Goal: Task Accomplishment & Management: Manage account settings

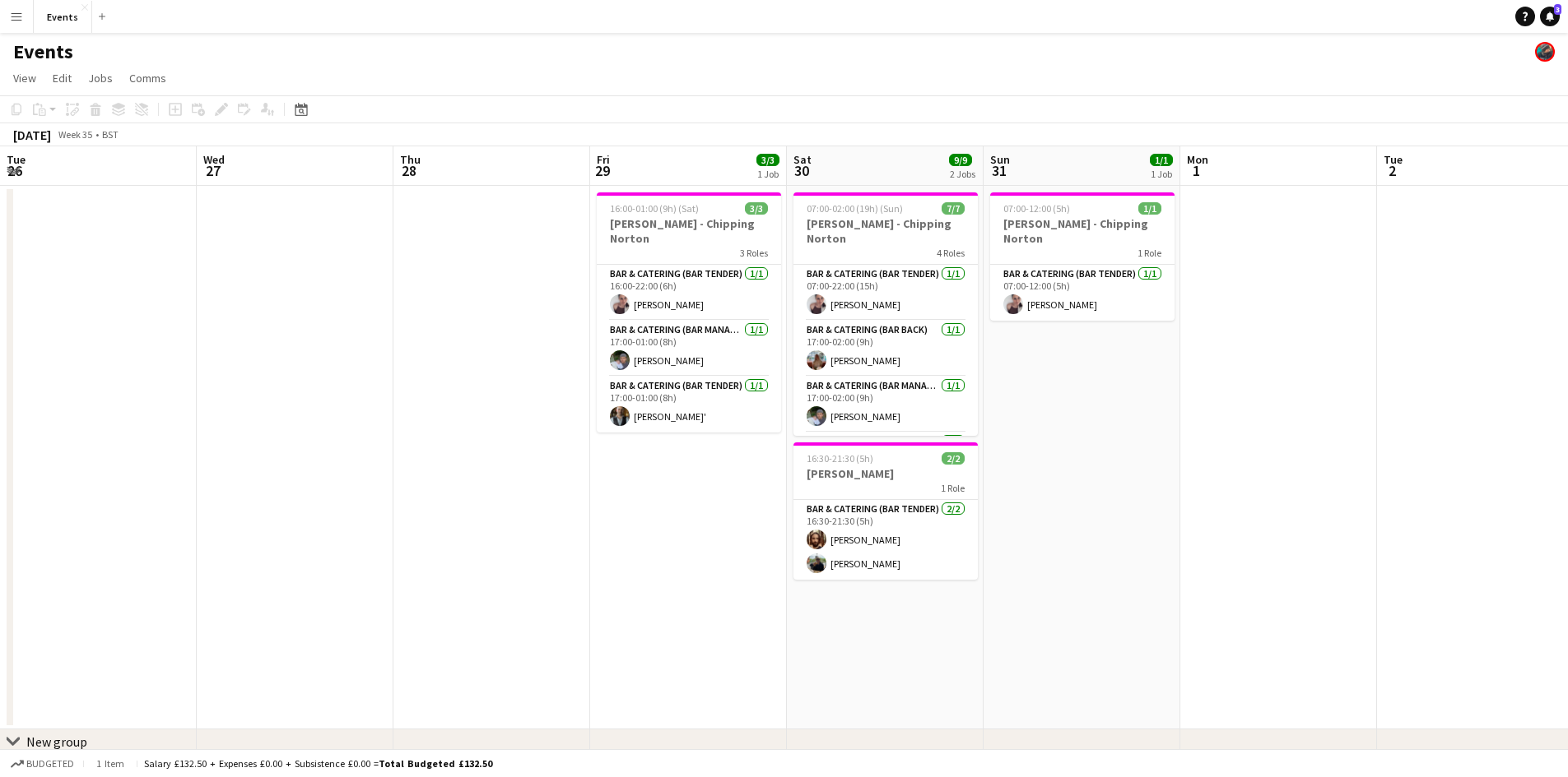
scroll to position [0, 334]
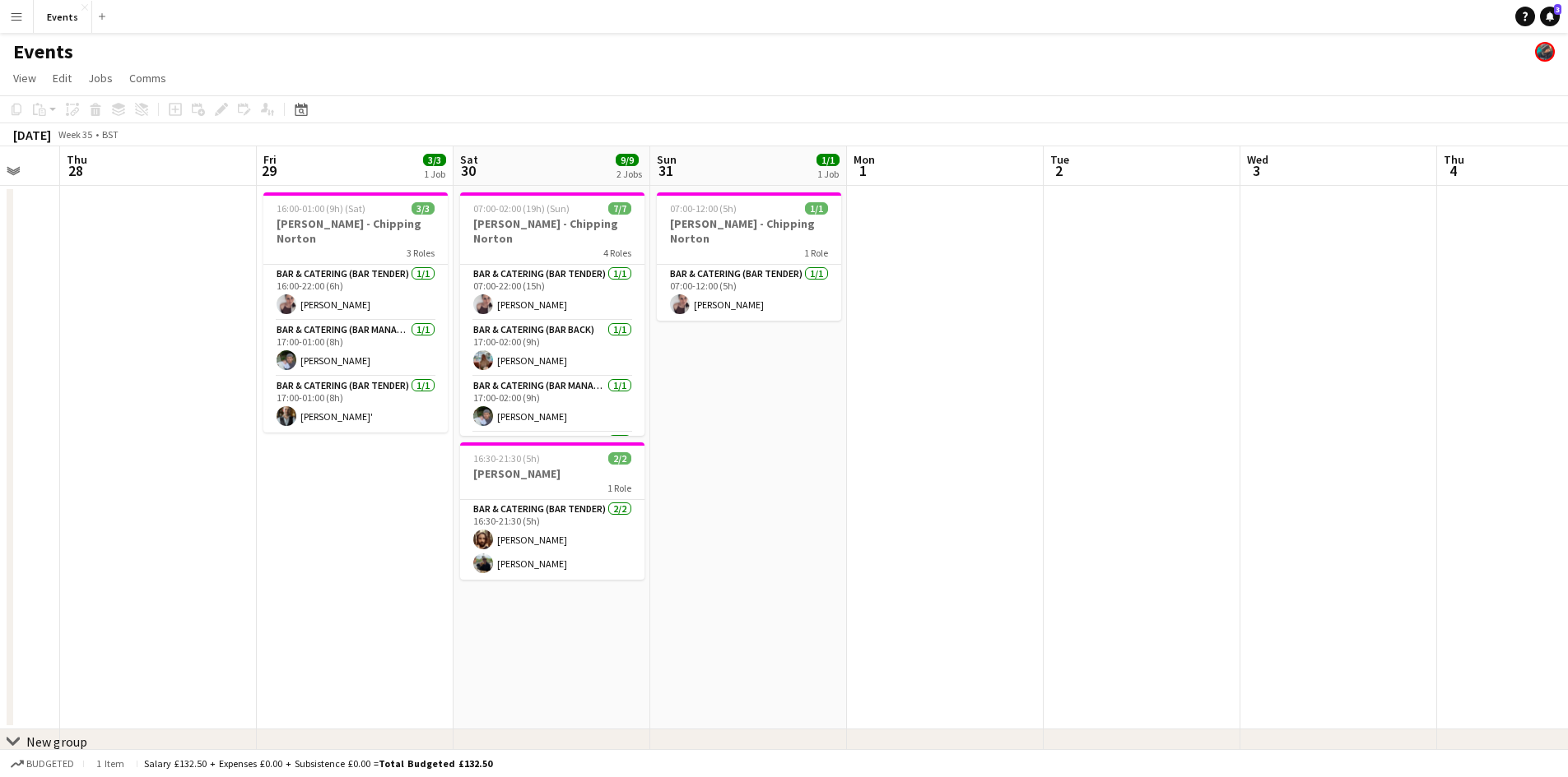
drag, startPoint x: 875, startPoint y: 319, endPoint x: 724, endPoint y: 324, distance: 151.1
click at [726, 324] on app-calendar-viewport "Tue 26 Wed 27 Thu 28 Fri 29 3/3 1 Job Sat 30 9/9 2 Jobs Sun 31 1/1 1 Job Mon 1 …" at bounding box center [784, 476] width 1568 height 658
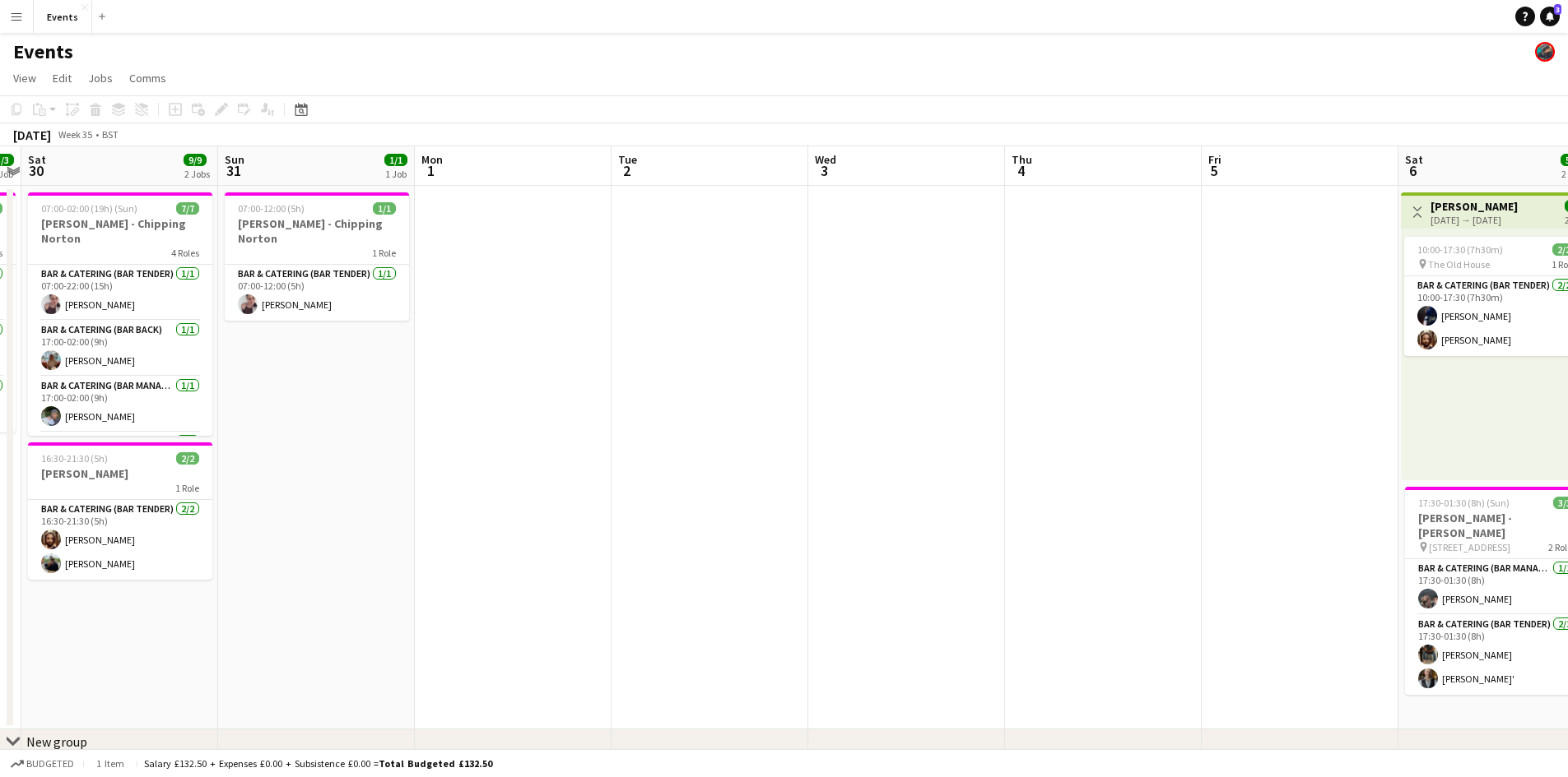
drag, startPoint x: 766, startPoint y: 323, endPoint x: 439, endPoint y: 337, distance: 327.3
click at [477, 344] on app-calendar-viewport "Wed 27 Thu 28 Fri 29 3/3 1 Job Sat 30 9/9 2 Jobs Sun 31 1/1 1 Job Mon 1 Tue 2 W…" at bounding box center [784, 476] width 1568 height 658
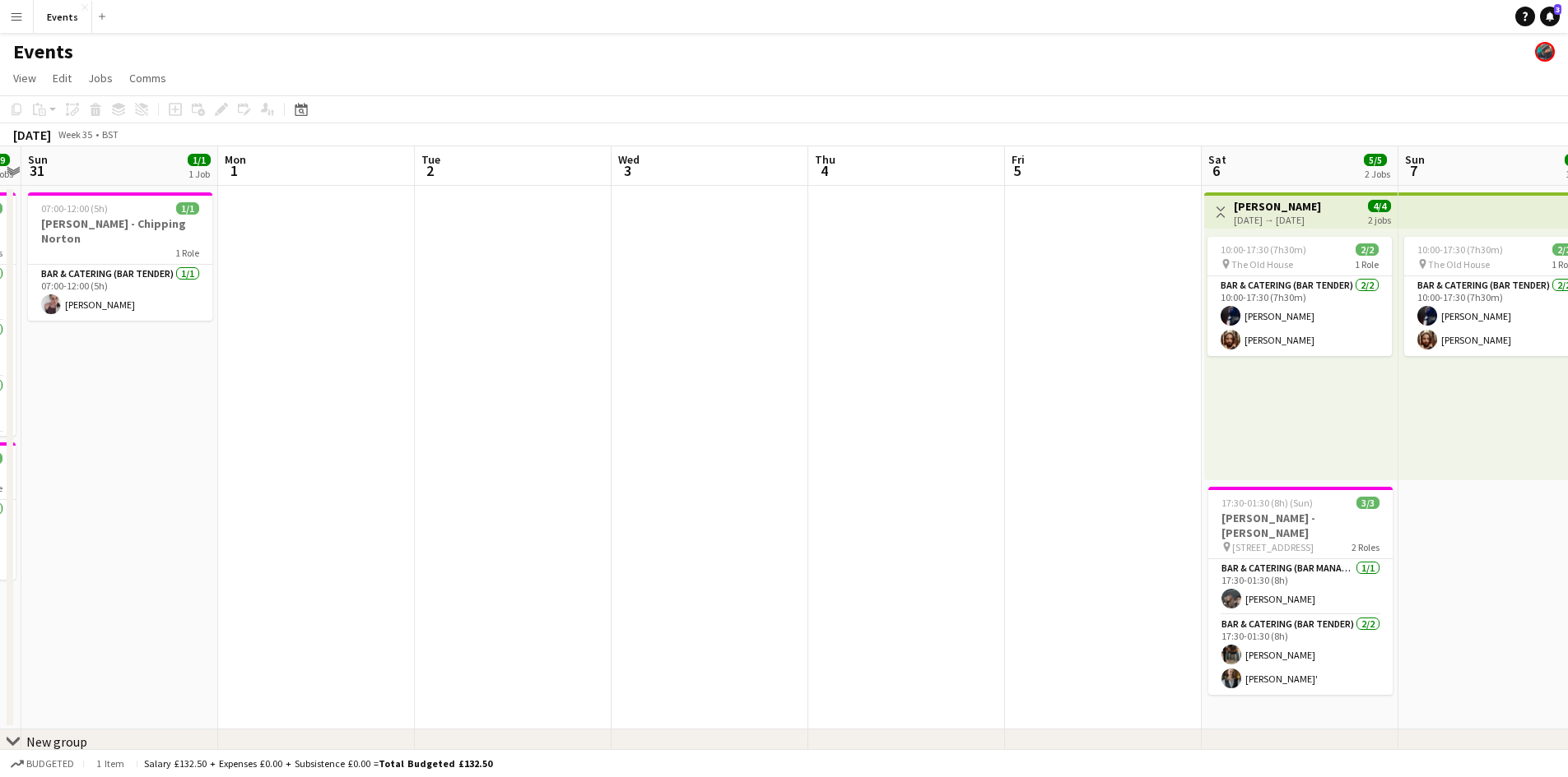
scroll to position [0, 583]
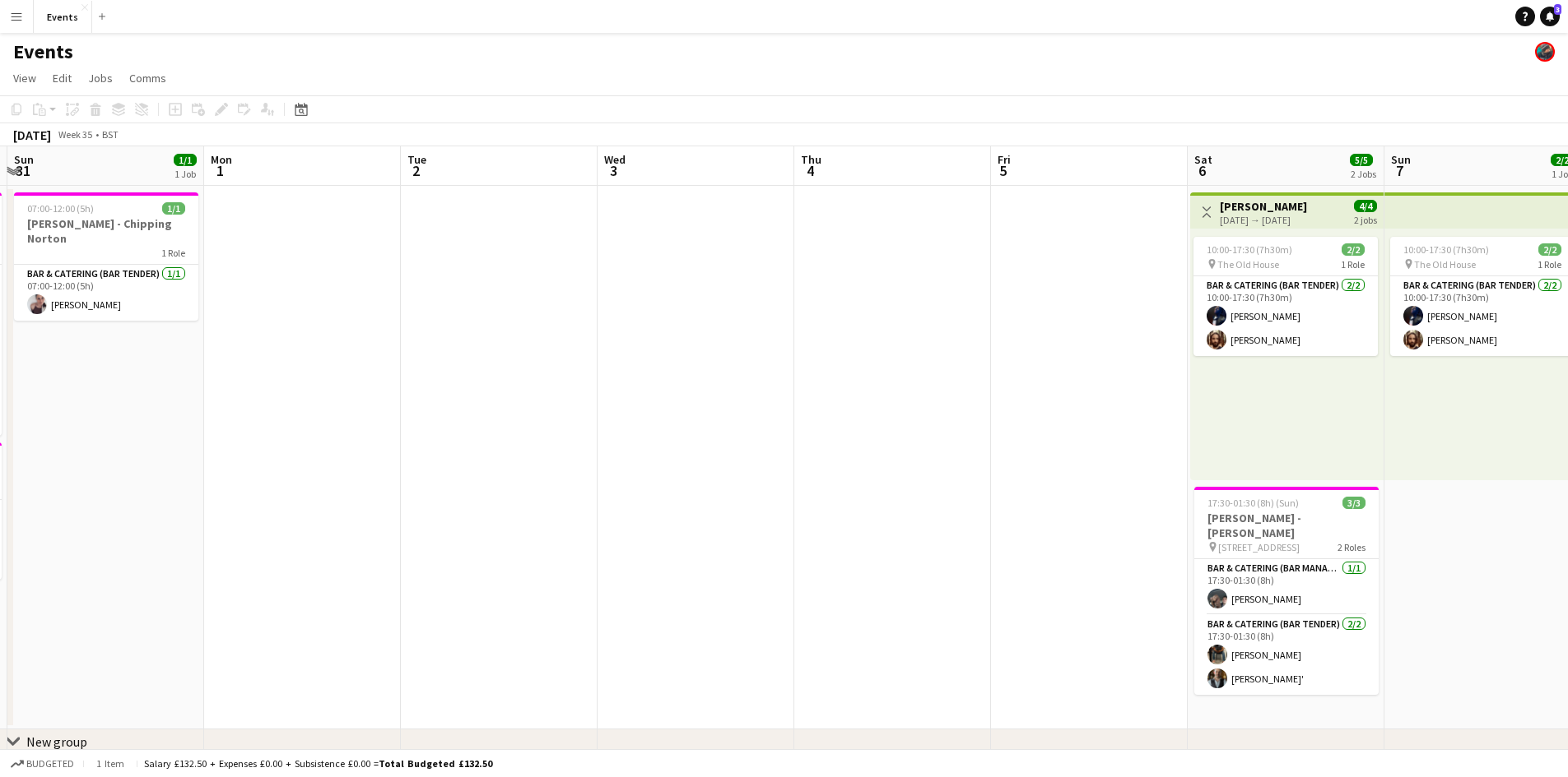
drag, startPoint x: 984, startPoint y: 376, endPoint x: 1195, endPoint y: 376, distance: 211.0
click at [1192, 376] on app-calendar-viewport "Thu 28 Fri 29 3/3 1 Job Sat 30 9/9 2 Jobs Sun 31 1/1 1 Job Mon 1 Tue 2 Wed 3 Th…" at bounding box center [784, 476] width 1568 height 658
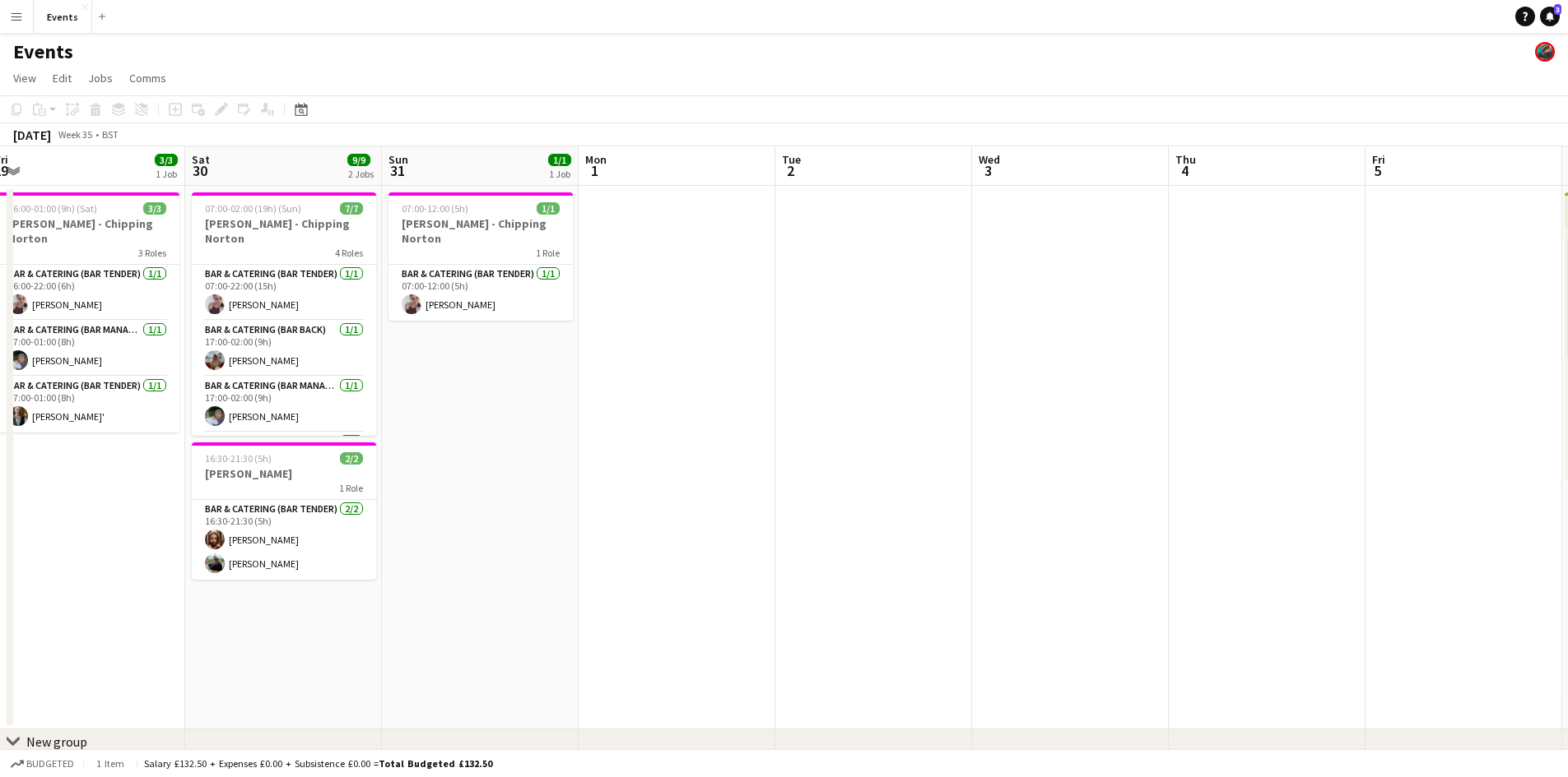
drag, startPoint x: 824, startPoint y: 476, endPoint x: 1403, endPoint y: 421, distance: 581.6
click at [1383, 427] on app-calendar-viewport "Wed 27 Thu 28 Fri 29 3/3 1 Job Sat 30 9/9 2 Jobs Sun 31 1/1 1 Job Mon 1 Tue 2 W…" at bounding box center [784, 476] width 1568 height 658
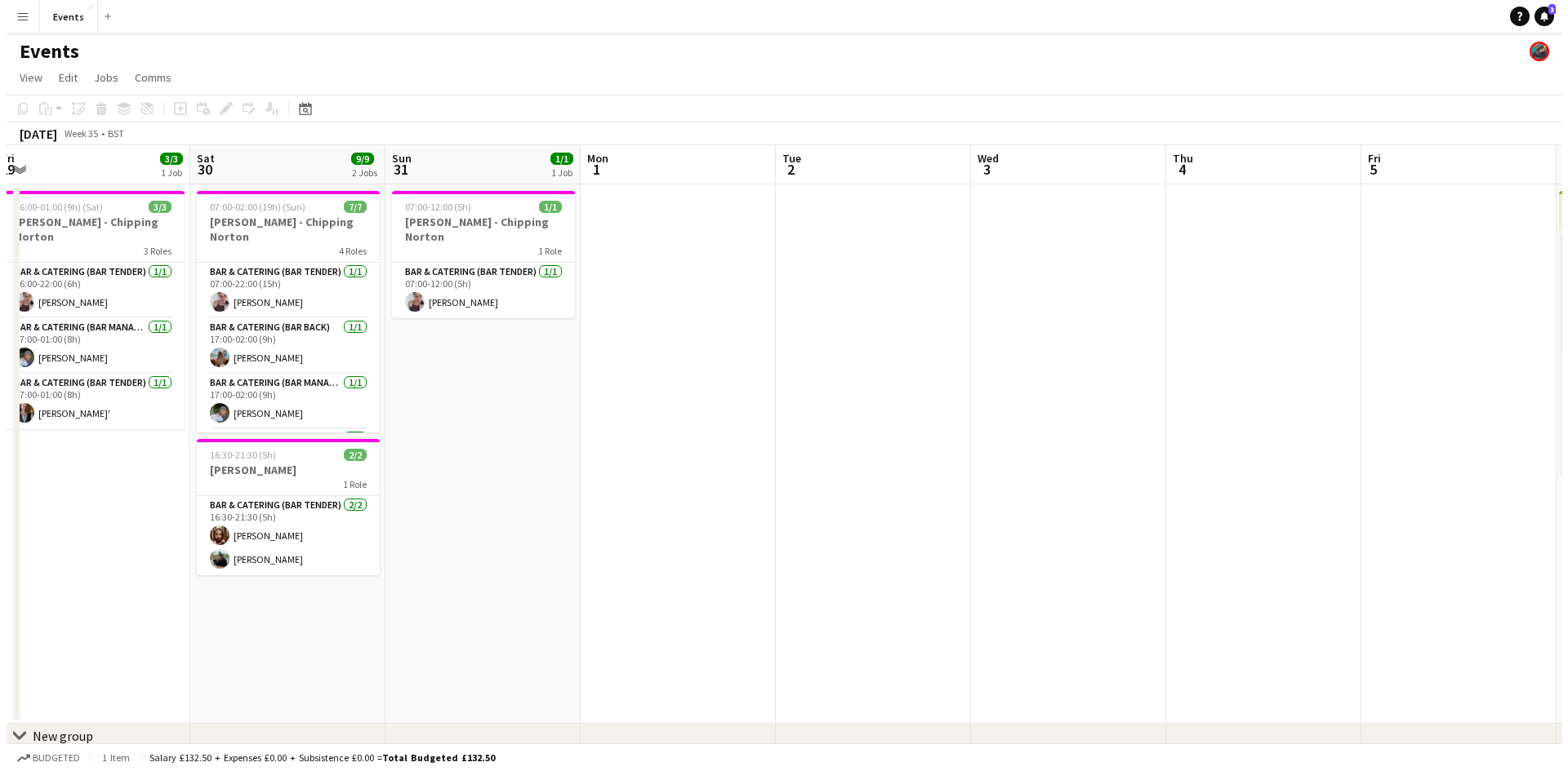
scroll to position [0, 391]
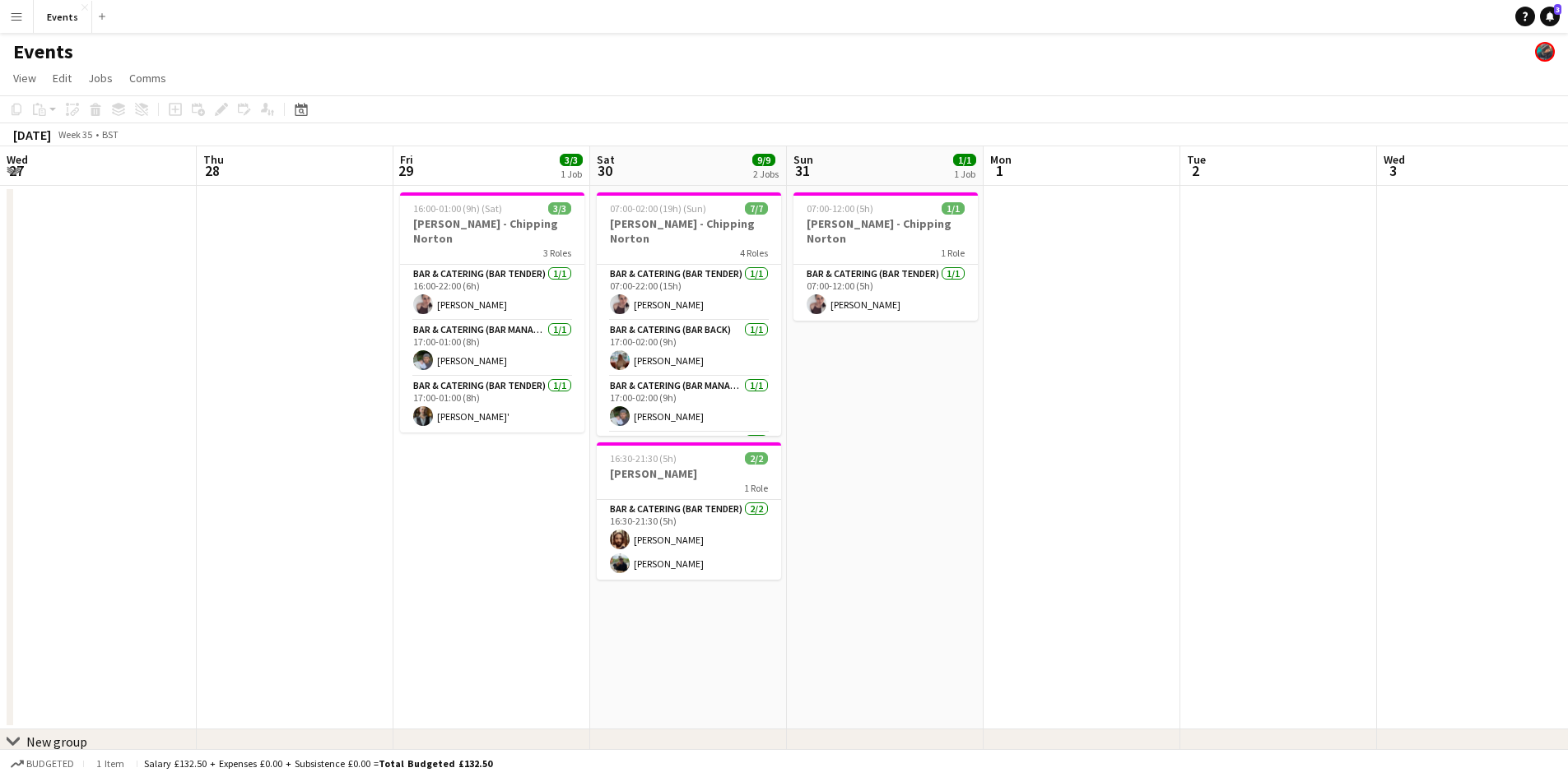
click at [16, 7] on button "Menu" at bounding box center [16, 16] width 33 height 33
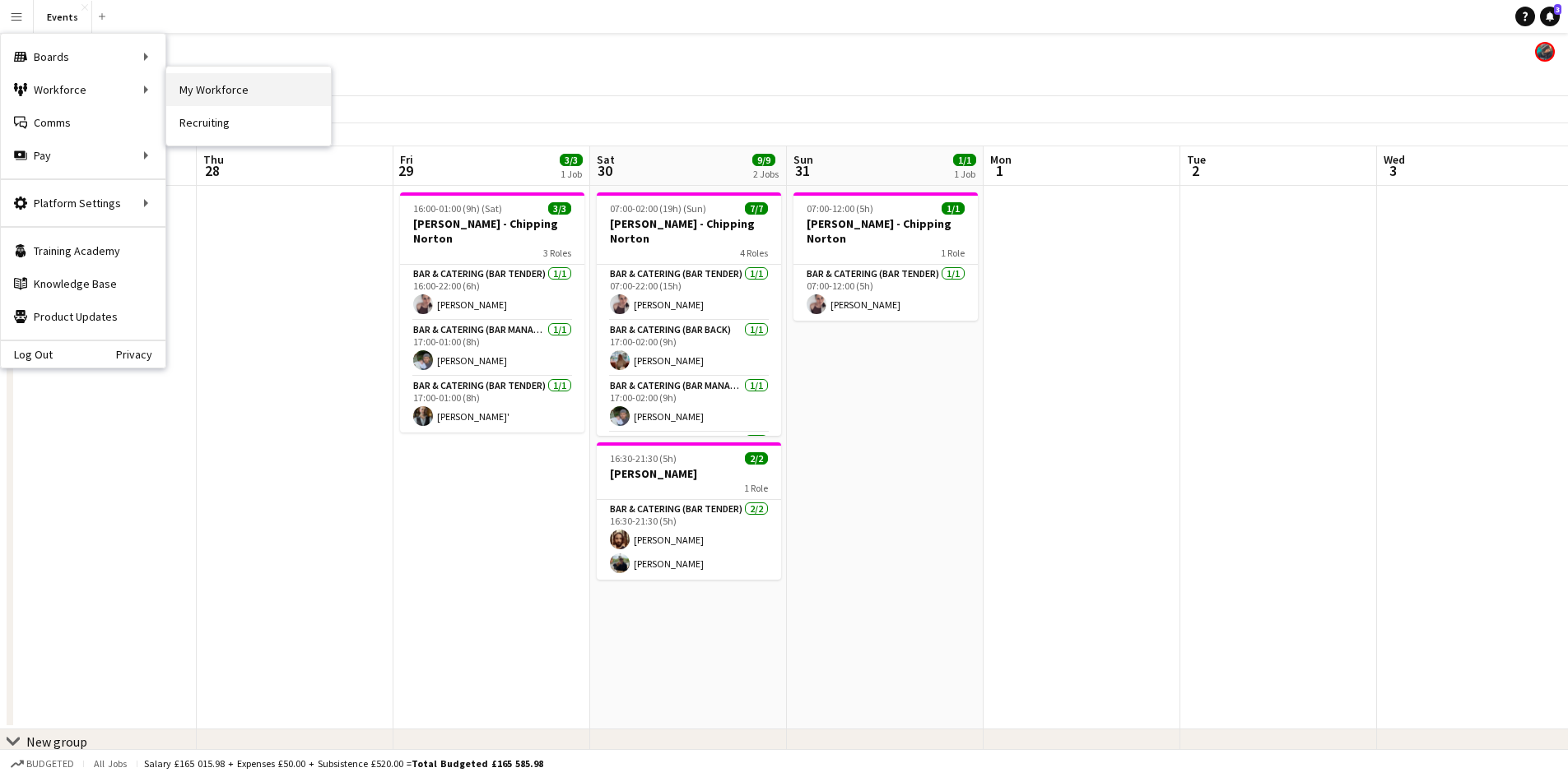
click at [197, 93] on link "My Workforce" at bounding box center [249, 90] width 165 height 33
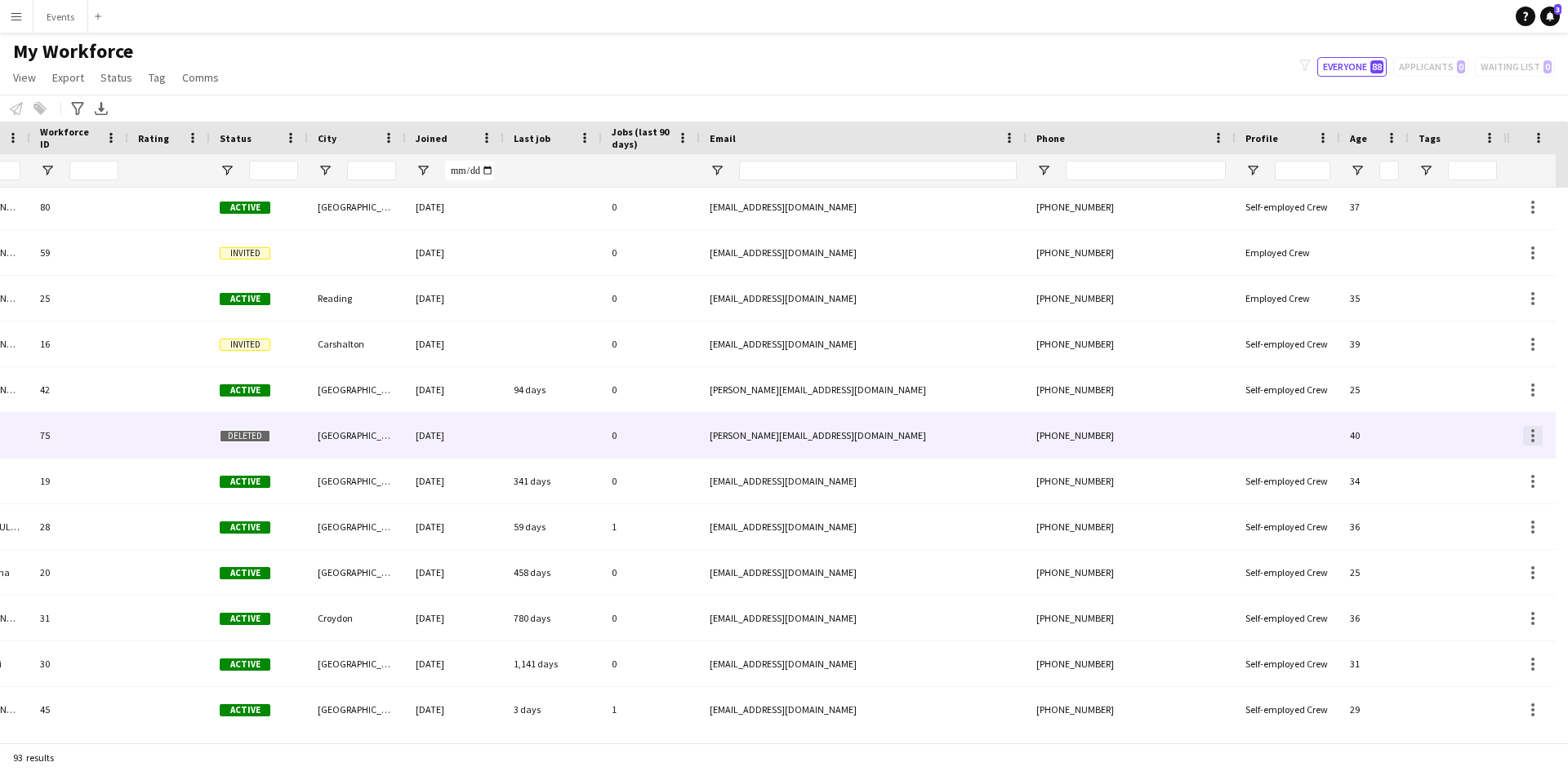
click at [1527, 434] on div at bounding box center [1533, 436] width 20 height 20
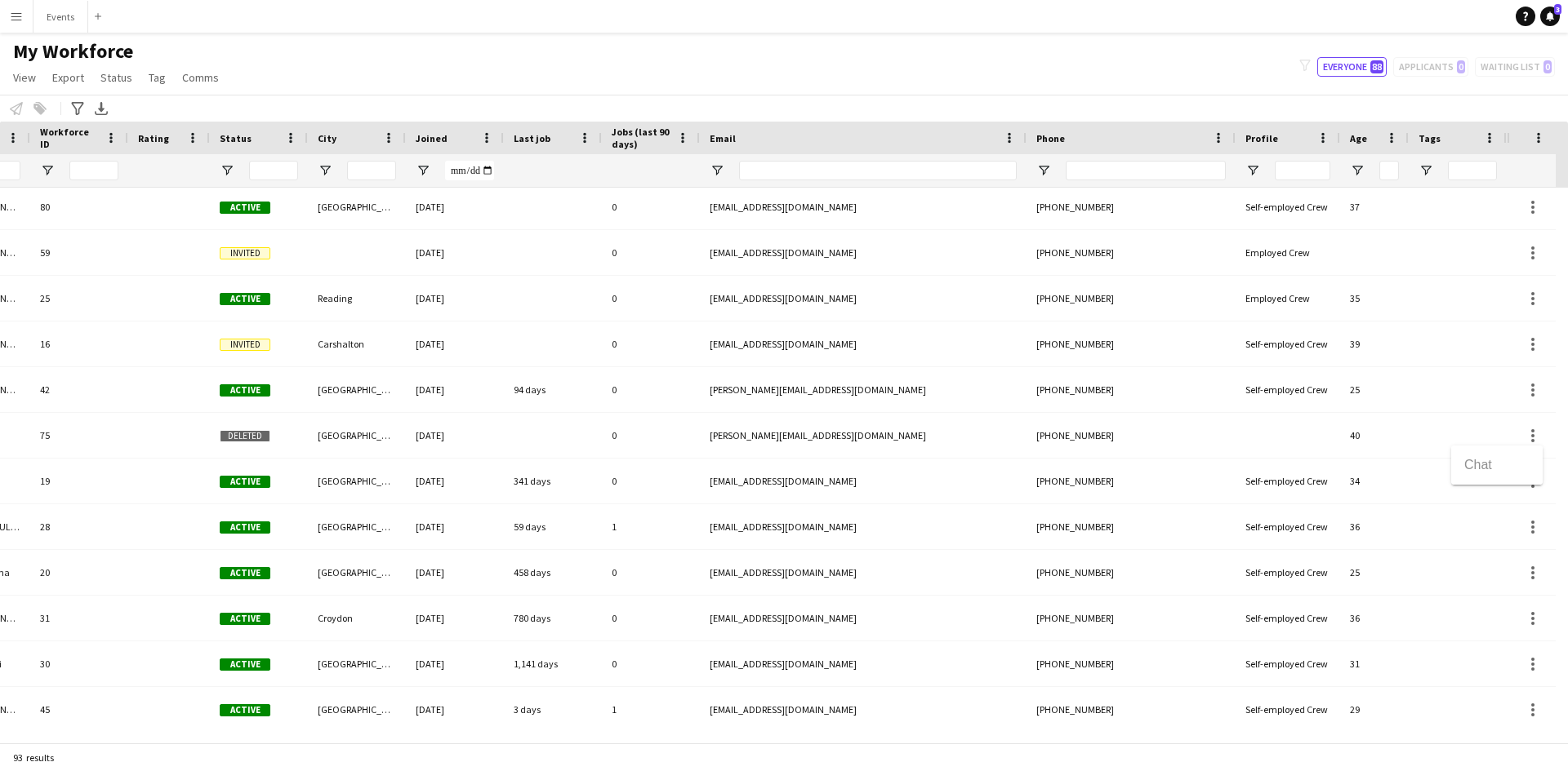
drag, startPoint x: 401, startPoint y: 737, endPoint x: 163, endPoint y: 718, distance: 238.8
click at [163, 718] on div at bounding box center [784, 386] width 1568 height 771
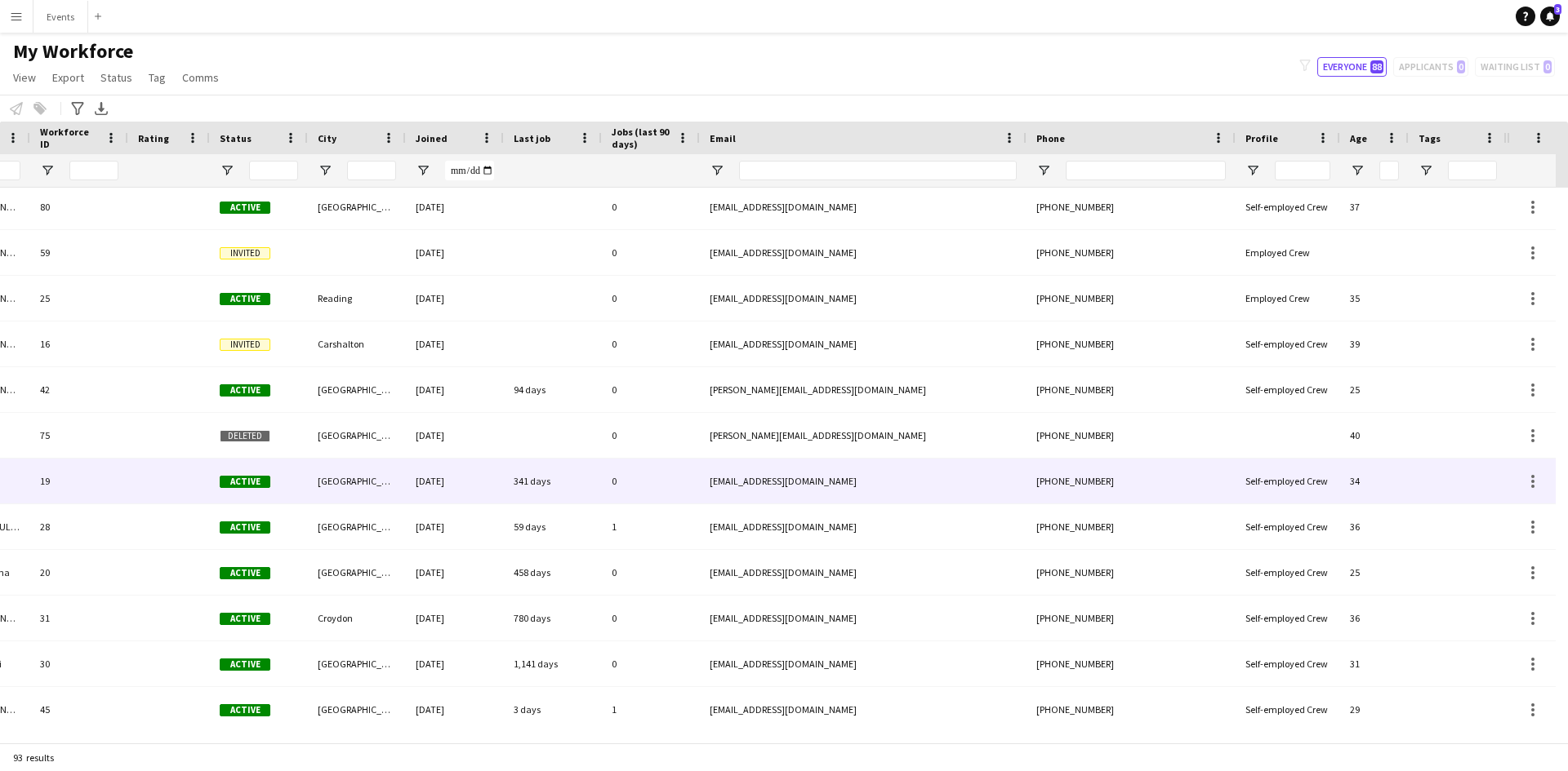
click at [166, 431] on div at bounding box center [169, 435] width 82 height 45
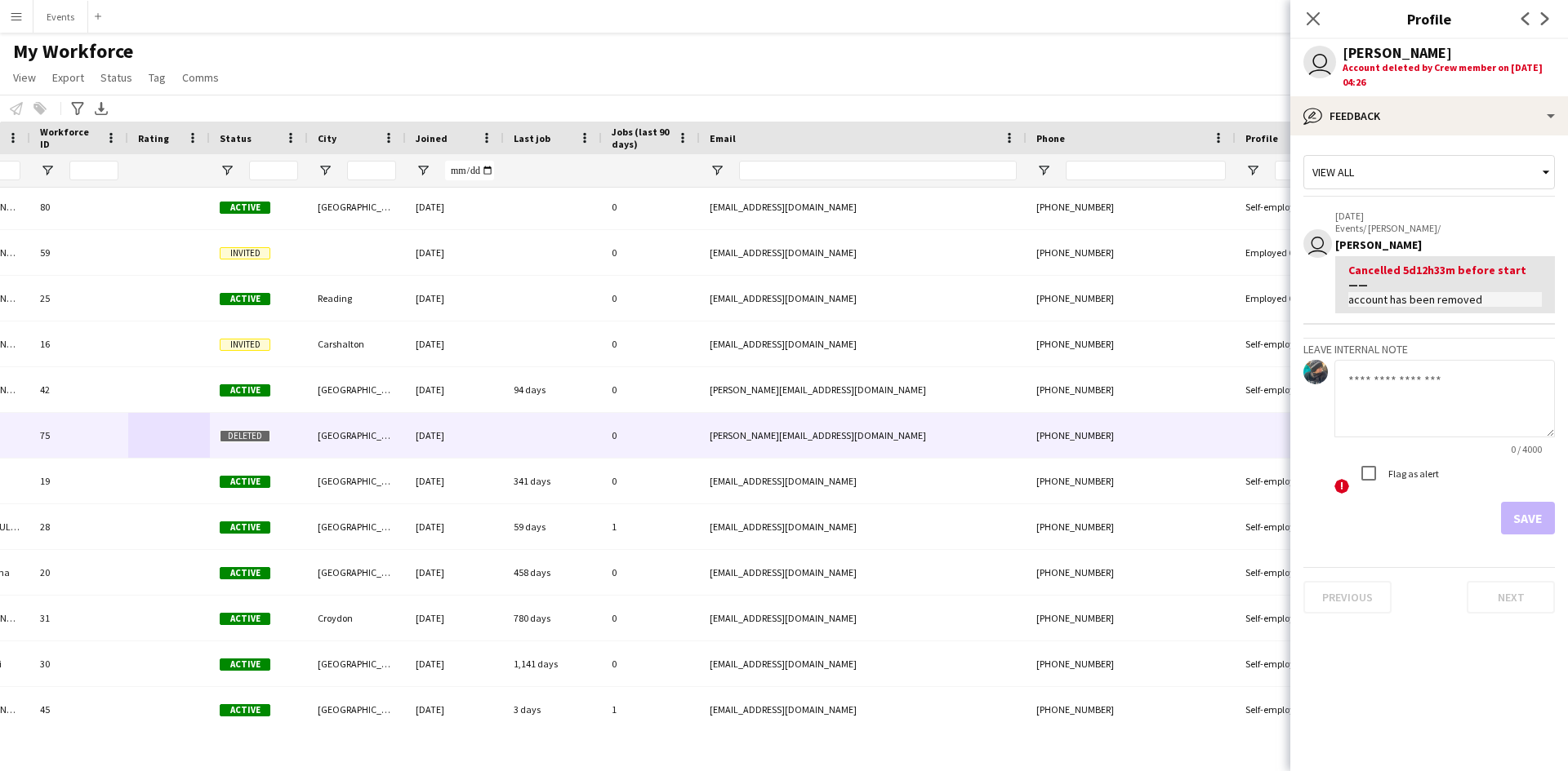
click at [1552, 20] on app-icon "Next" at bounding box center [1545, 19] width 20 height 20
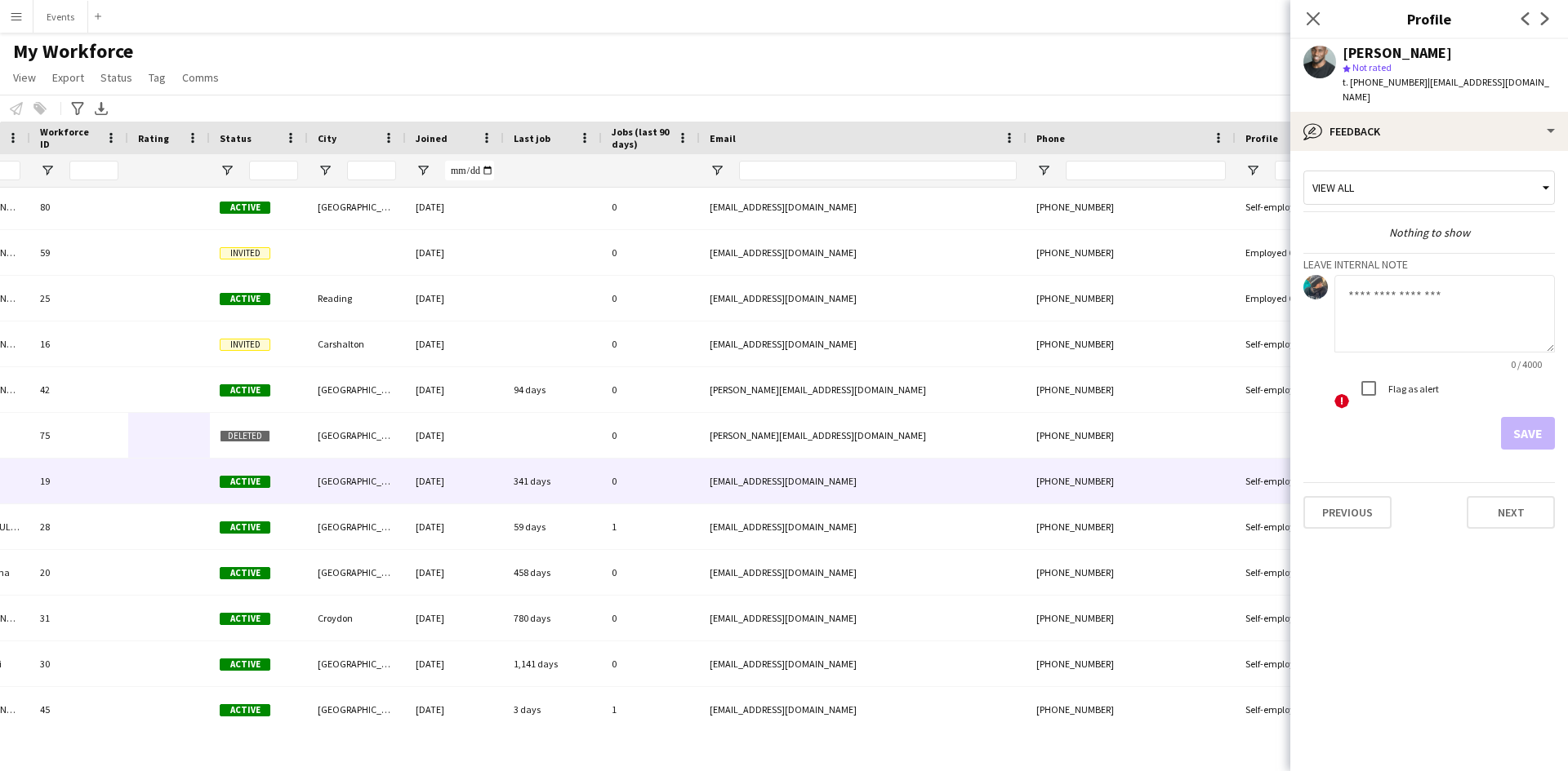
click at [1520, 27] on app-icon "Previous" at bounding box center [1526, 19] width 20 height 20
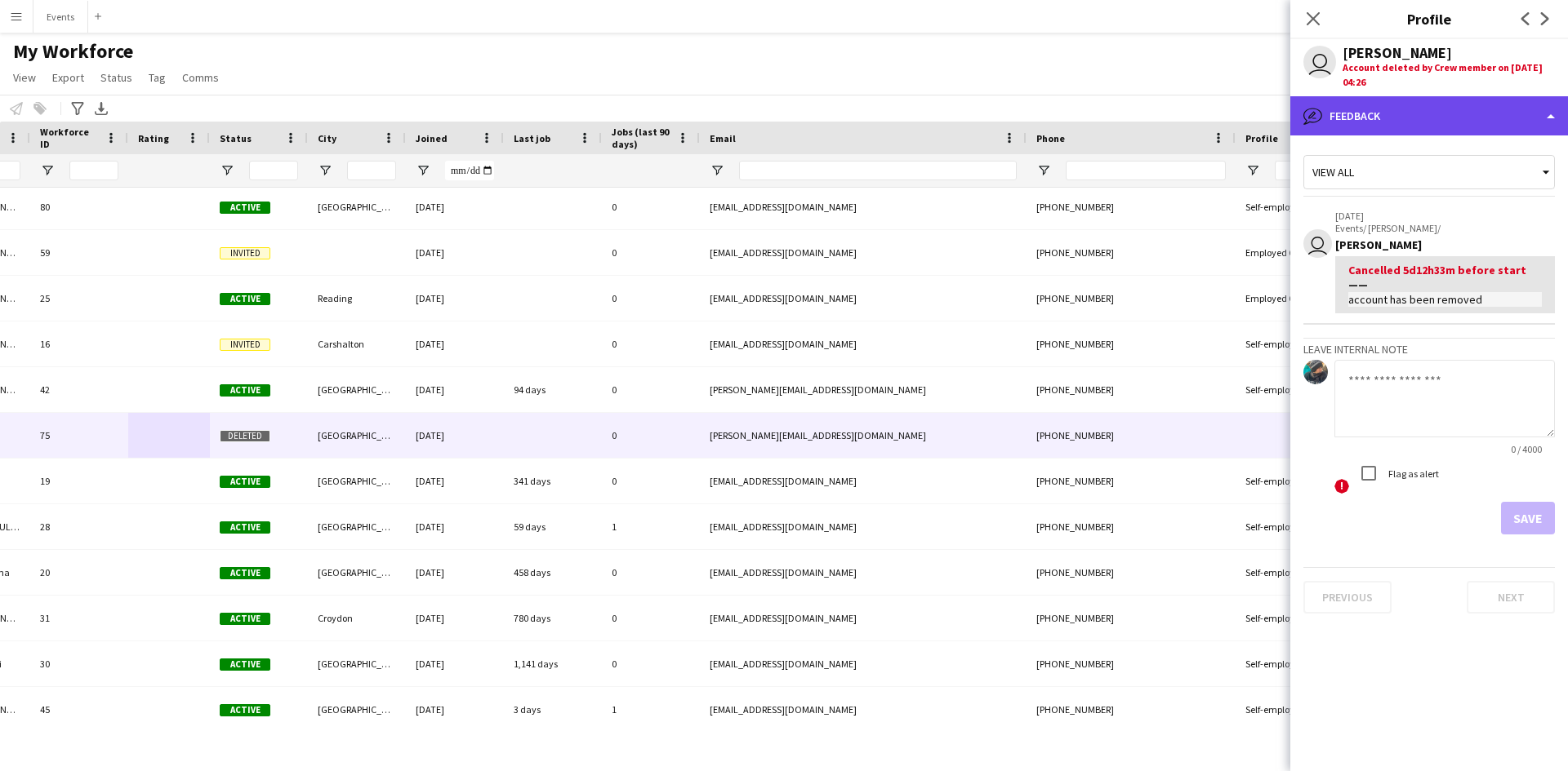
click at [1481, 113] on div "bubble-pencil Feedback" at bounding box center [1429, 116] width 278 height 39
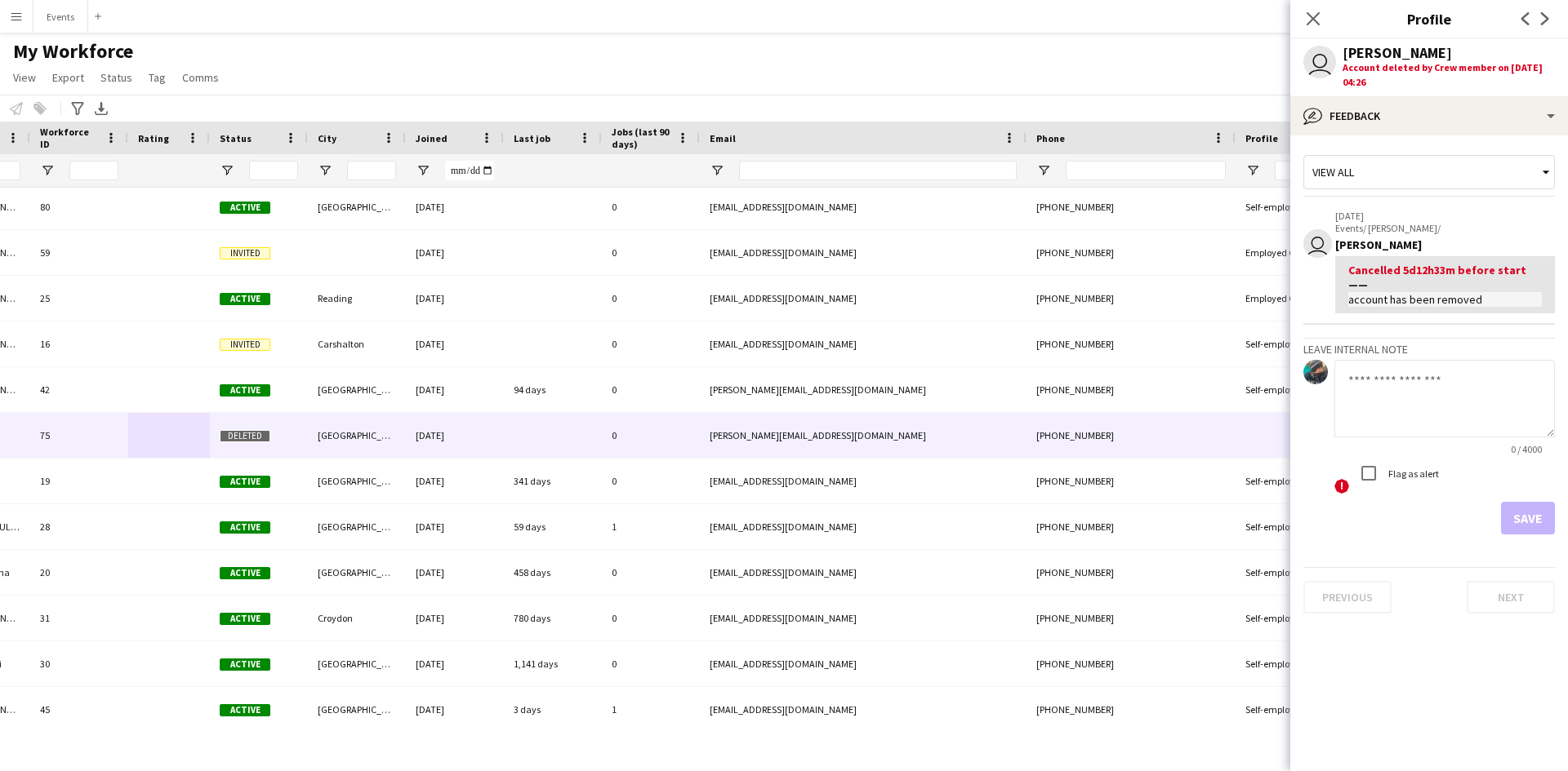
click at [1480, 178] on div "View all" at bounding box center [1421, 172] width 234 height 31
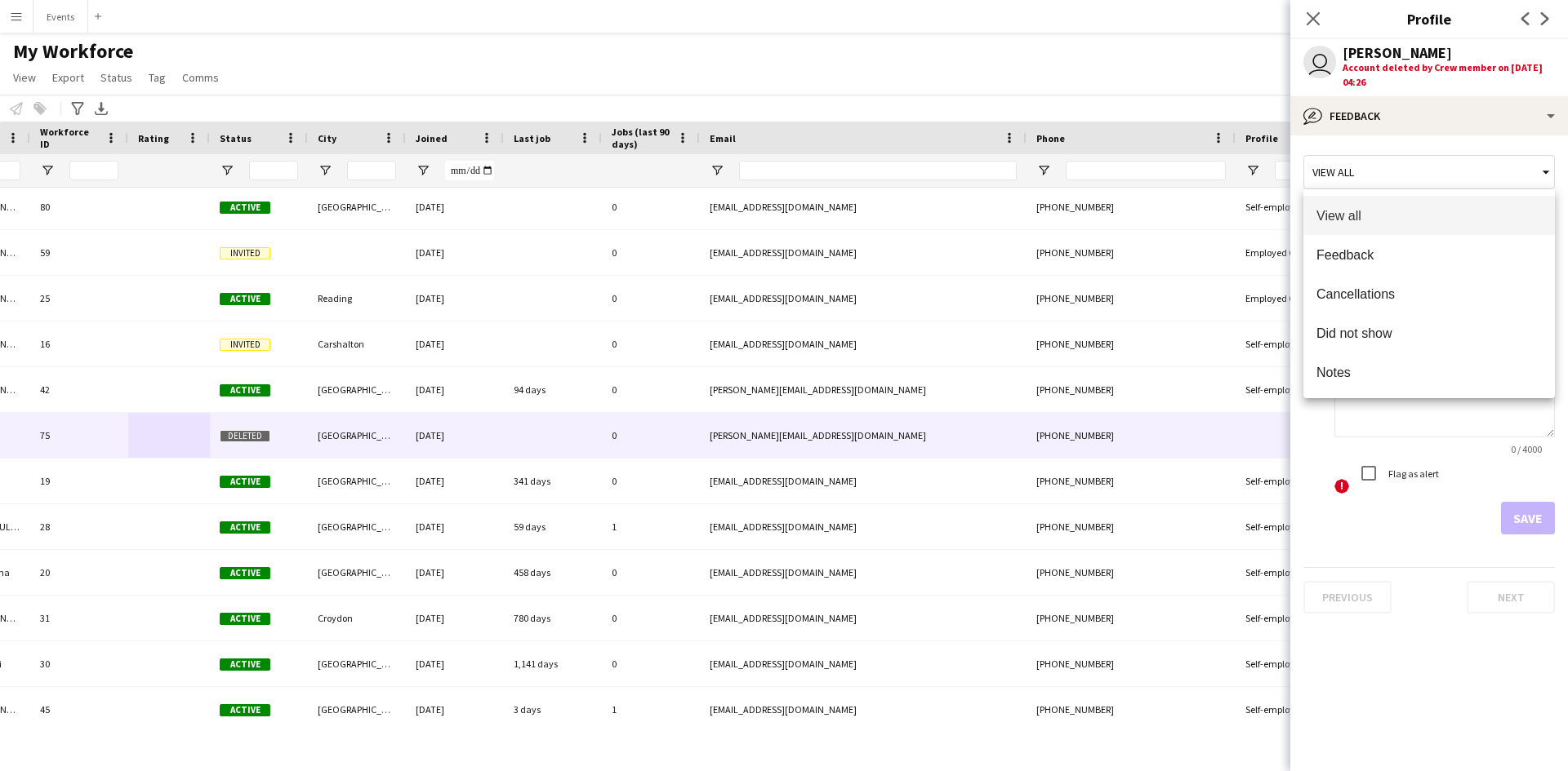
click at [1480, 178] on div at bounding box center [784, 386] width 1568 height 771
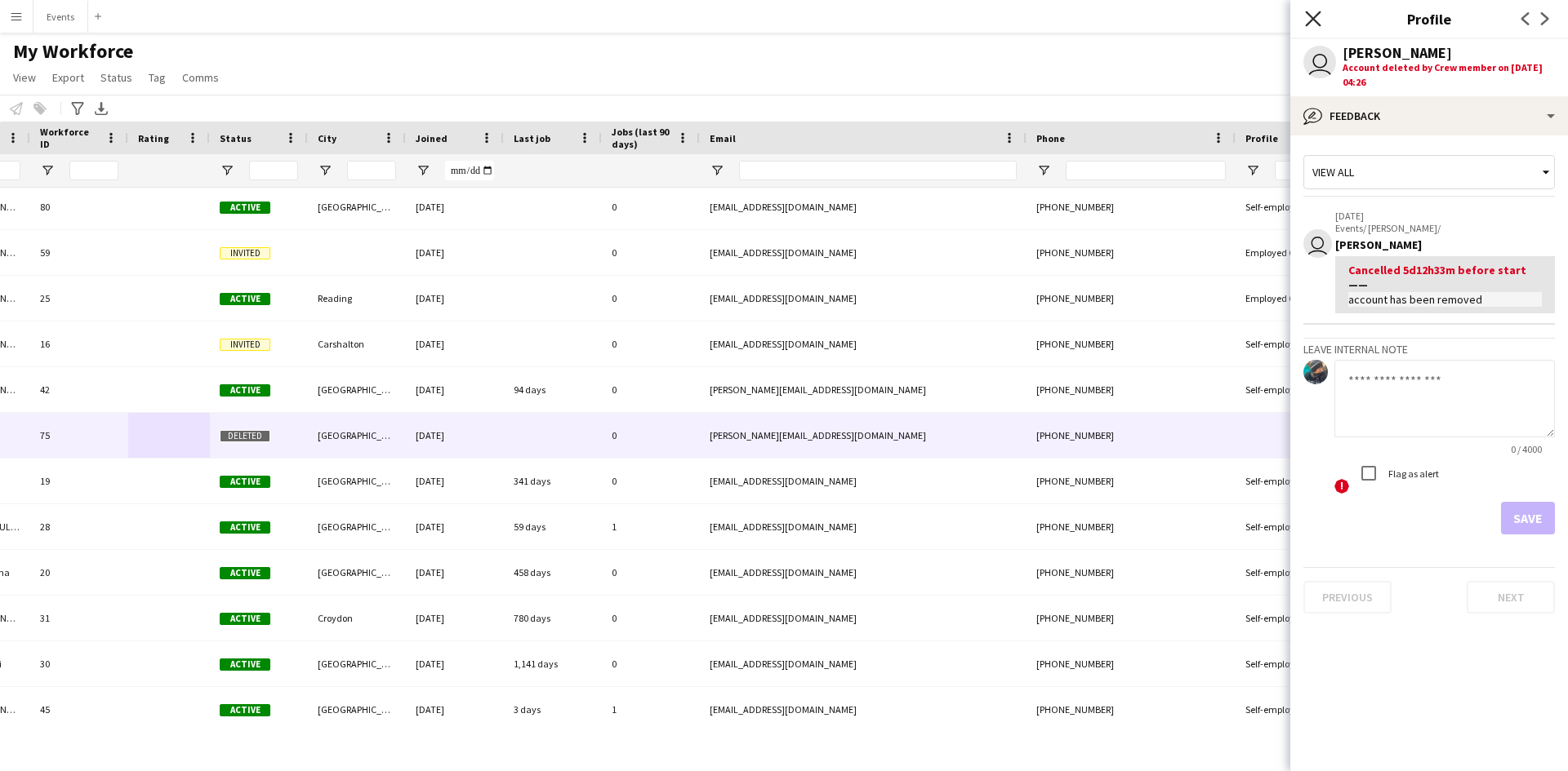
click at [1314, 24] on icon "Close pop-in" at bounding box center [1312, 18] width 16 height 16
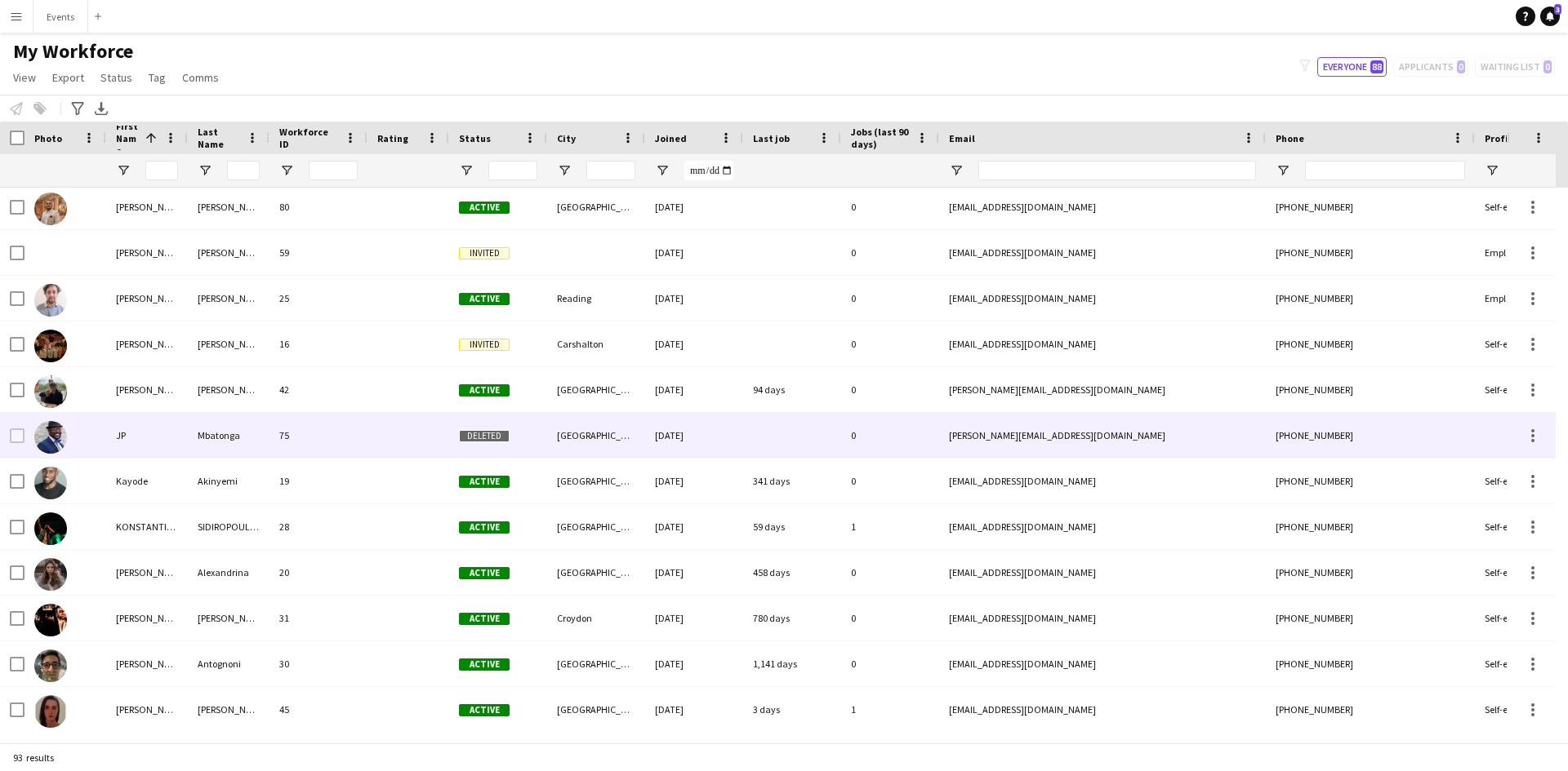
click at [26, 433] on div at bounding box center [65, 435] width 82 height 45
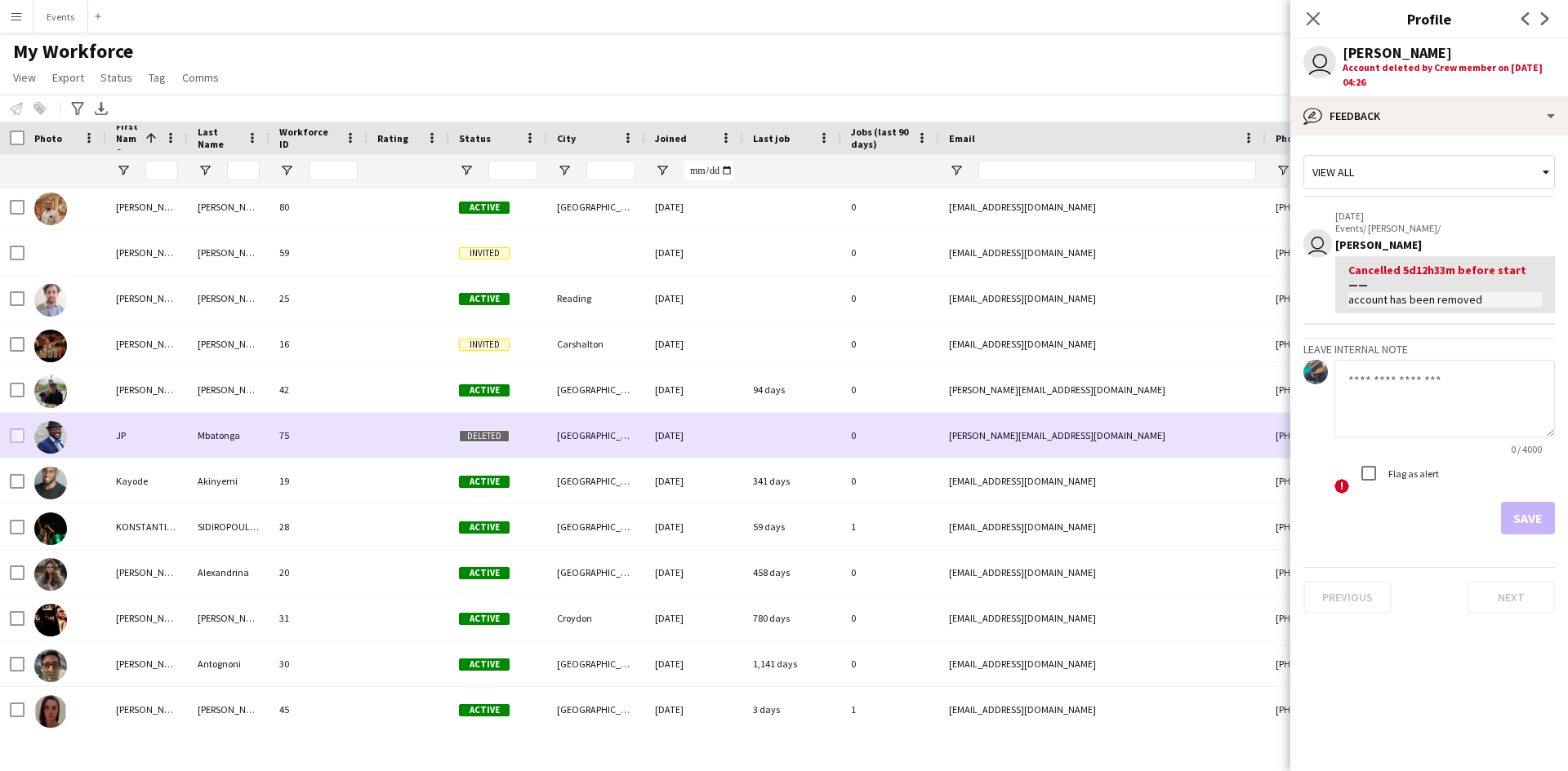
click at [135, 437] on div "JP" at bounding box center [147, 435] width 82 height 45
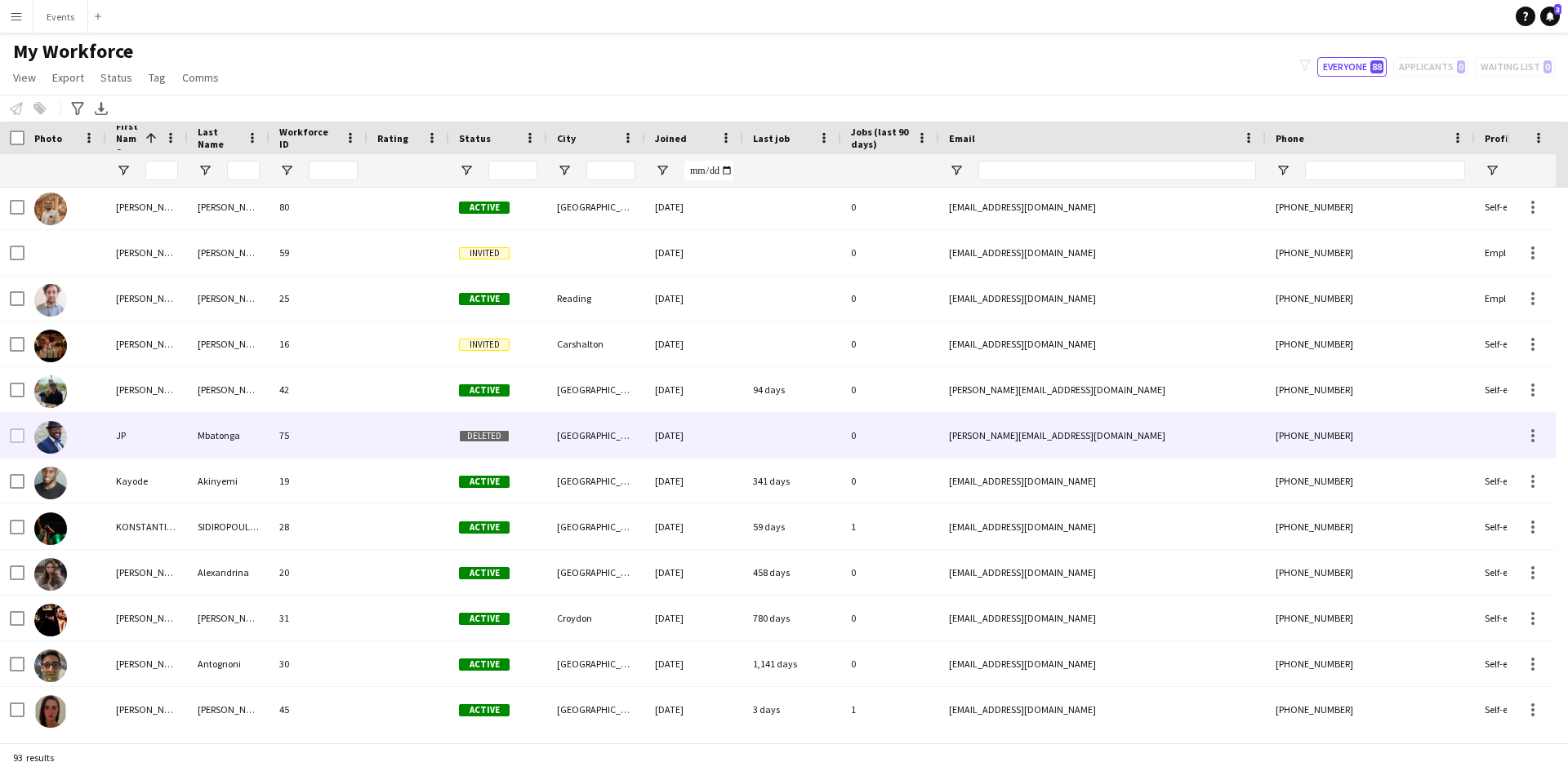
click at [446, 436] on div at bounding box center [409, 435] width 82 height 45
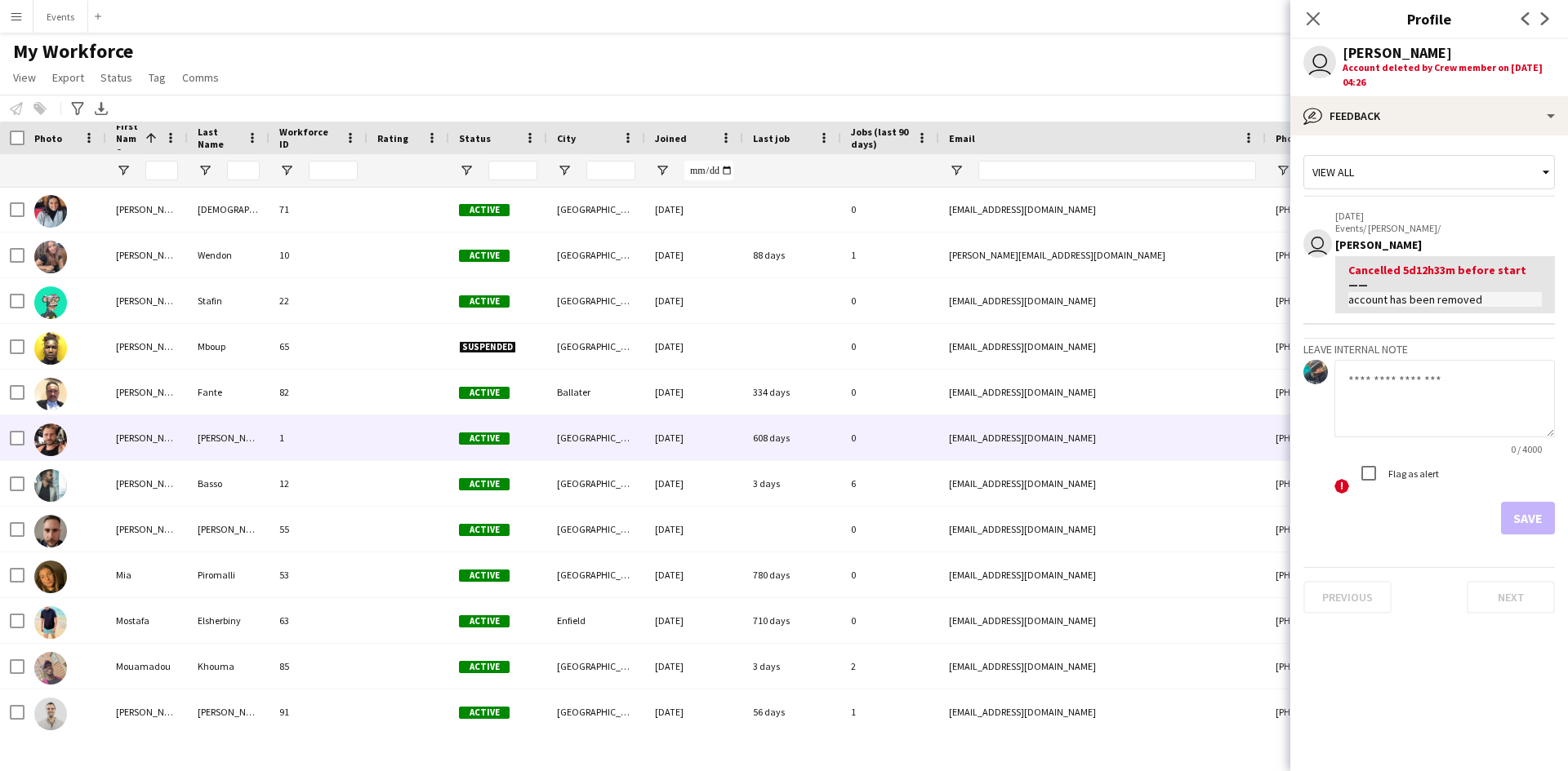
scroll to position [2688, 0]
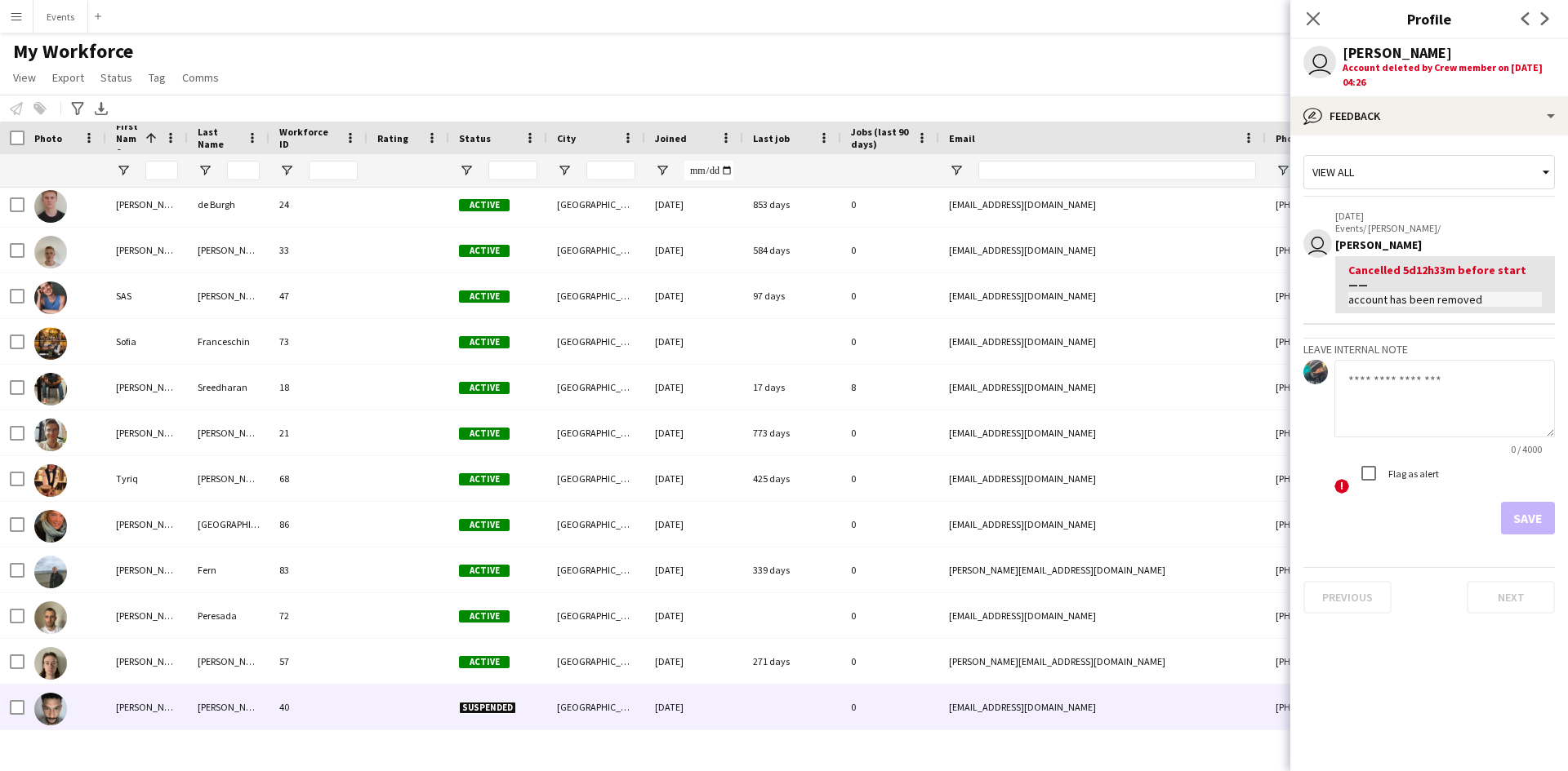
click at [363, 724] on div "40" at bounding box center [319, 706] width 98 height 45
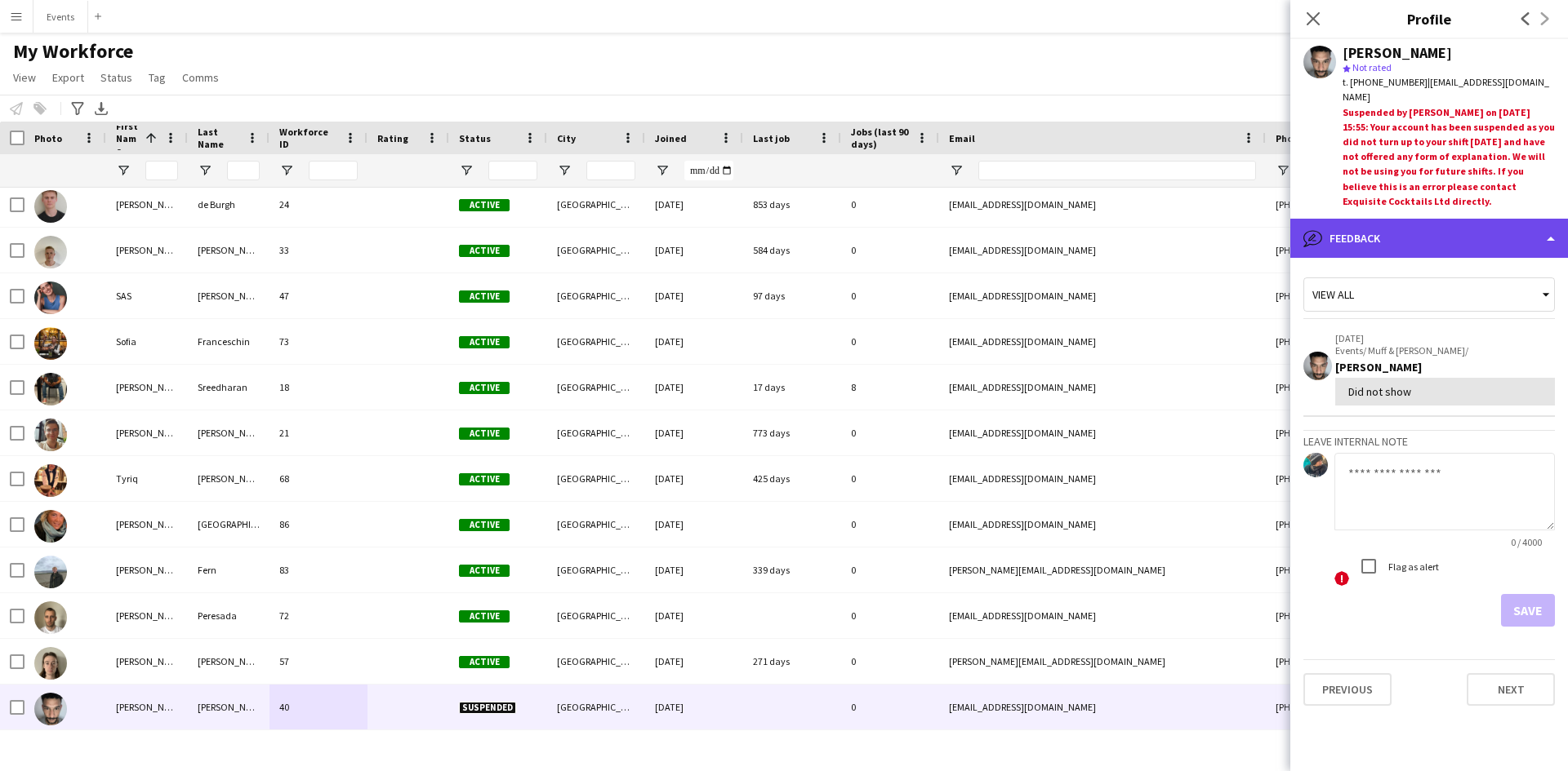
click at [1548, 232] on div "bubble-pencil Feedback" at bounding box center [1429, 238] width 278 height 39
click at [1554, 232] on div "bubble-pencil Feedback" at bounding box center [1429, 238] width 278 height 39
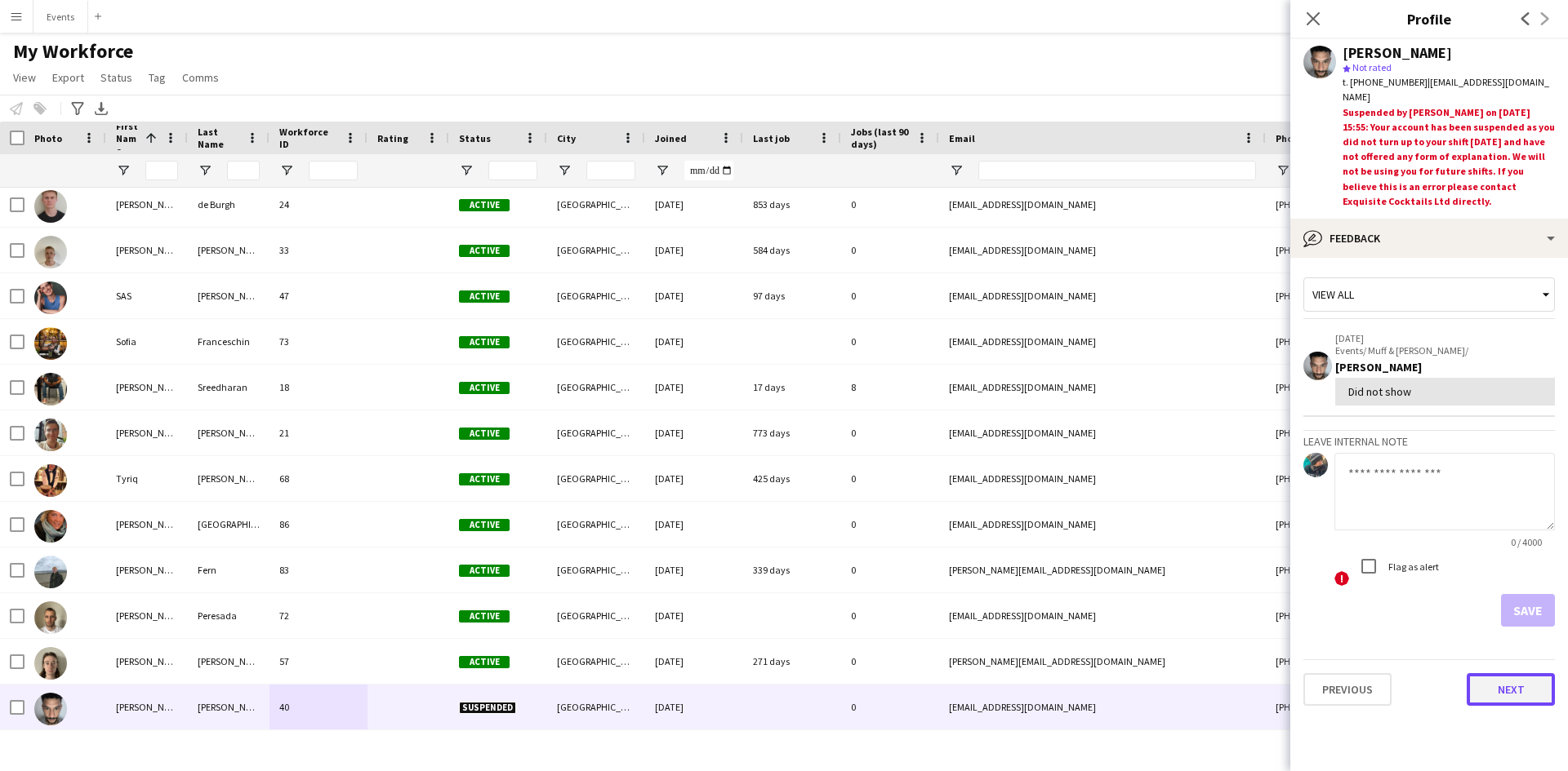
click at [1524, 690] on button "Next" at bounding box center [1511, 689] width 88 height 33
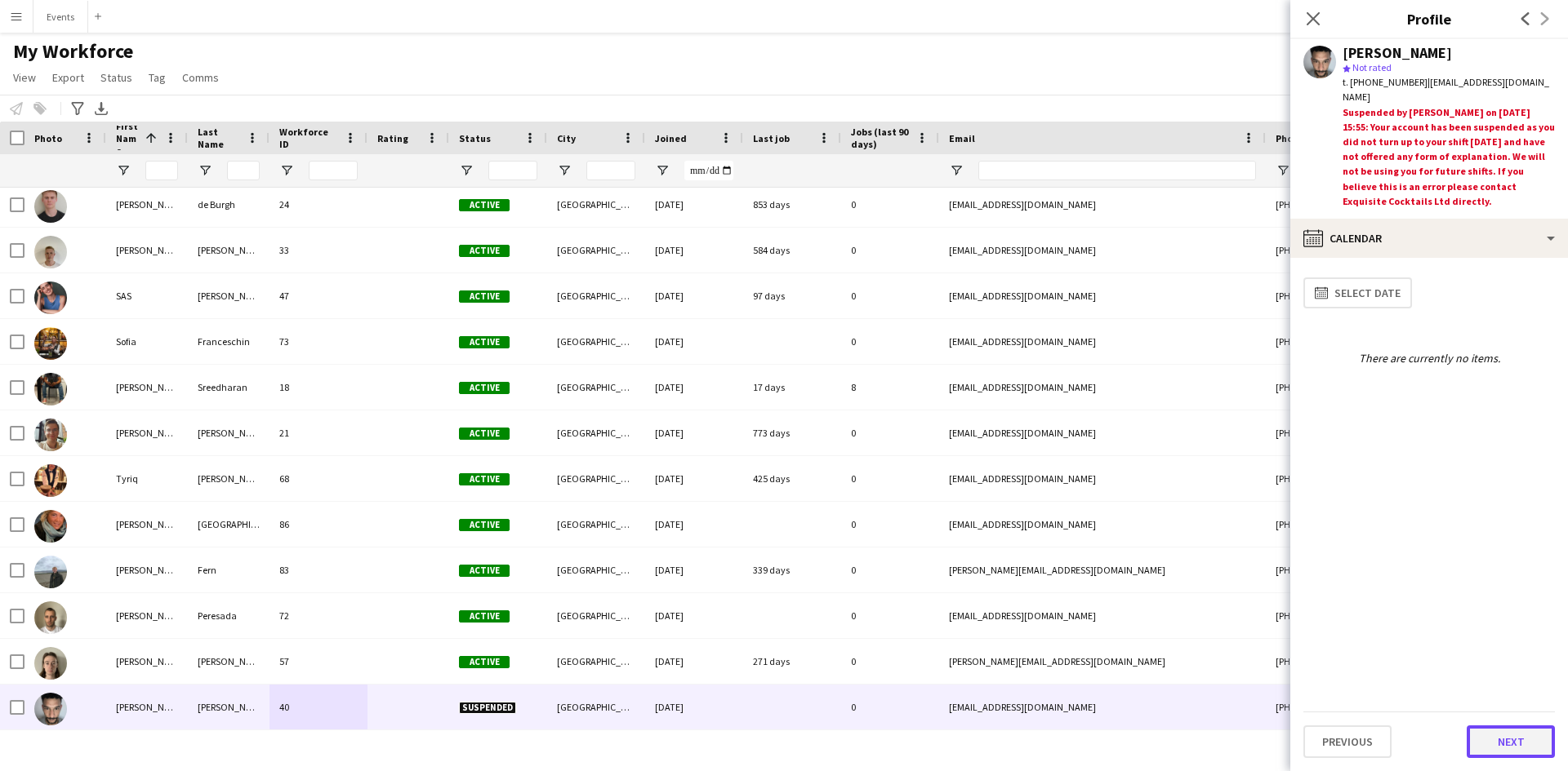
click at [1524, 755] on button "Next" at bounding box center [1511, 742] width 88 height 33
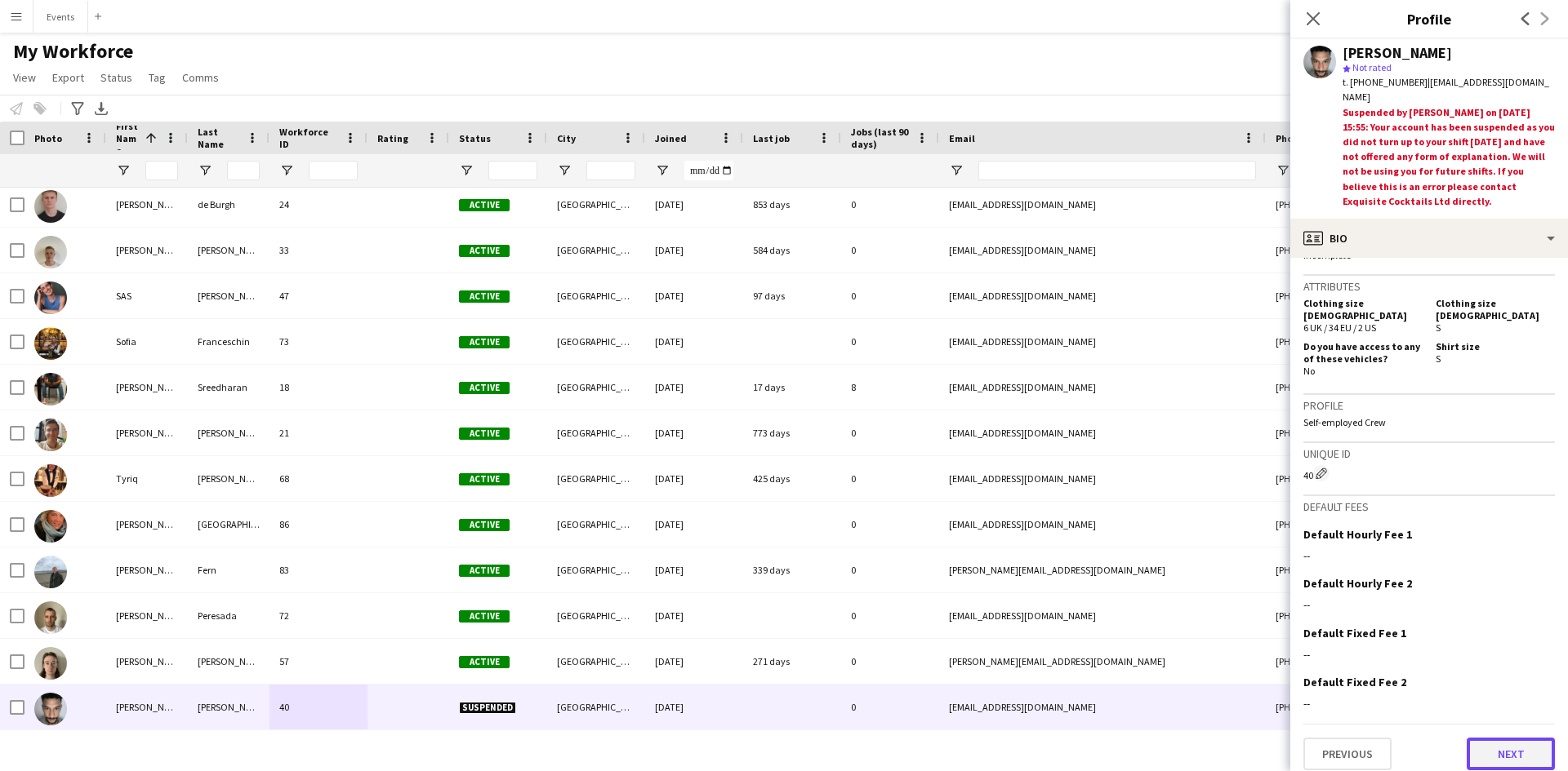
click at [1493, 751] on button "Next" at bounding box center [1511, 754] width 88 height 33
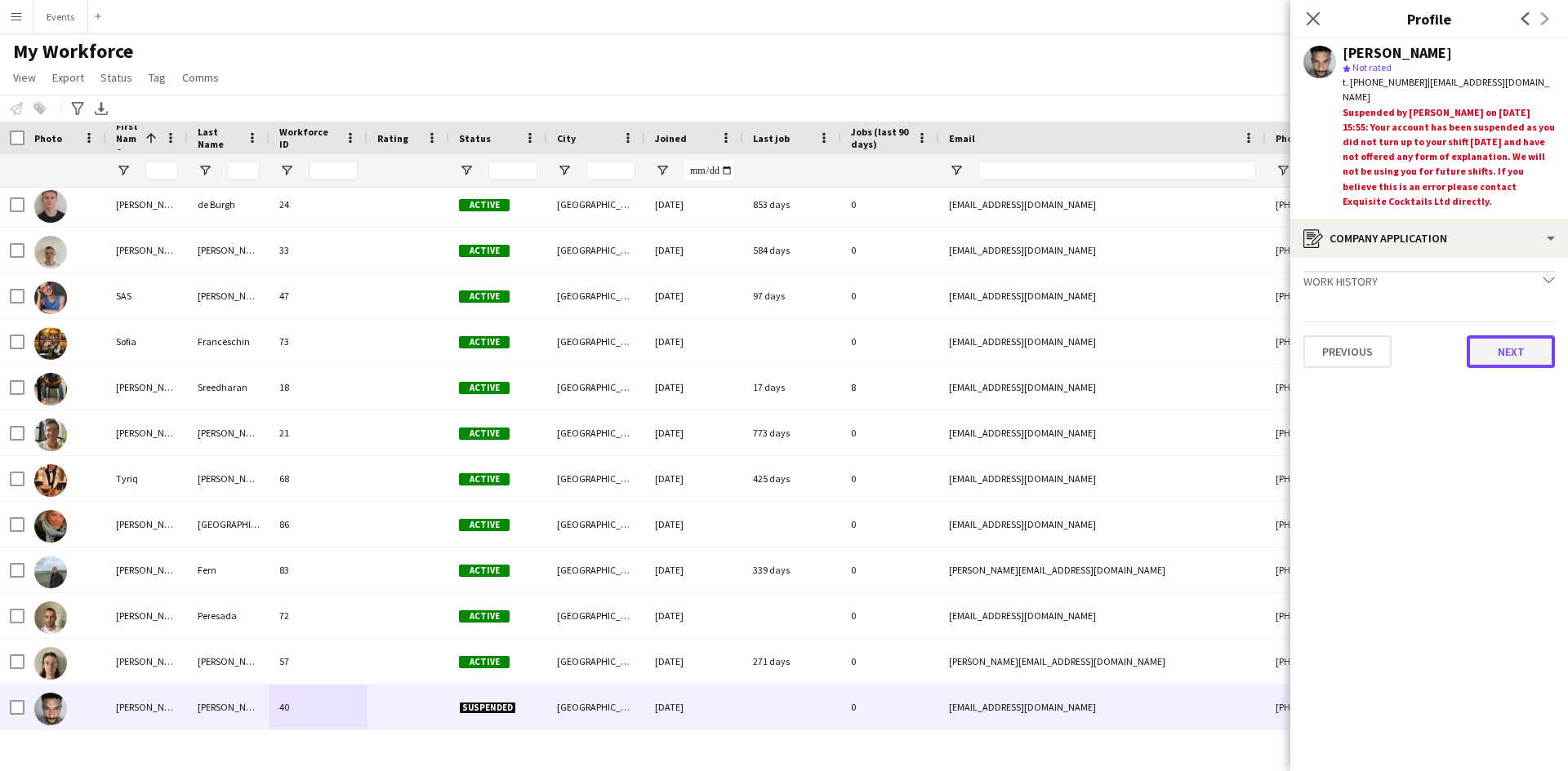
click at [1501, 363] on button "Next" at bounding box center [1511, 352] width 88 height 33
click at [1320, 20] on icon "Close pop-in" at bounding box center [1312, 18] width 16 height 16
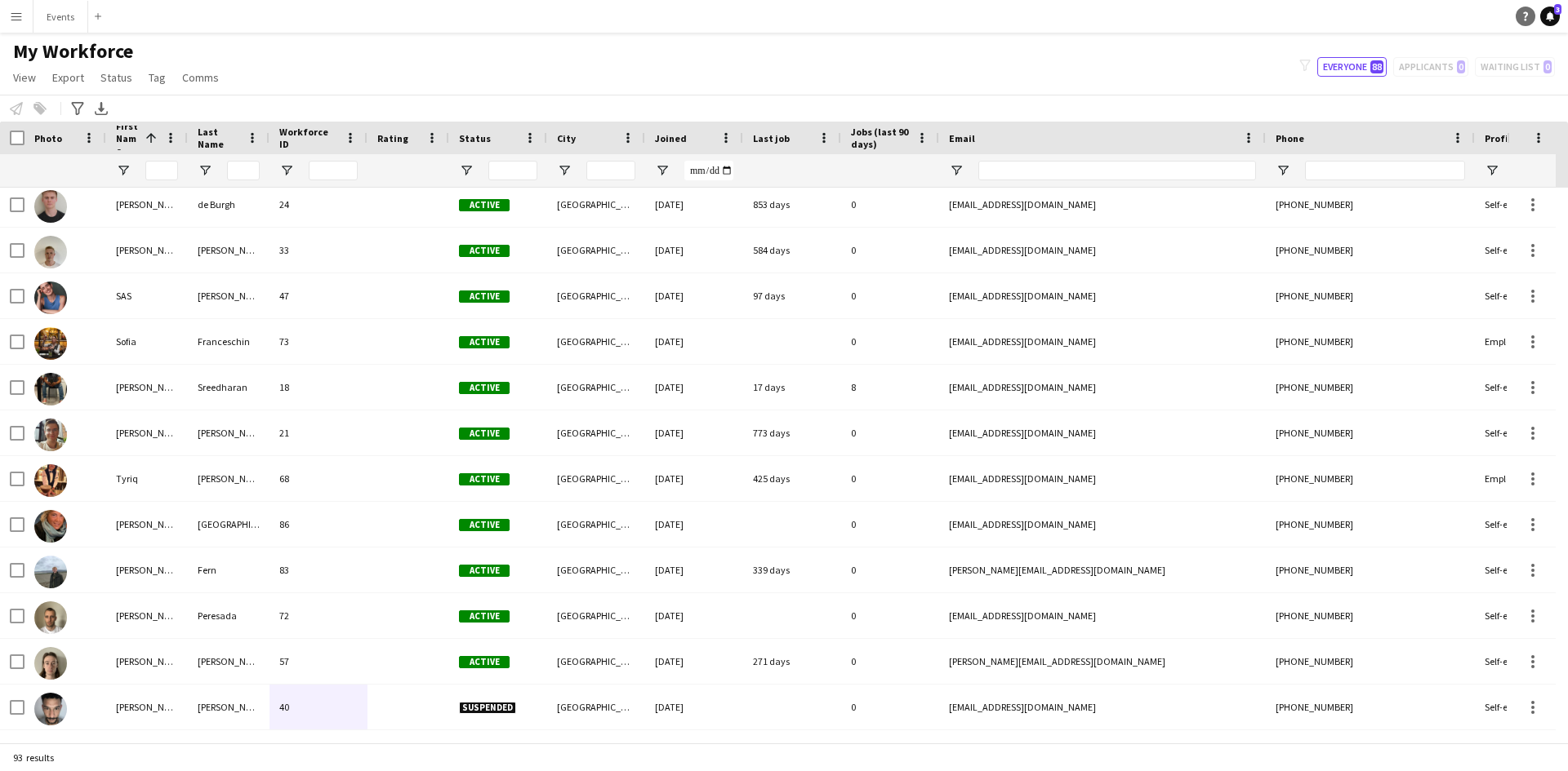
click at [1528, 18] on icon "Help" at bounding box center [1526, 16] width 10 height 10
click at [1529, 11] on link "Help" at bounding box center [1526, 16] width 20 height 20
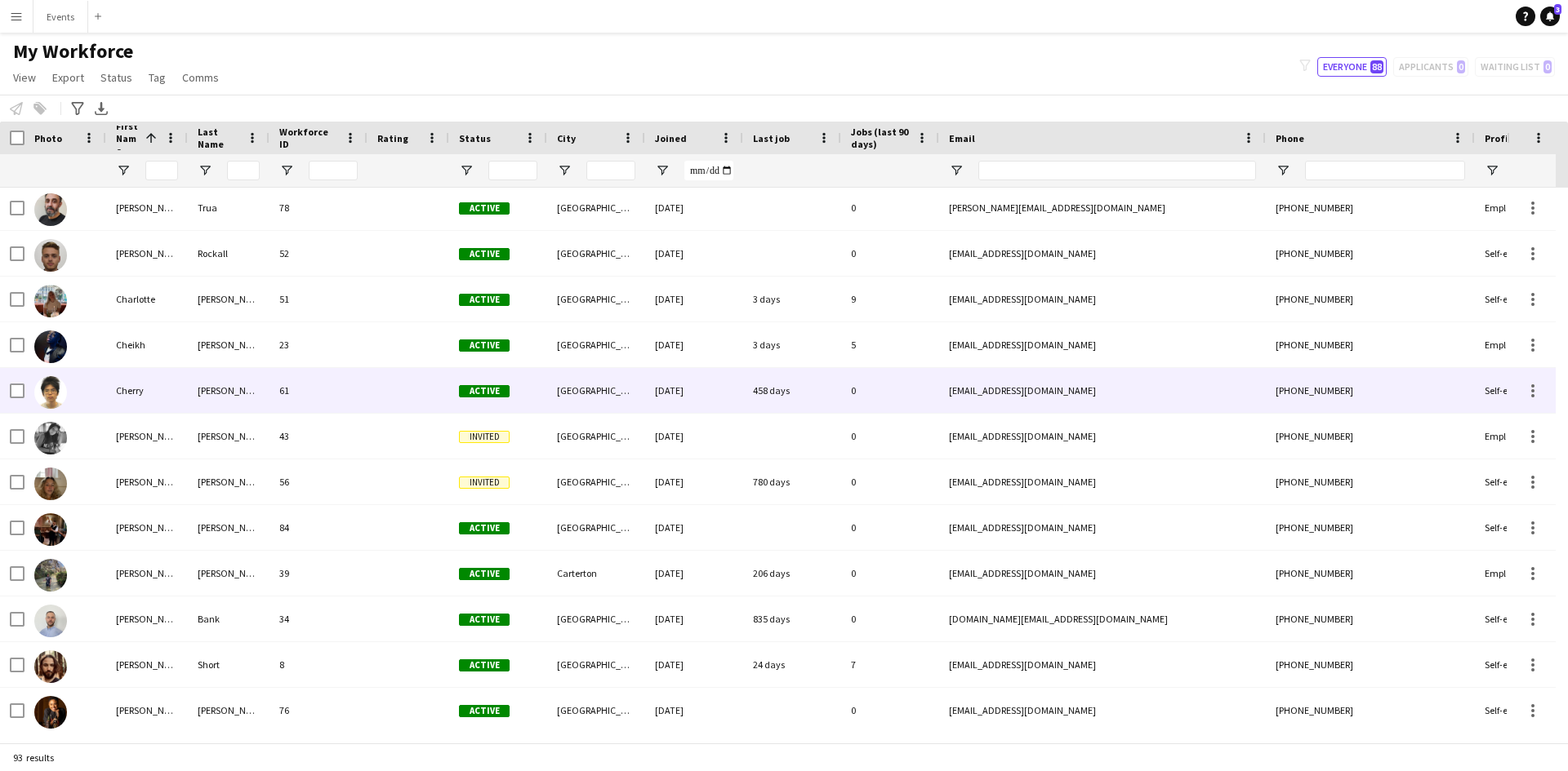
scroll to position [1014, 0]
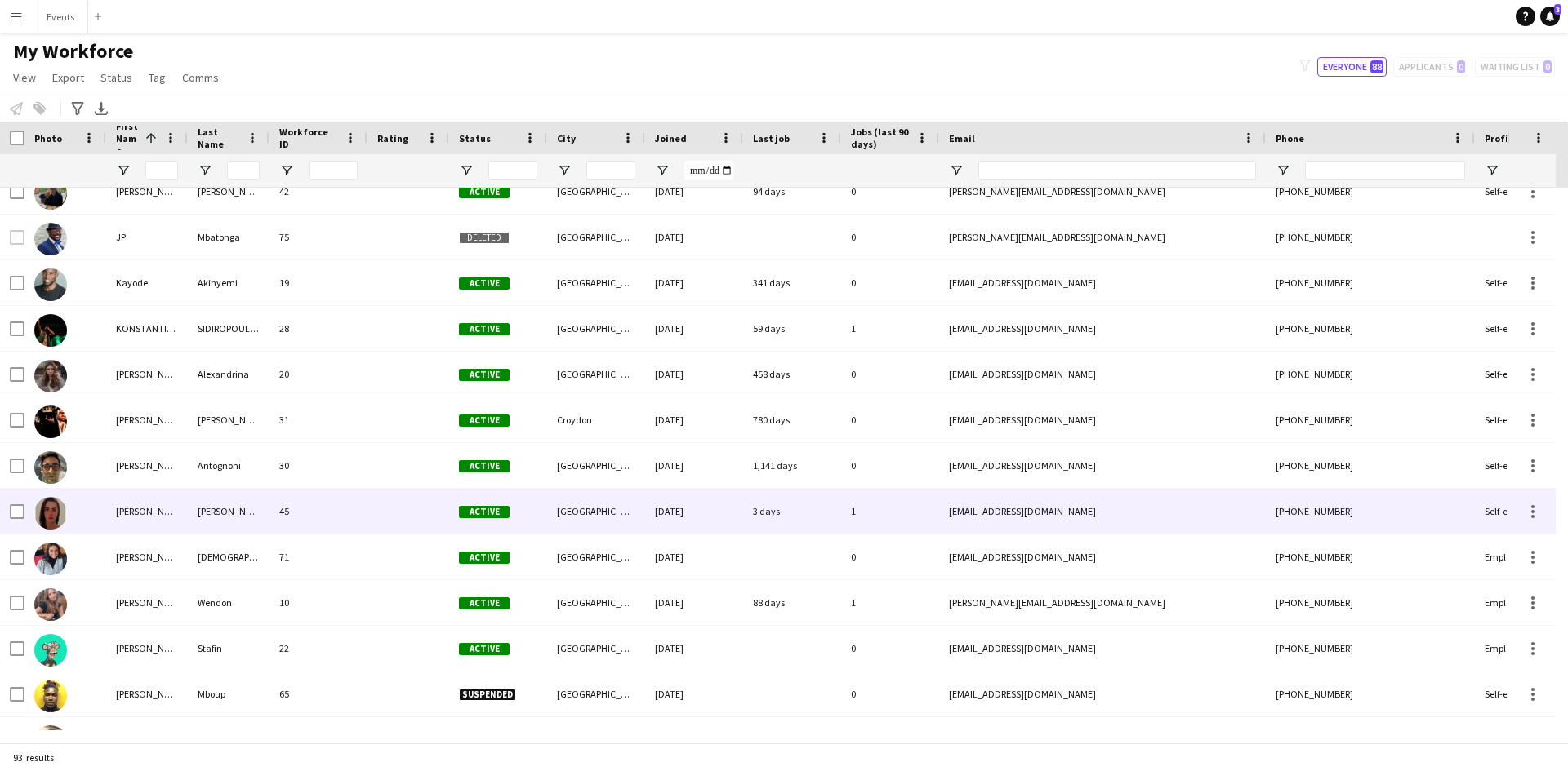
click at [51, 521] on img at bounding box center [51, 514] width 33 height 33
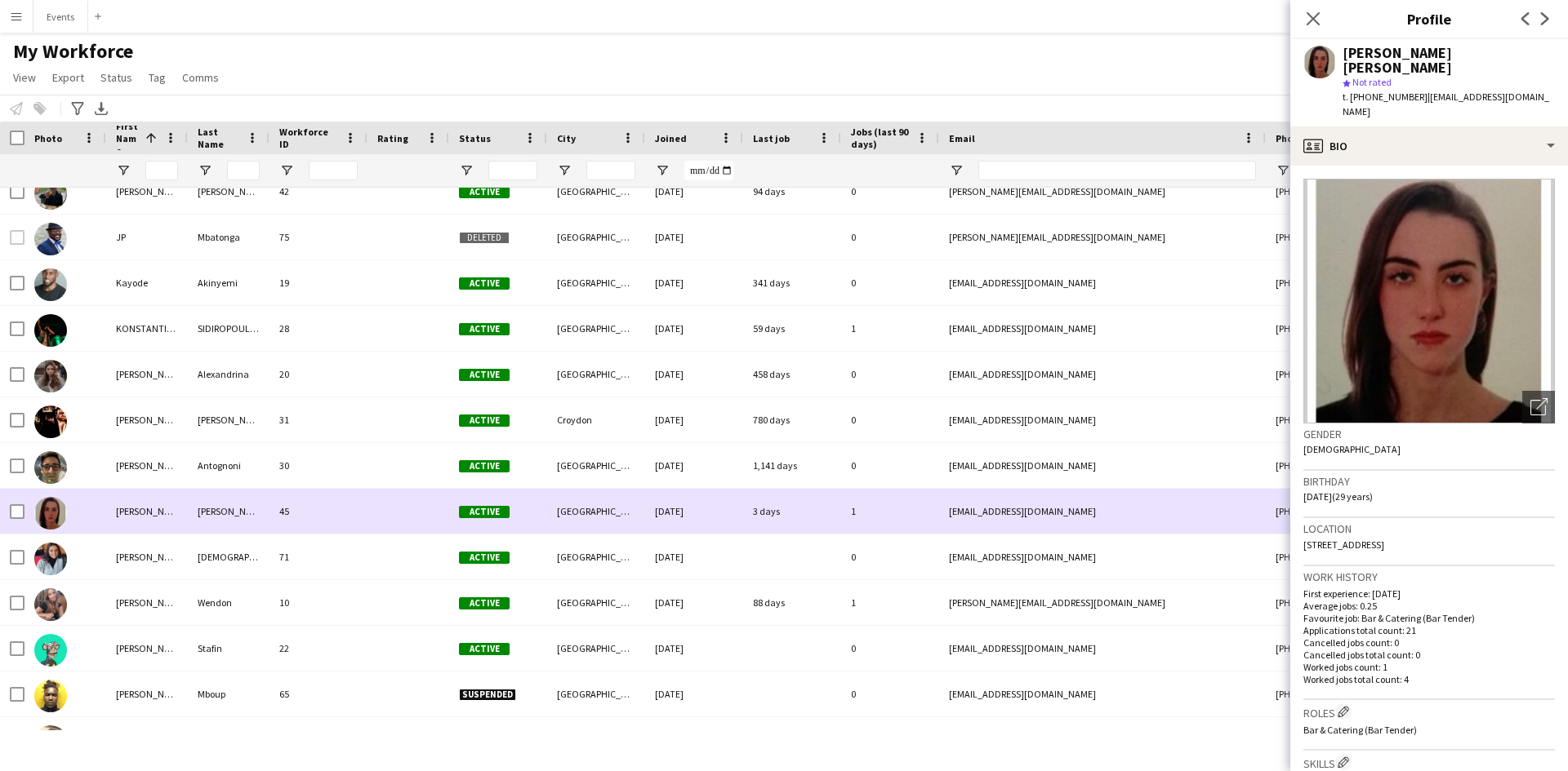
click at [50, 521] on img at bounding box center [51, 514] width 33 height 33
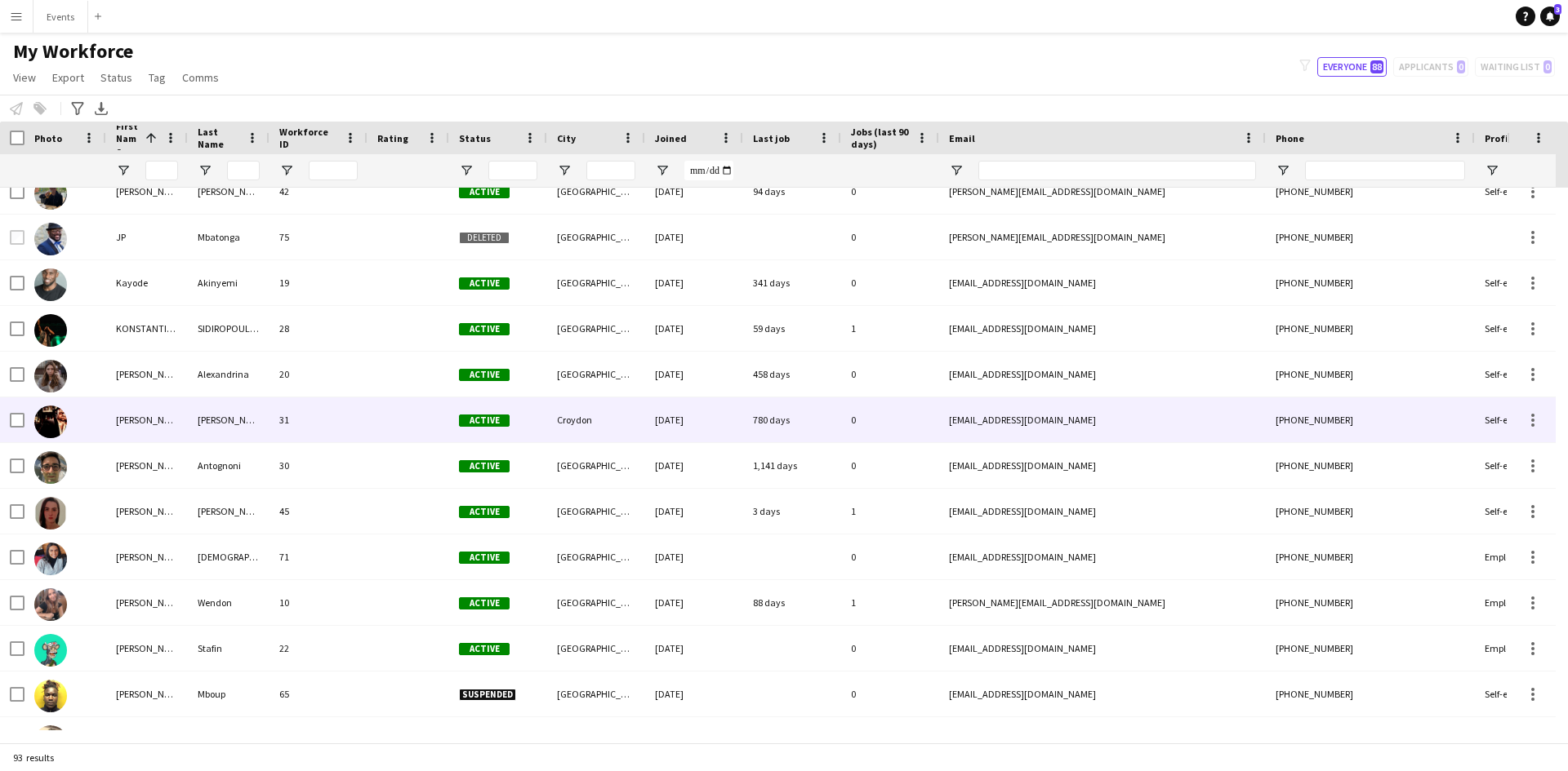
click at [51, 430] on img at bounding box center [51, 422] width 33 height 33
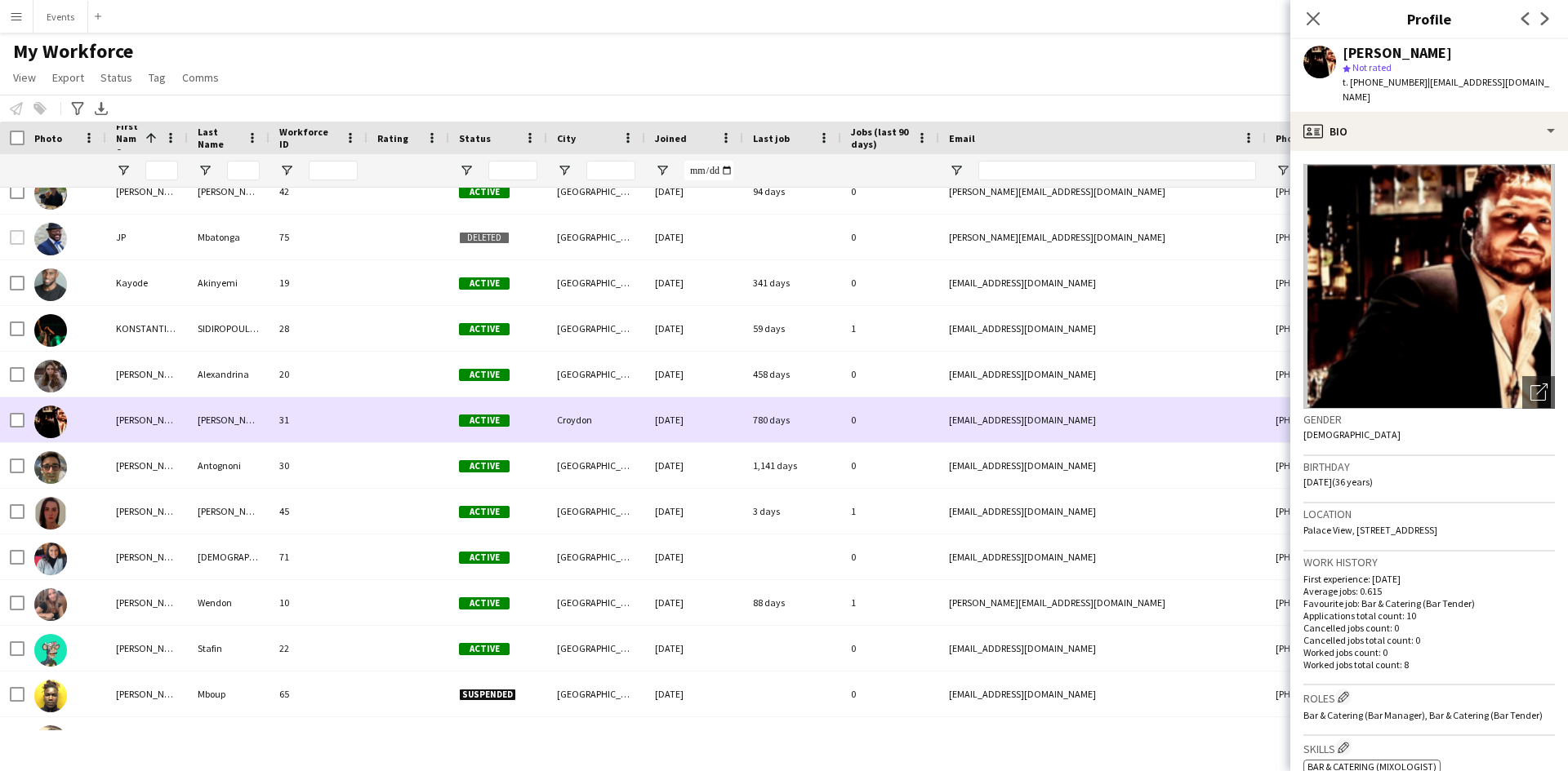
click at [51, 430] on img at bounding box center [51, 422] width 33 height 33
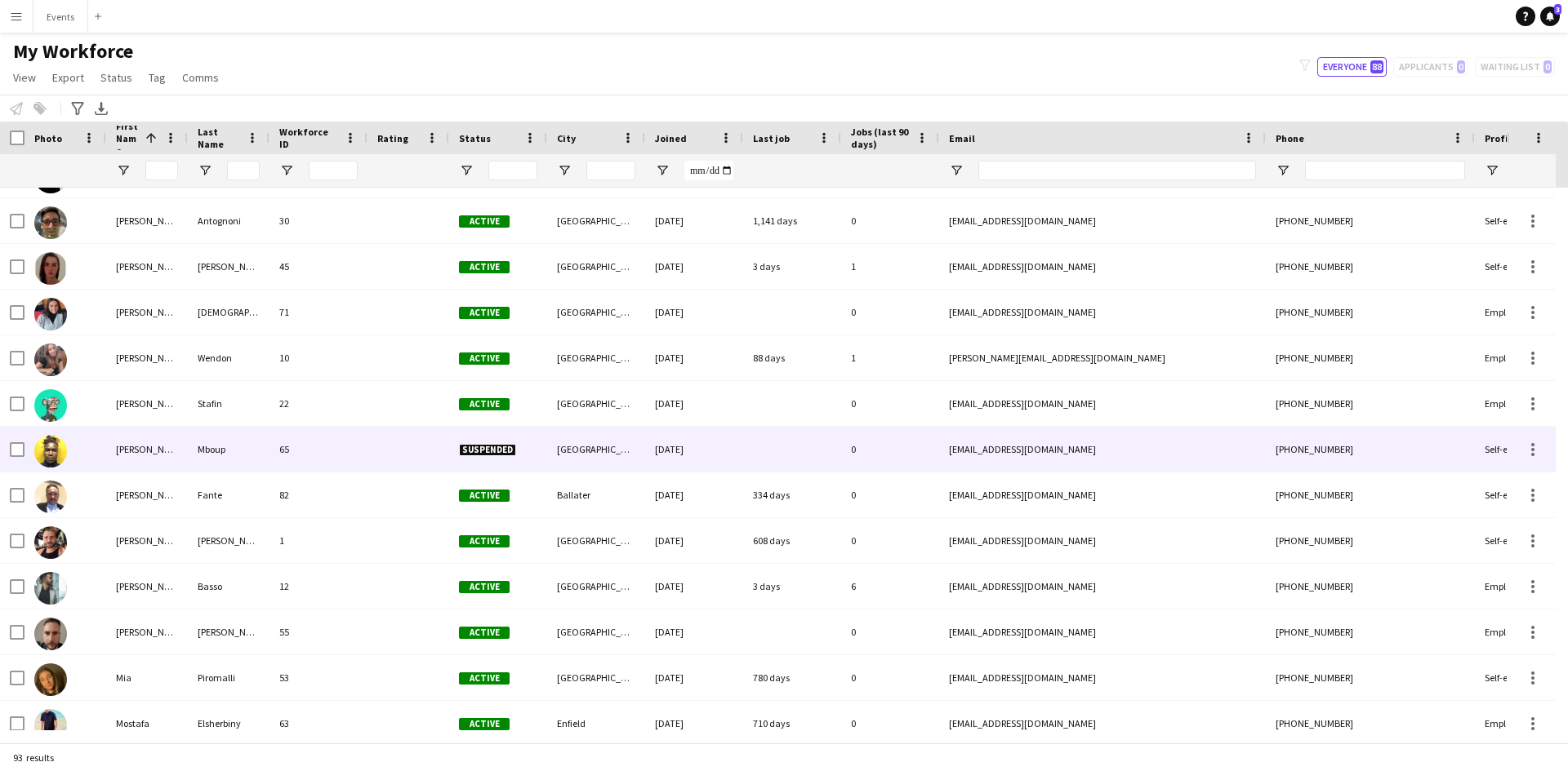
click at [136, 459] on div "[PERSON_NAME]" at bounding box center [147, 449] width 82 height 45
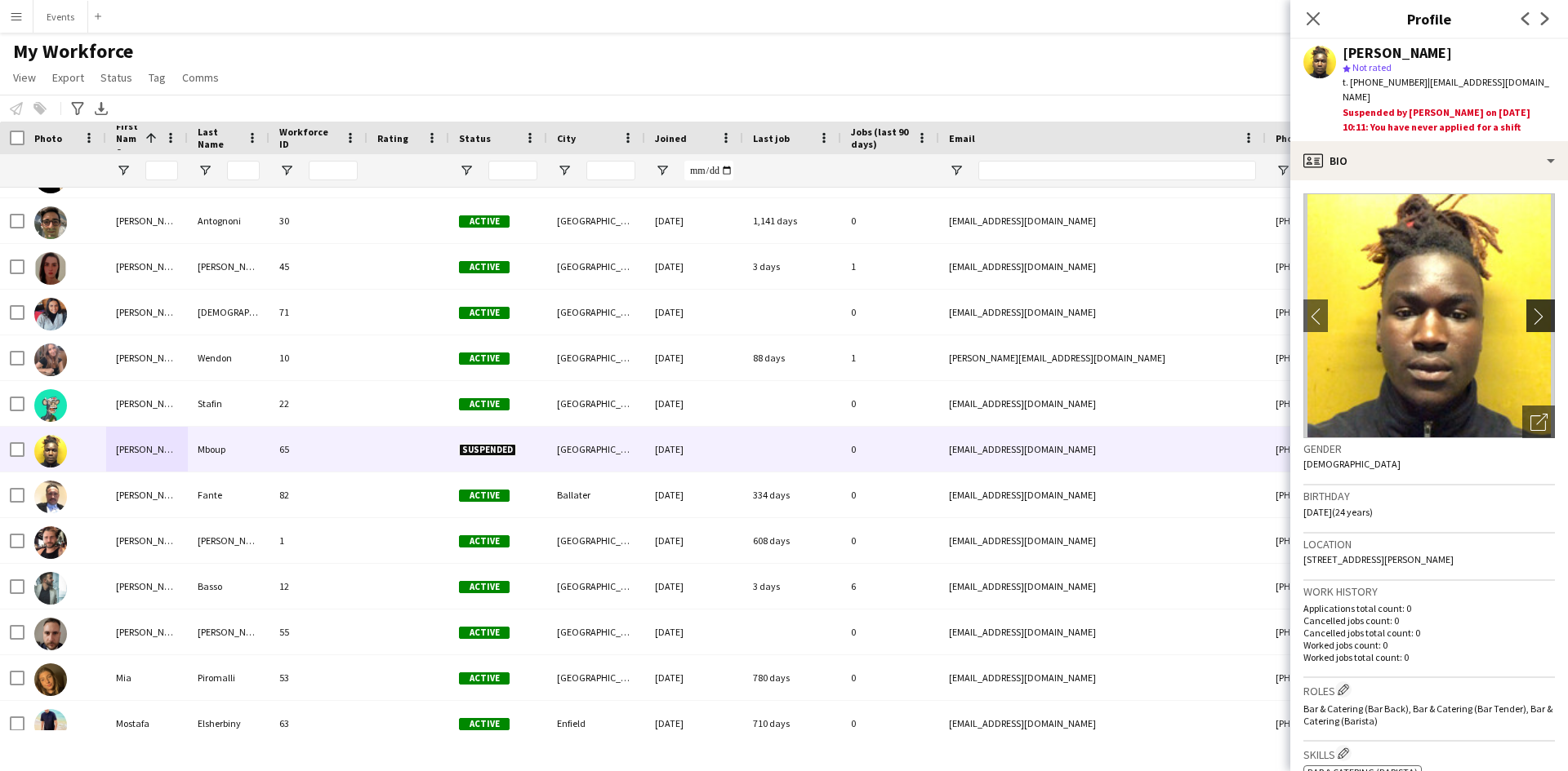
click at [1539, 308] on app-icon "chevron-right" at bounding box center [1543, 316] width 25 height 17
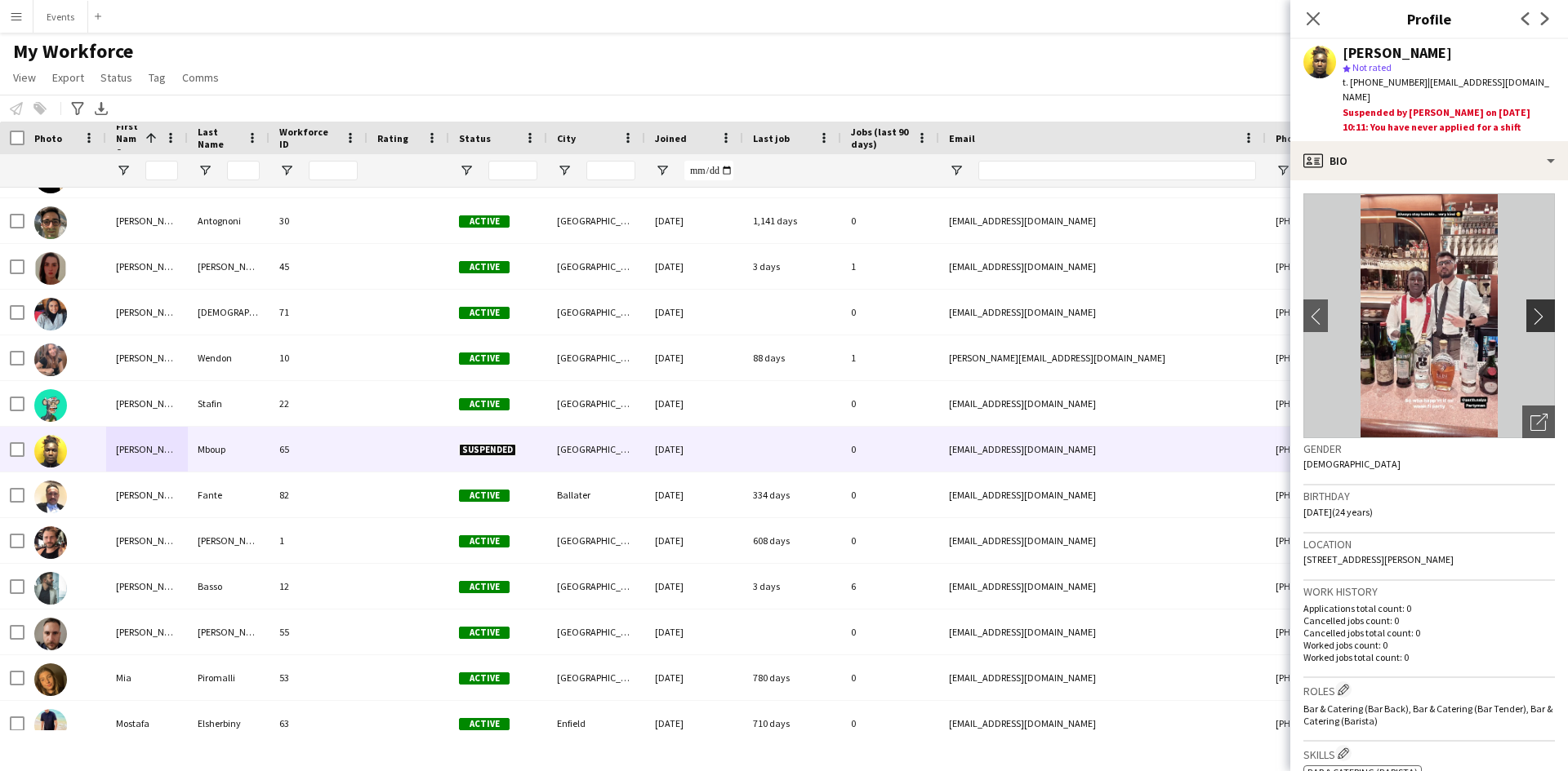
click at [1530, 308] on app-icon "chevron-right" at bounding box center [1543, 316] width 25 height 17
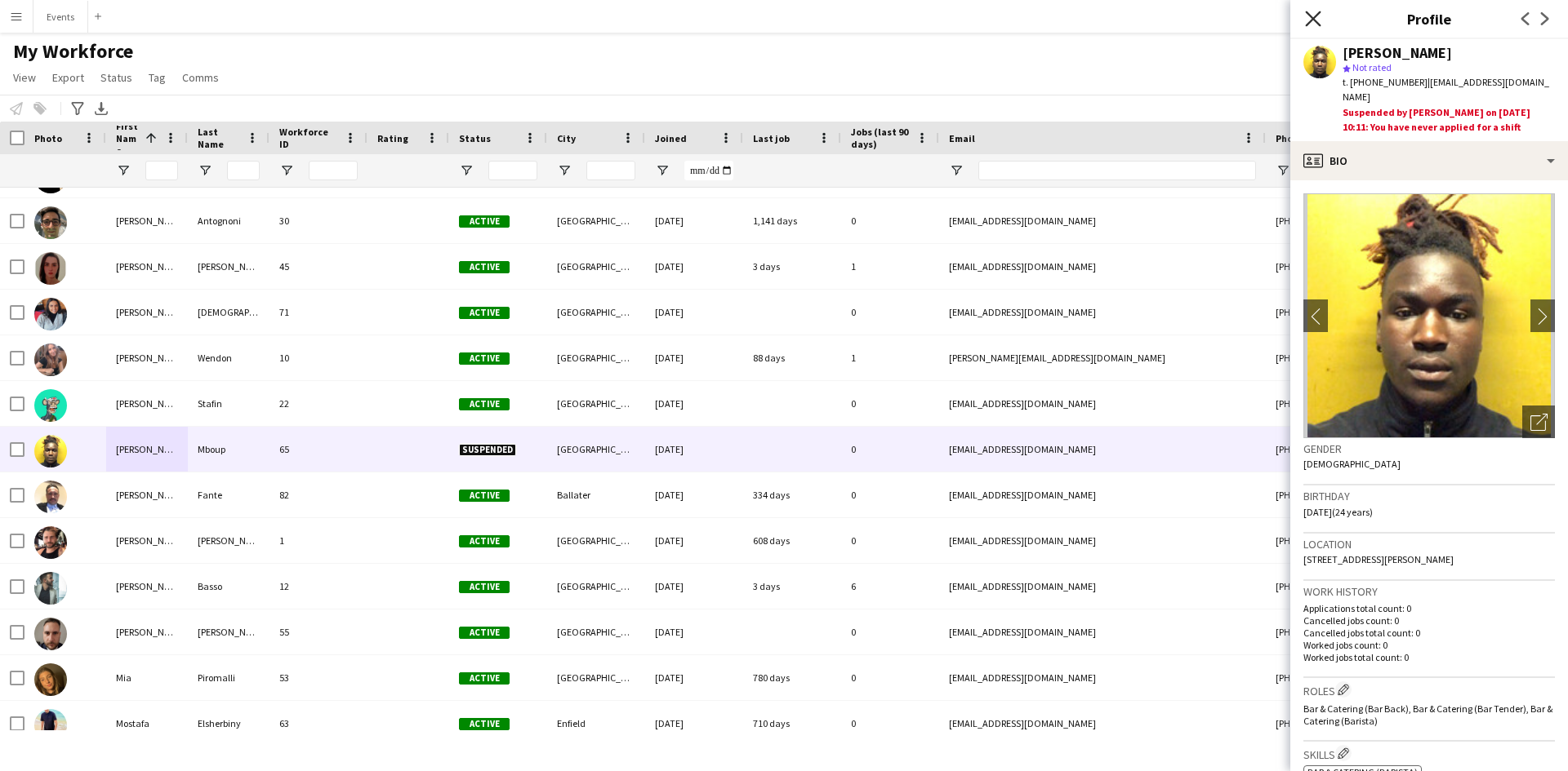
click at [1315, 18] on icon at bounding box center [1312, 18] width 16 height 16
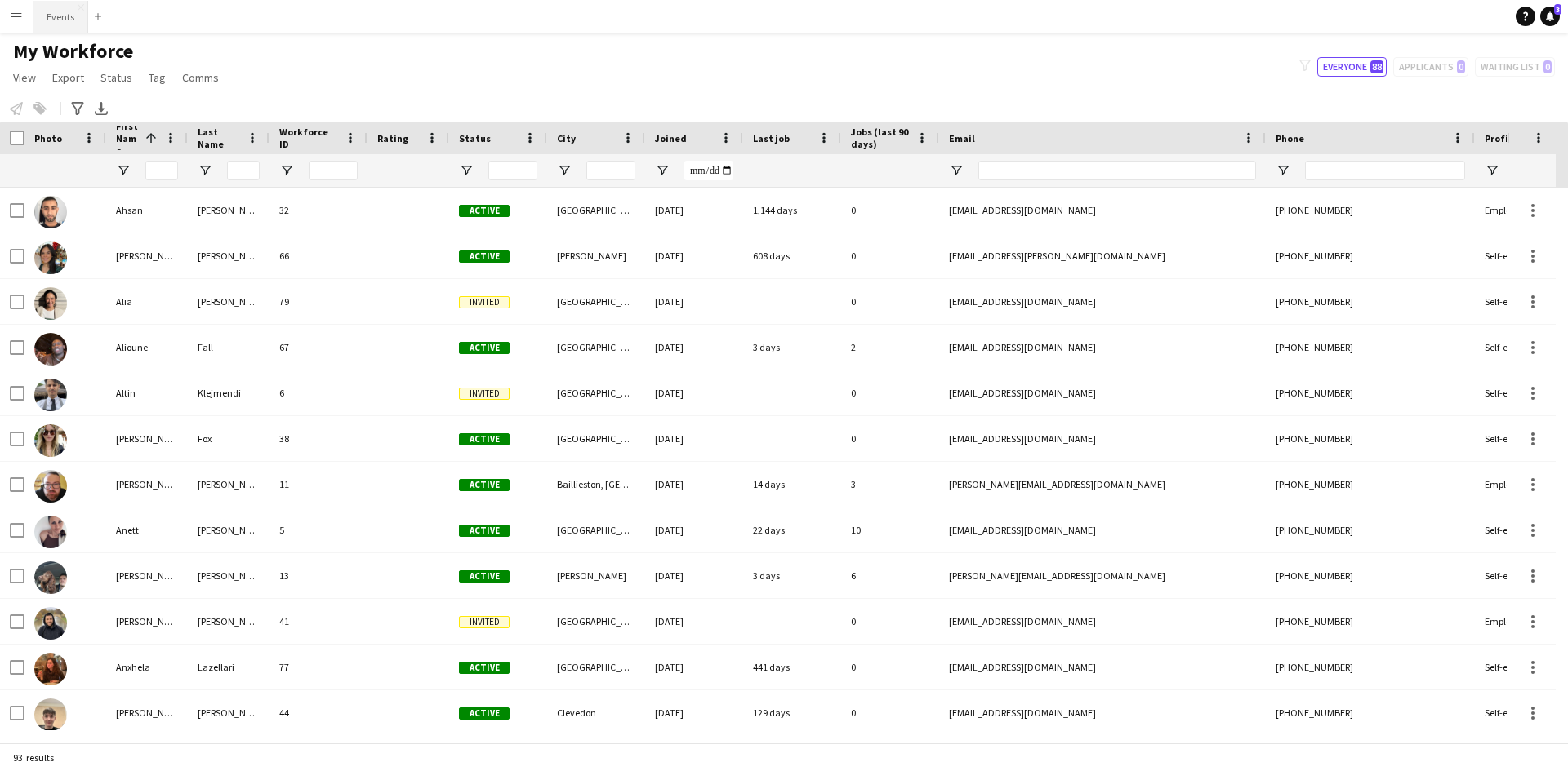
click at [53, 20] on button "Events Close" at bounding box center [60, 16] width 55 height 32
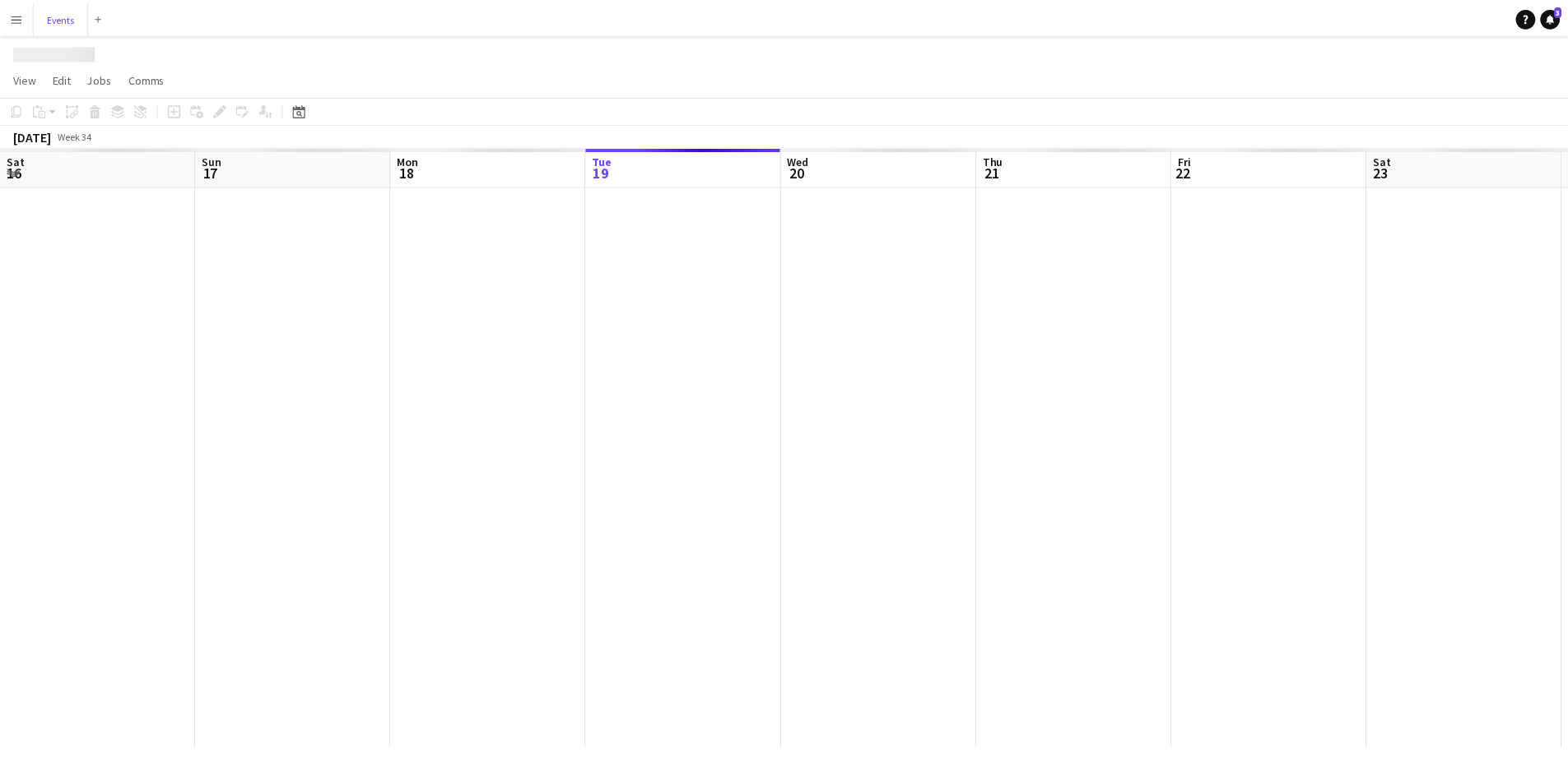
scroll to position [0, 394]
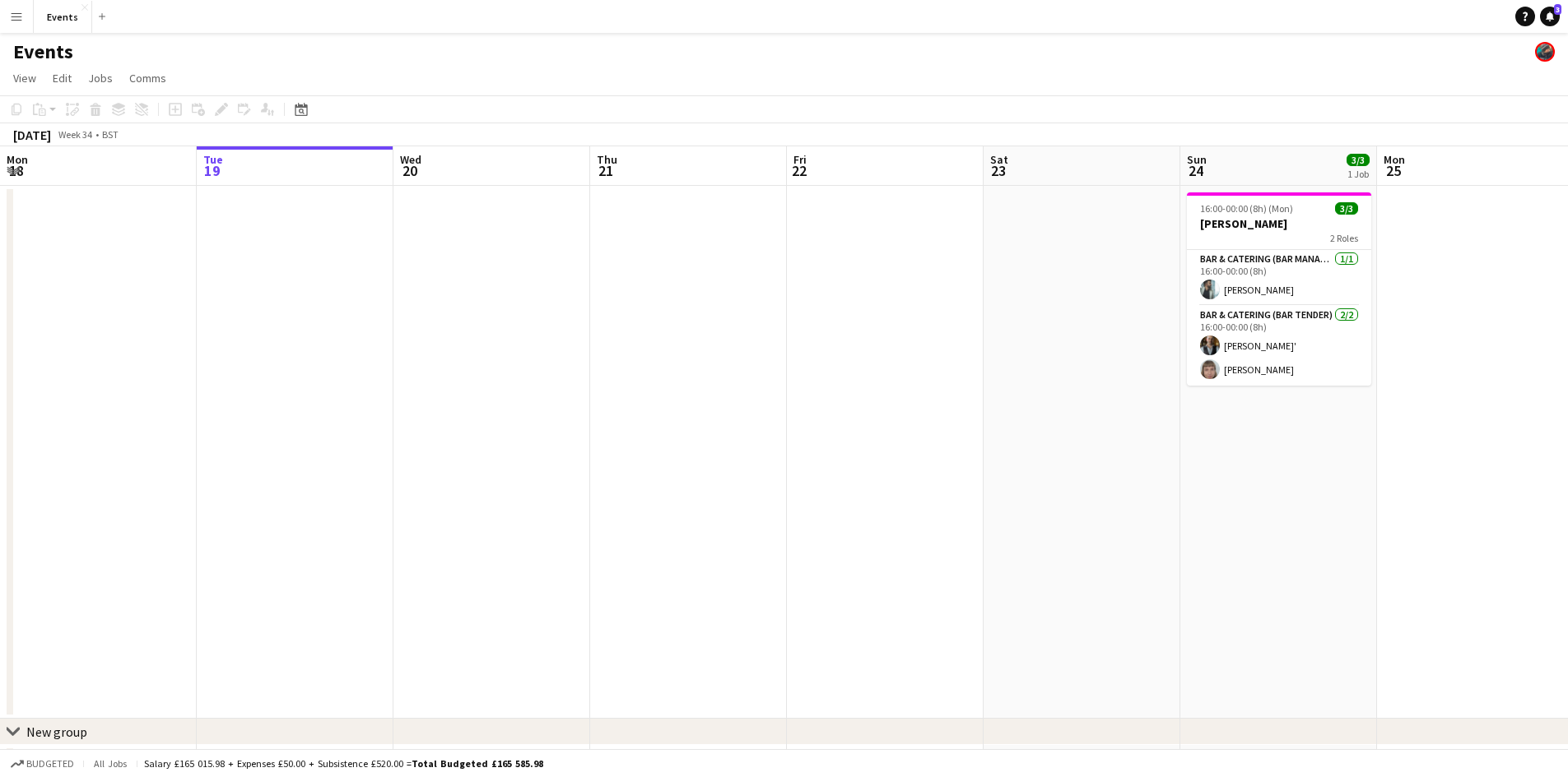
drag, startPoint x: 1448, startPoint y: 449, endPoint x: 824, endPoint y: 399, distance: 626.0
click at [893, 400] on app-calendar-viewport "Sat 16 12/12 2 Jobs Sun 17 Mon 18 Tue 19 Wed 20 Thu 21 Fri 22 Sat 23 Sun 24 3/3…" at bounding box center [784, 470] width 1568 height 648
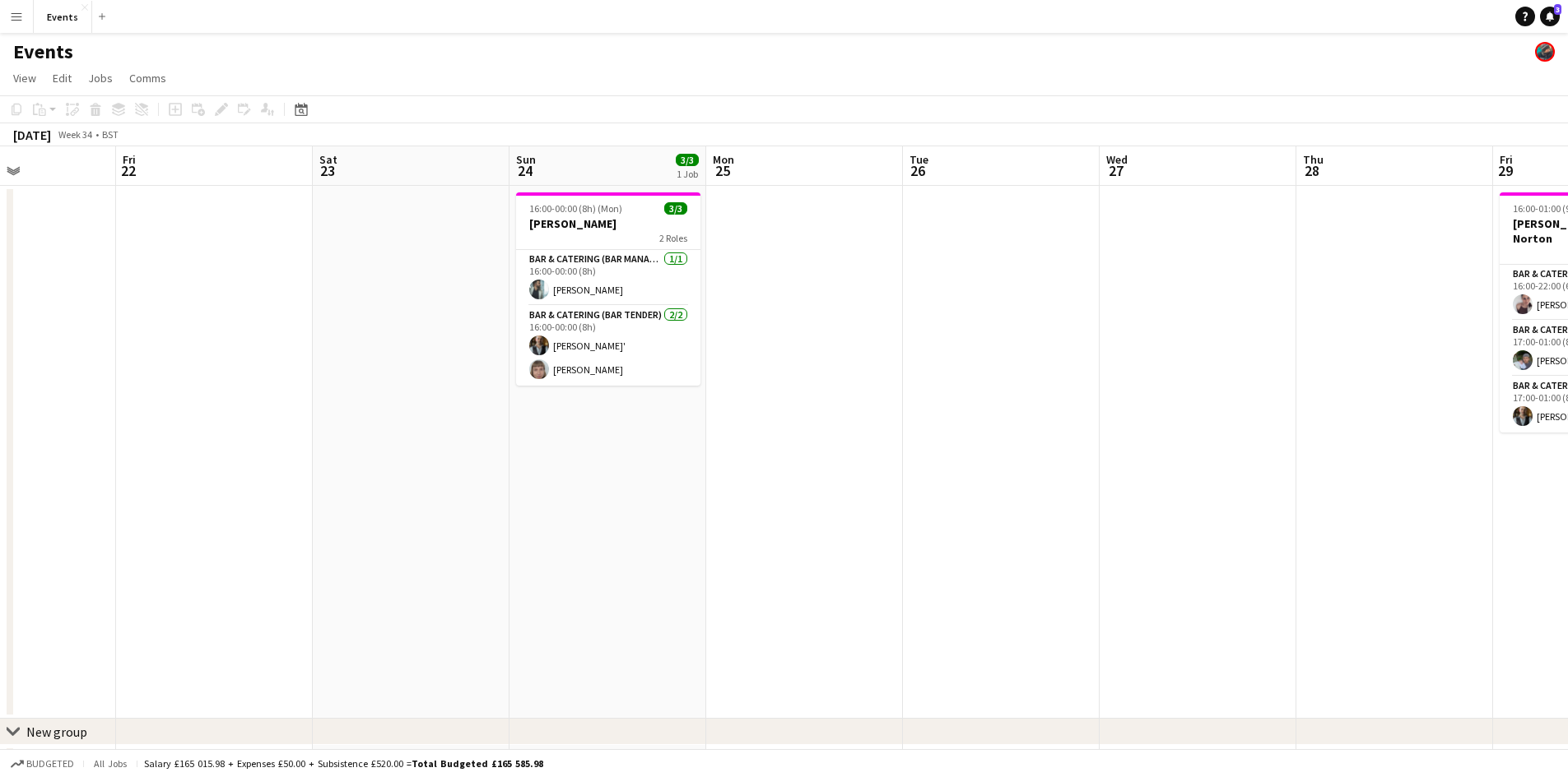
drag, startPoint x: 1319, startPoint y: 426, endPoint x: 553, endPoint y: 396, distance: 766.6
click at [590, 396] on app-calendar-viewport "Mon 18 Tue 19 Wed 20 Thu 21 Fri 22 Sat 23 Sun 24 3/3 1 Job Mon 25 Tue 26 Wed 27…" at bounding box center [784, 470] width 1568 height 648
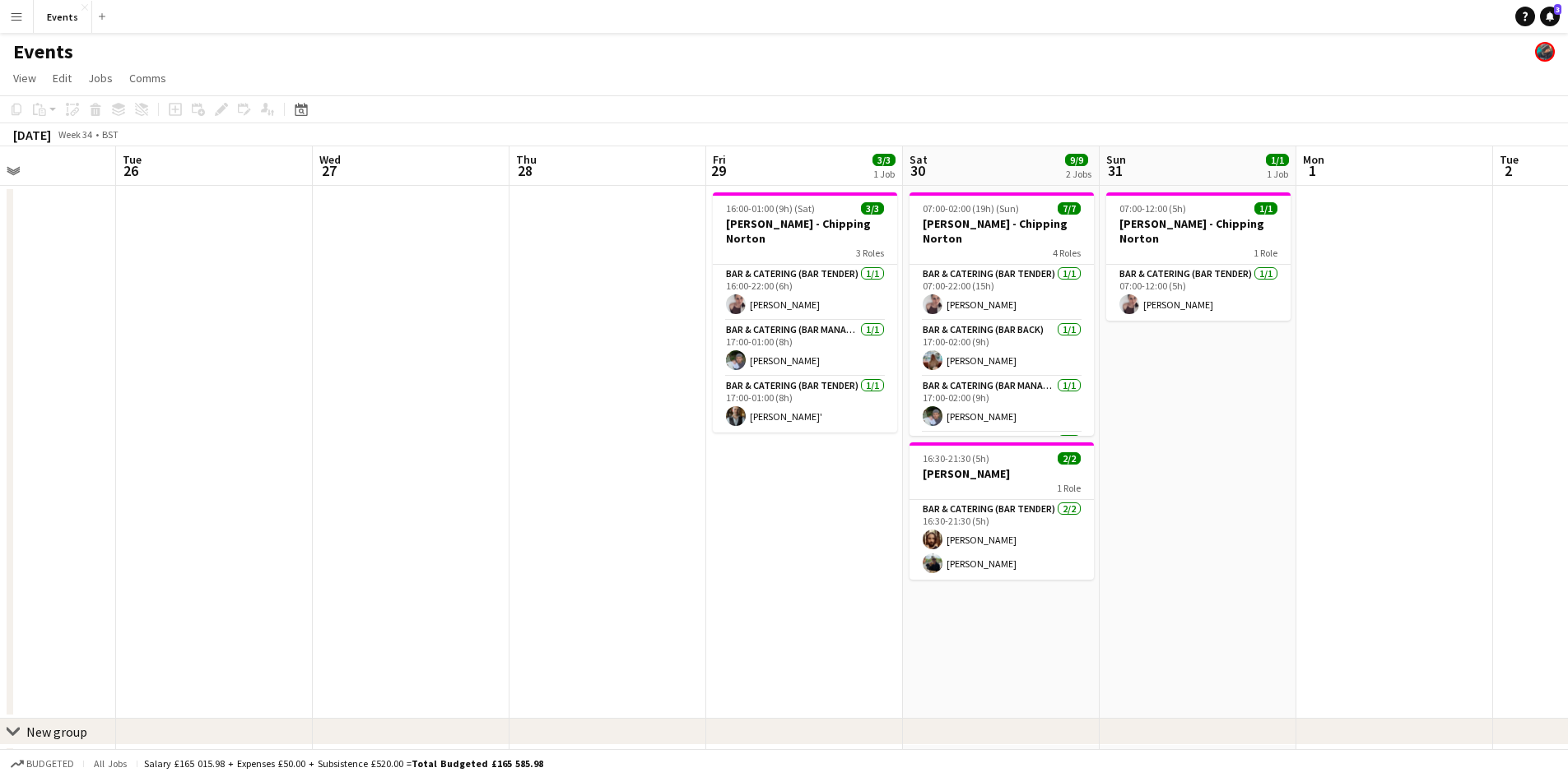
scroll to position [0, 497]
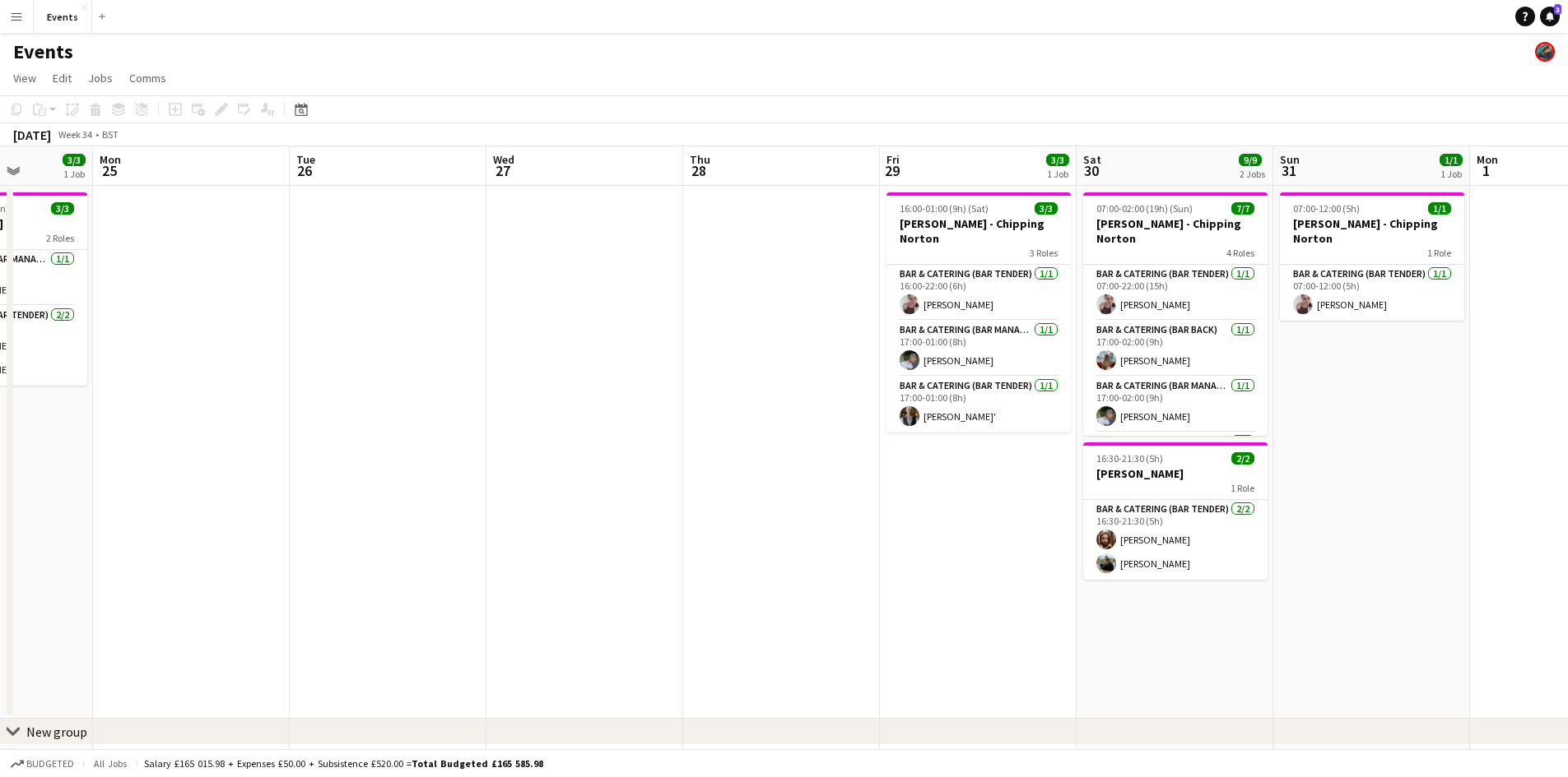
click at [824, 331] on app-date-cell at bounding box center [781, 453] width 197 height 533
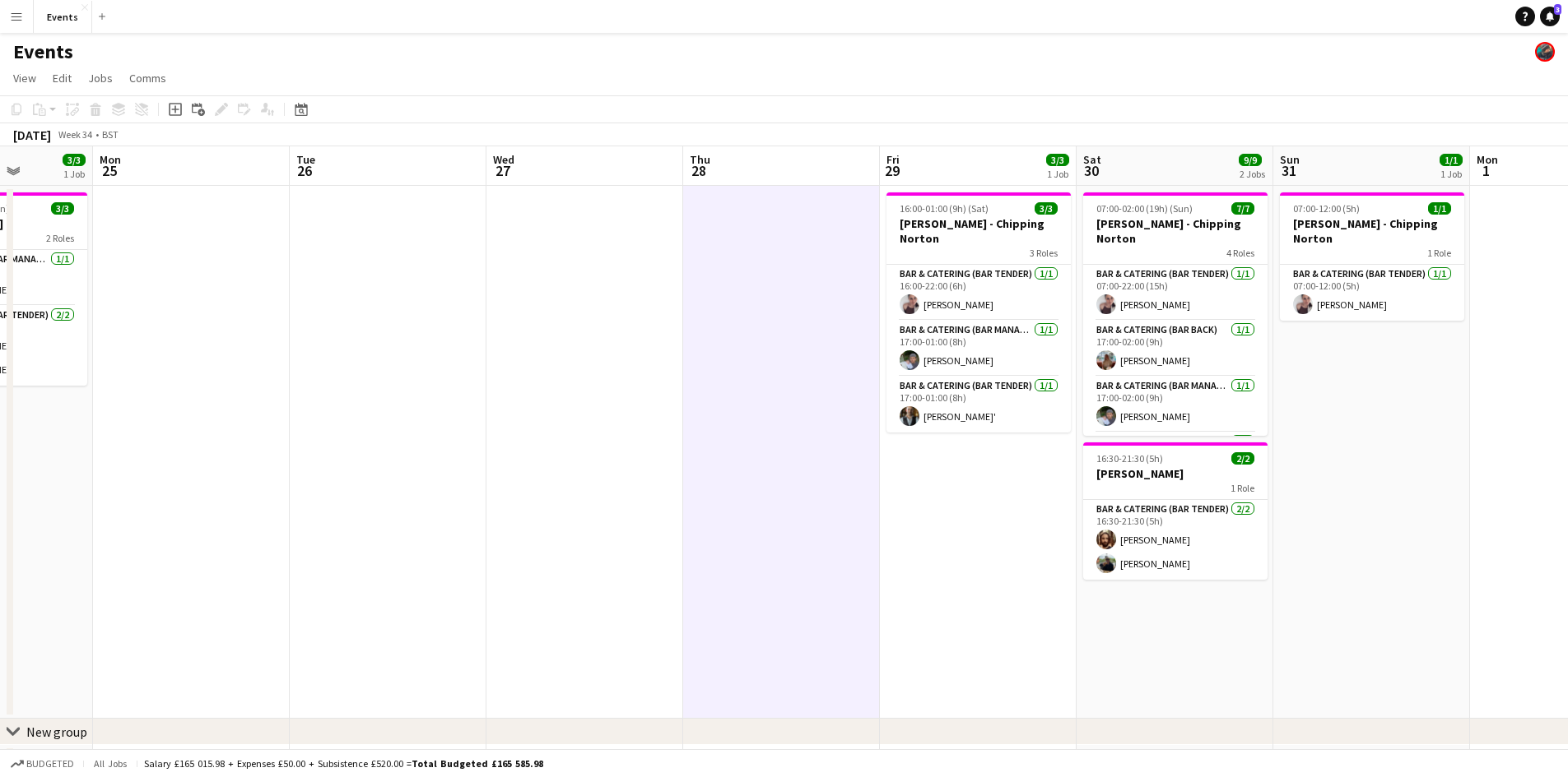
drag, startPoint x: 974, startPoint y: 205, endPoint x: 1482, endPoint y: 474, distance: 574.8
click at [1482, 474] on app-date-cell at bounding box center [1568, 453] width 197 height 533
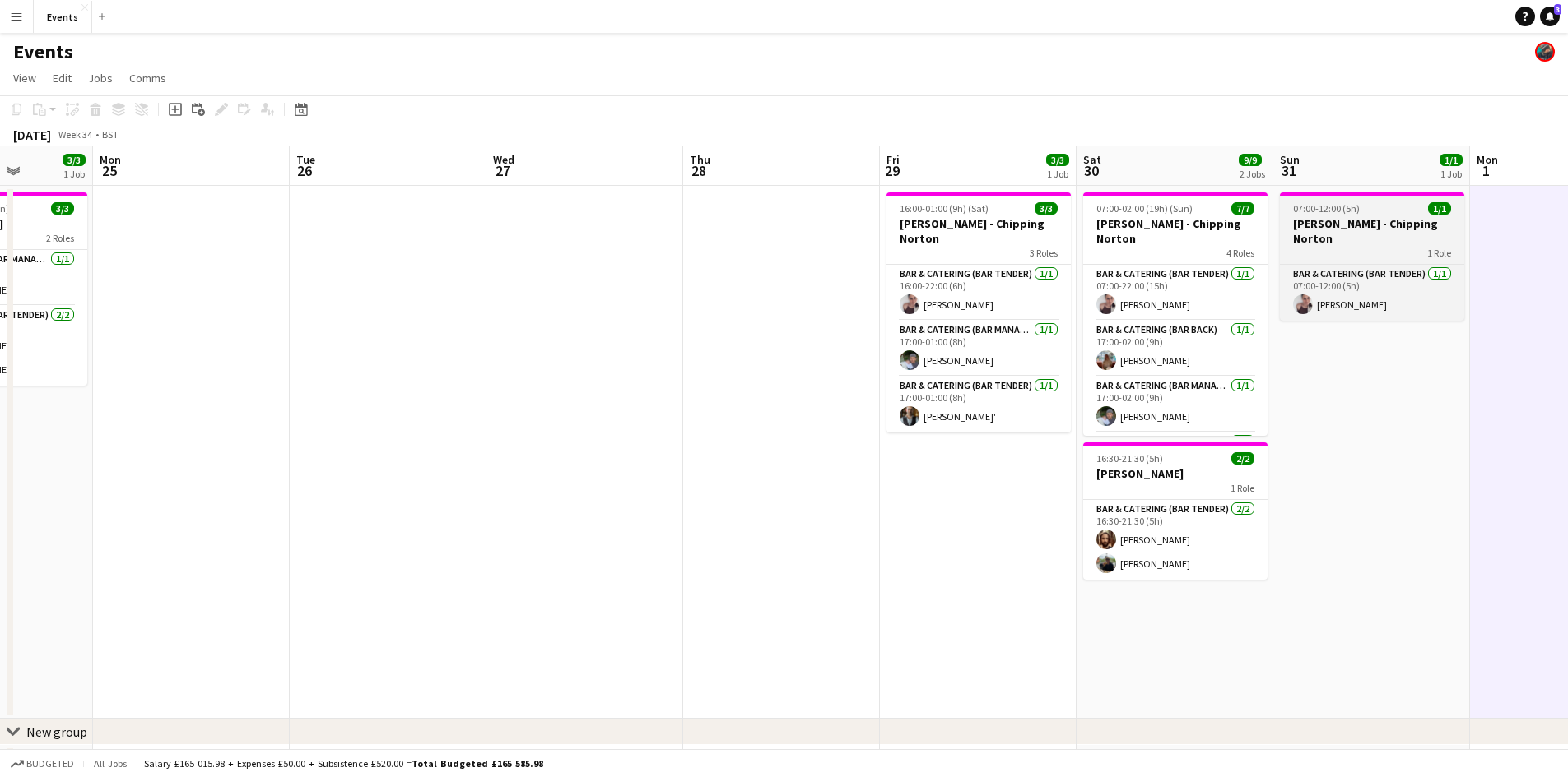
click at [1359, 211] on div "07:00-12:00 (5h) 1/1" at bounding box center [1372, 208] width 184 height 12
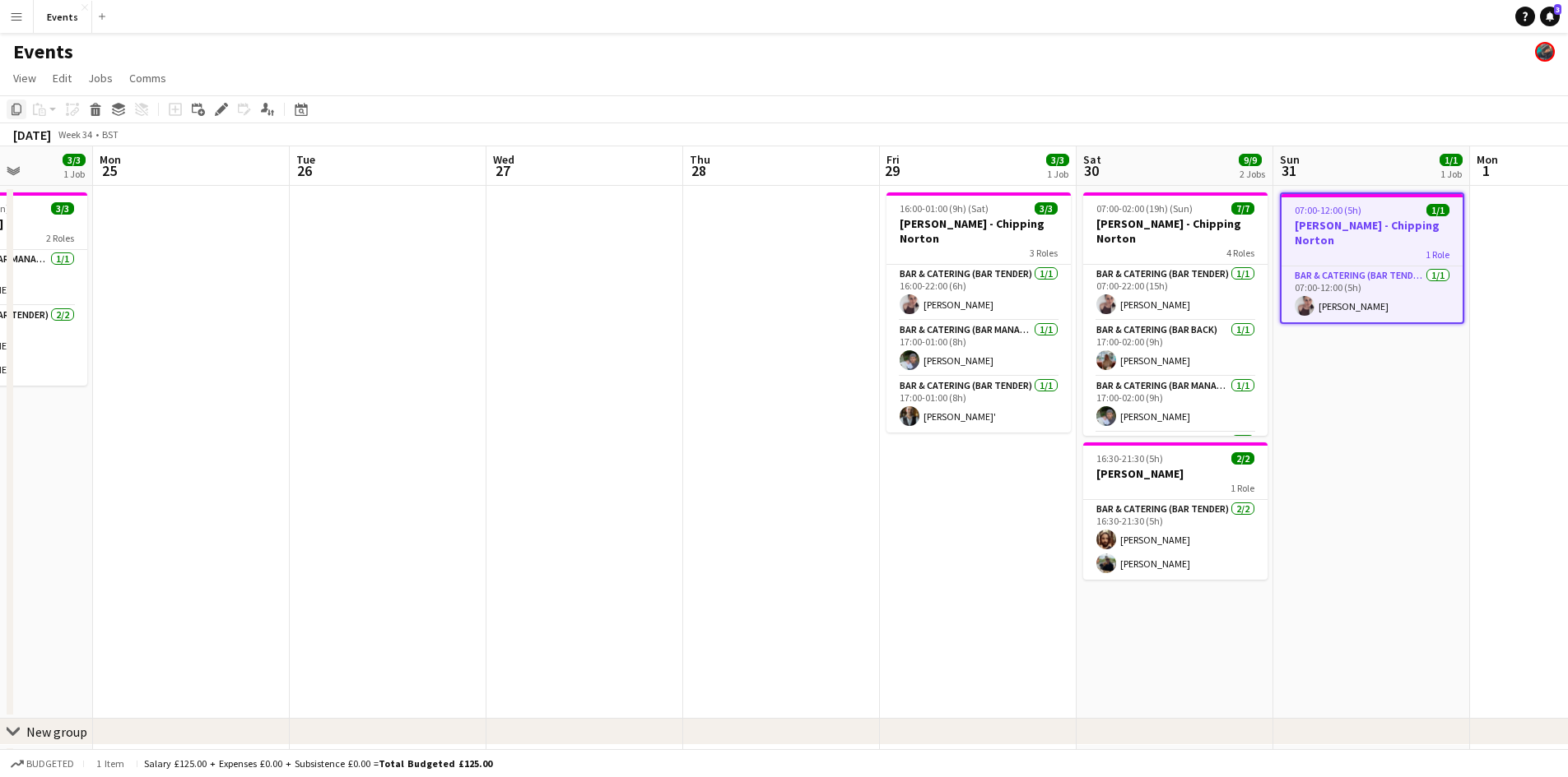
click at [15, 107] on icon "Copy" at bounding box center [16, 109] width 13 height 13
click at [716, 256] on app-date-cell at bounding box center [781, 453] width 197 height 533
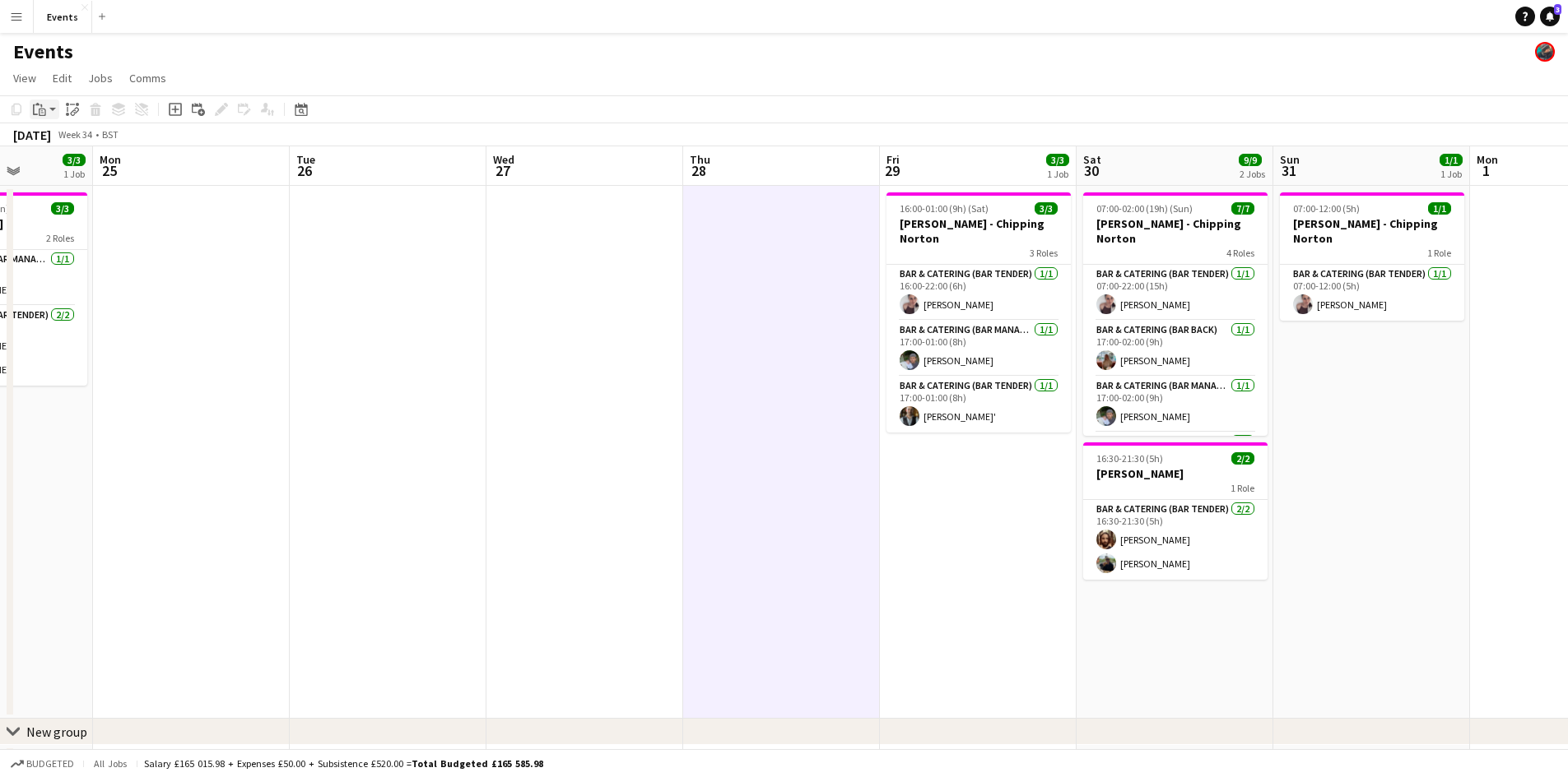
click at [46, 104] on div "Paste" at bounding box center [40, 109] width 20 height 20
click at [68, 135] on link "Paste Ctrl+V" at bounding box center [121, 141] width 155 height 15
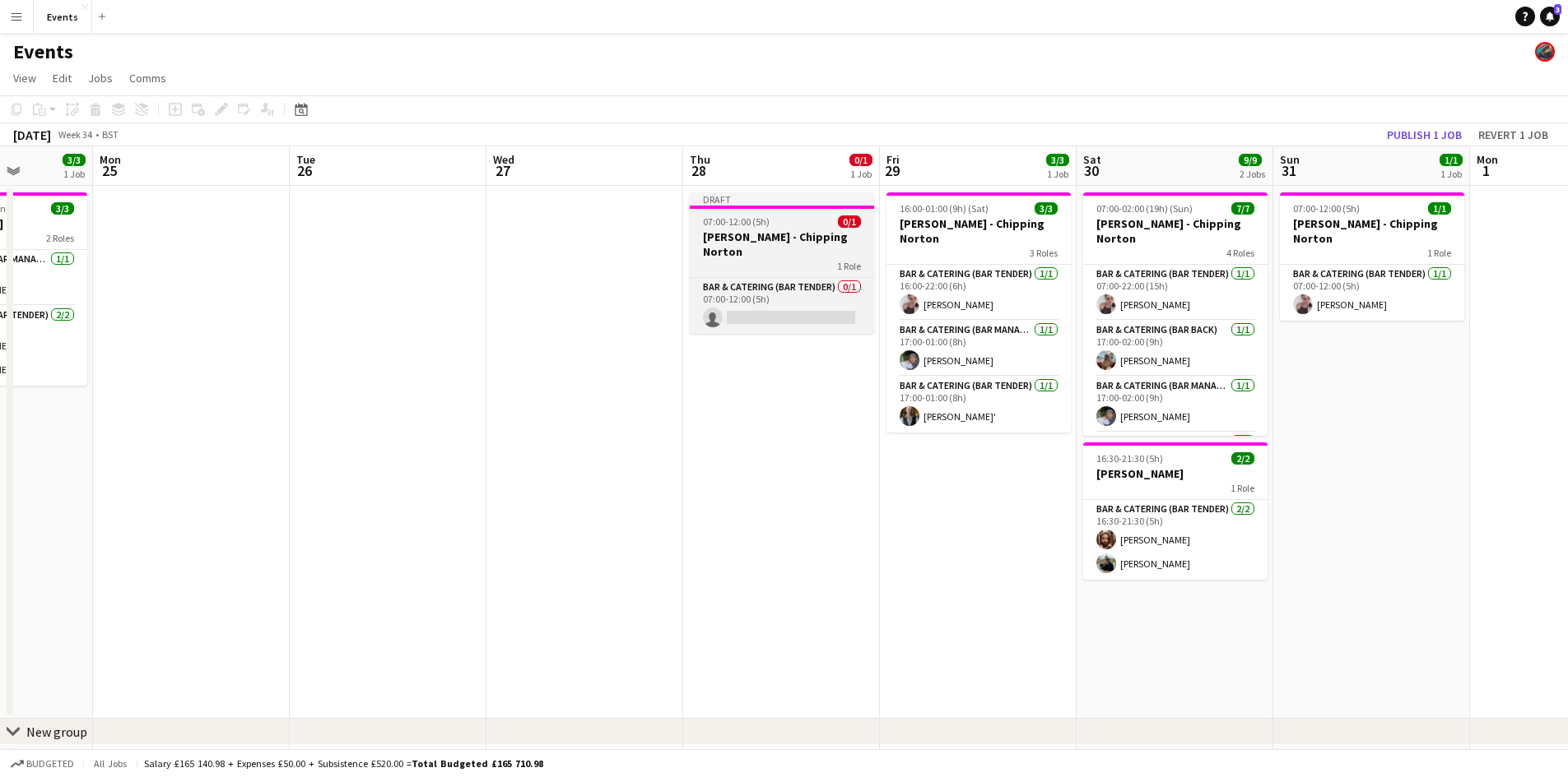
click at [774, 259] on div "1 Role" at bounding box center [782, 266] width 184 height 13
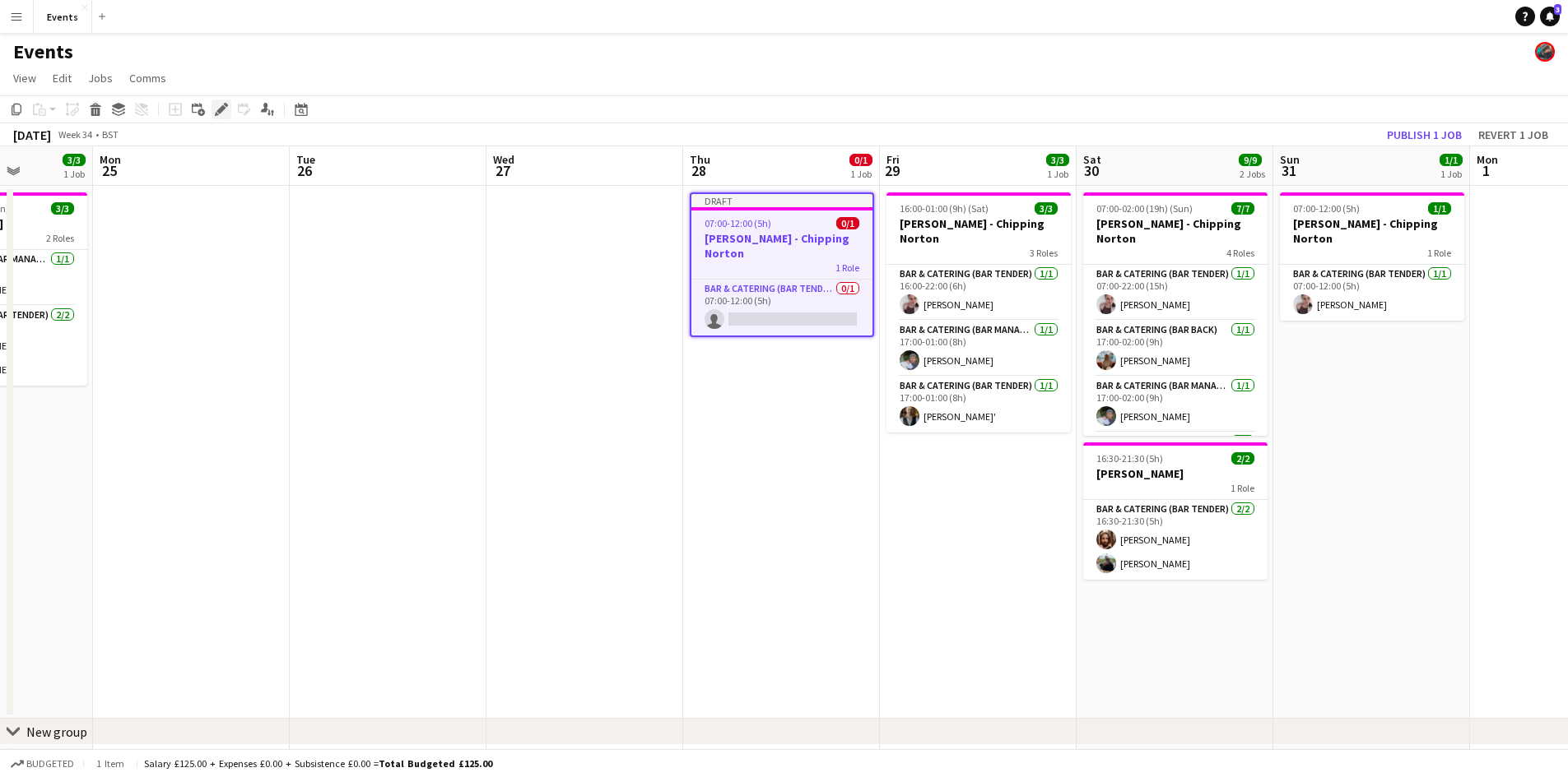
click at [221, 110] on icon at bounding box center [221, 109] width 9 height 9
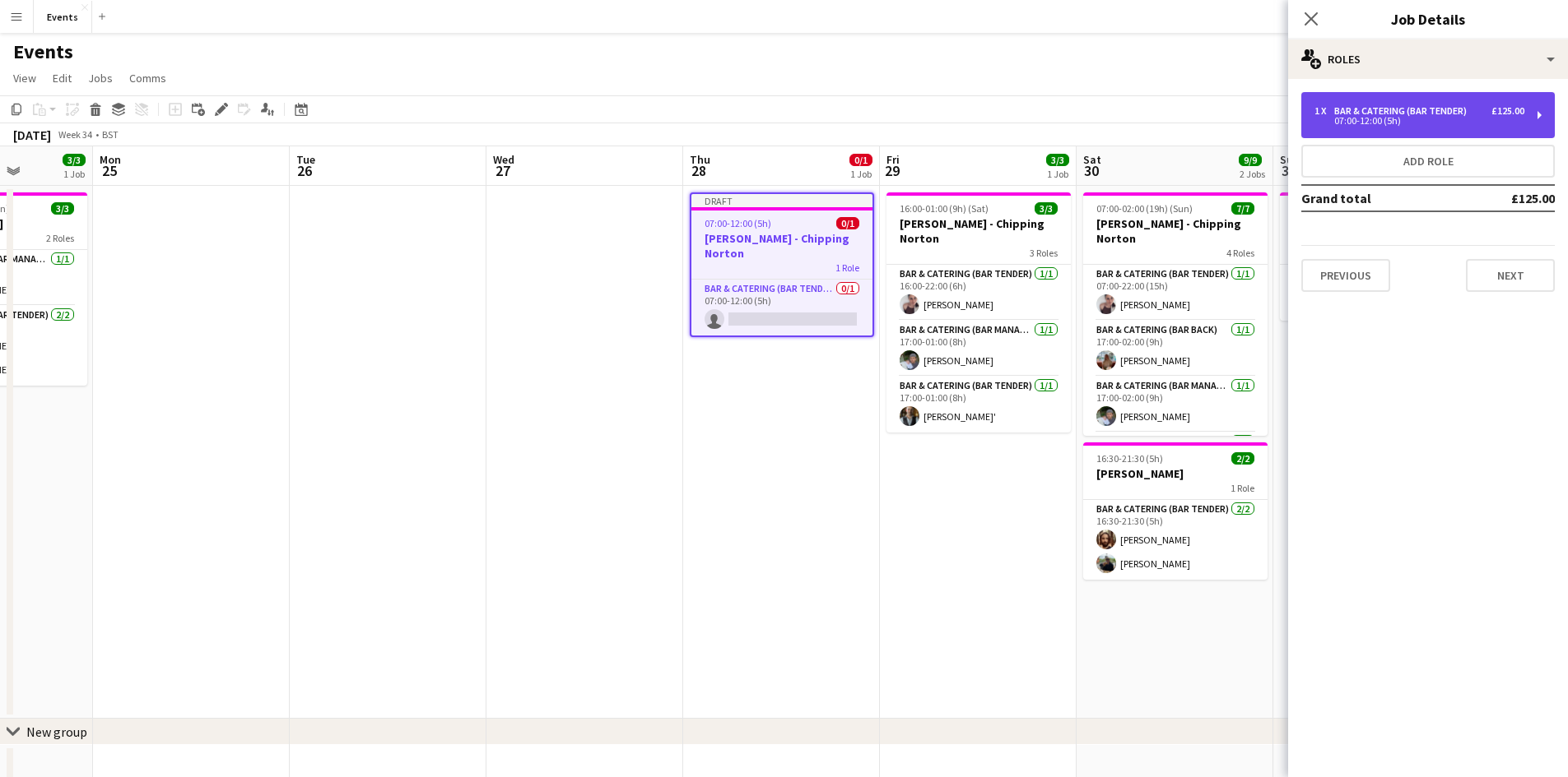
click at [1382, 112] on div "Bar & Catering (Bar Tender)" at bounding box center [1403, 111] width 139 height 12
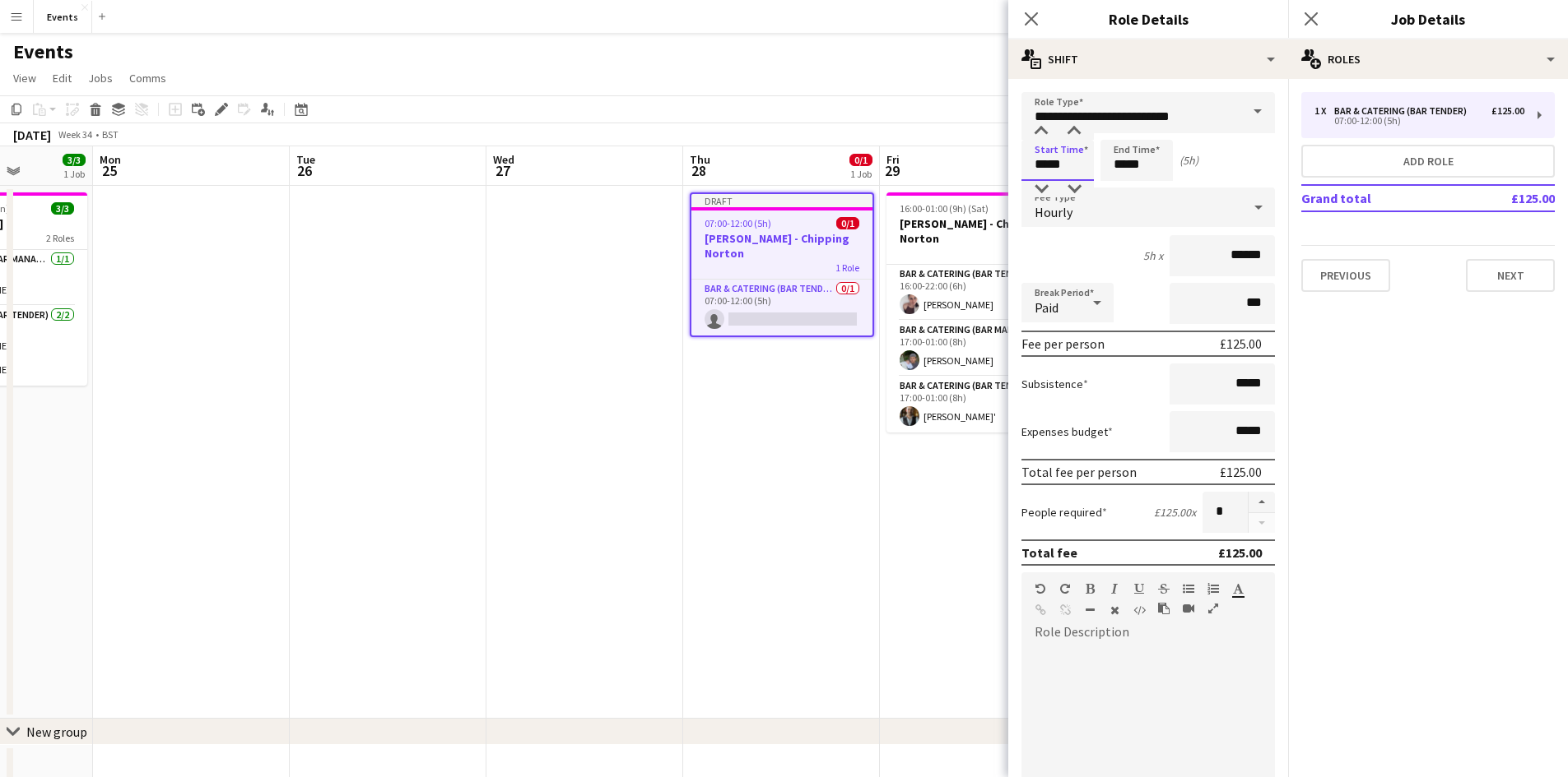
click at [1040, 168] on input "*****" at bounding box center [1057, 161] width 72 height 41
click at [1042, 139] on div at bounding box center [1041, 132] width 33 height 16
type input "*****"
click at [1042, 139] on div at bounding box center [1041, 132] width 33 height 16
click at [1107, 160] on input "*****" at bounding box center [1136, 161] width 72 height 41
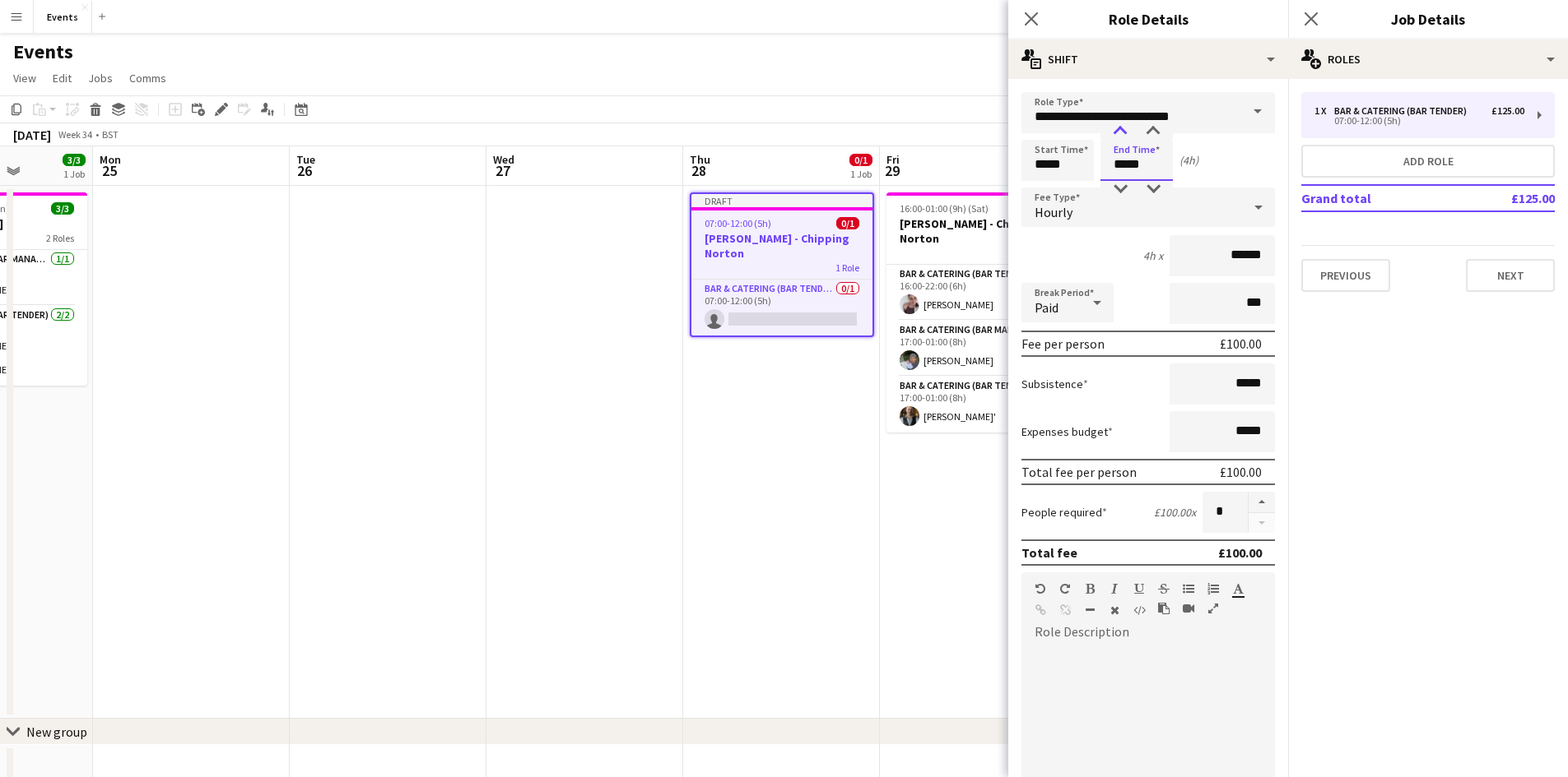
click at [1116, 129] on div at bounding box center [1120, 132] width 33 height 16
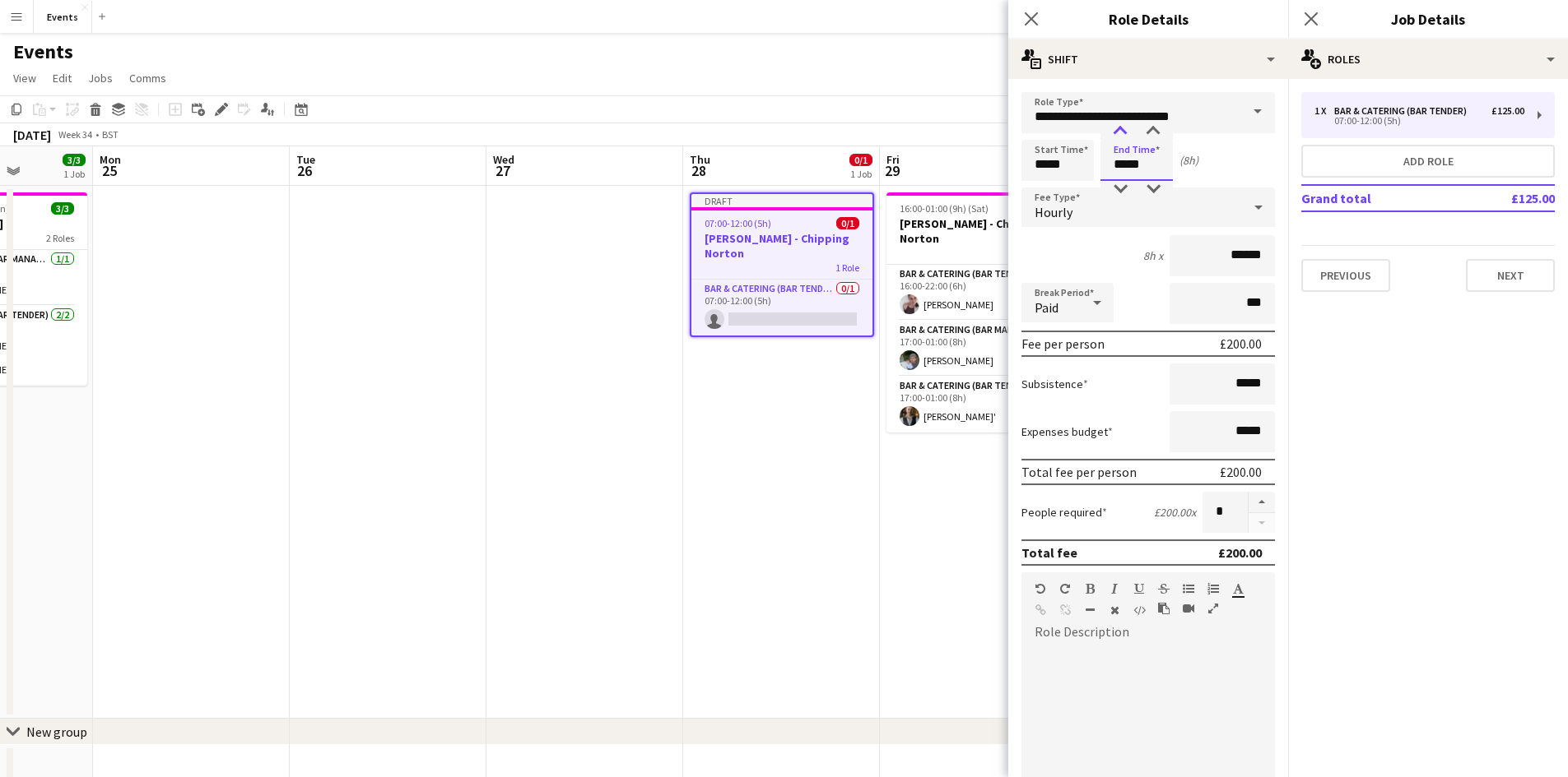
type input "*****"
click at [1116, 129] on div at bounding box center [1120, 132] width 33 height 16
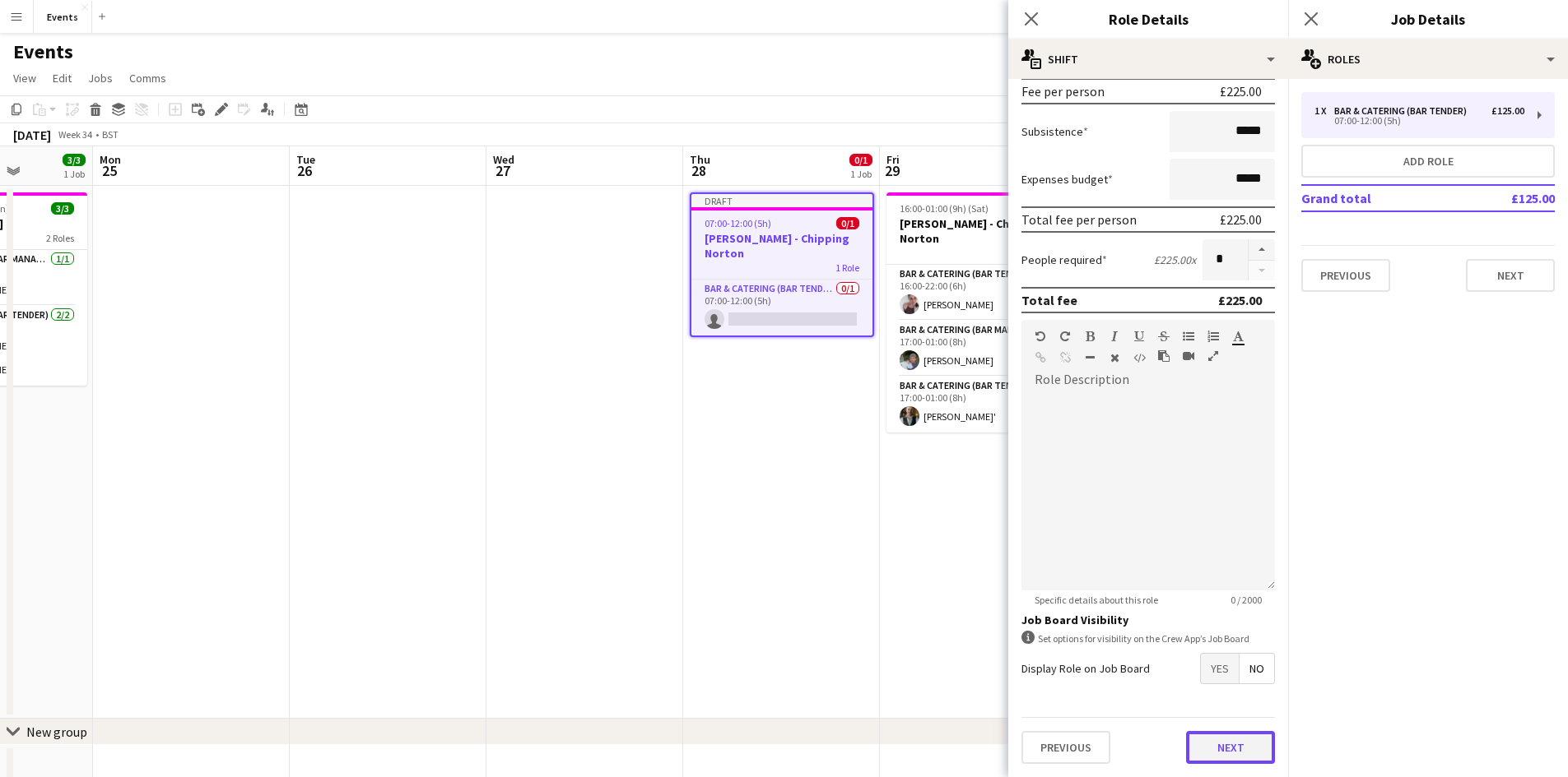
click at [1206, 738] on button "Next" at bounding box center [1230, 747] width 89 height 33
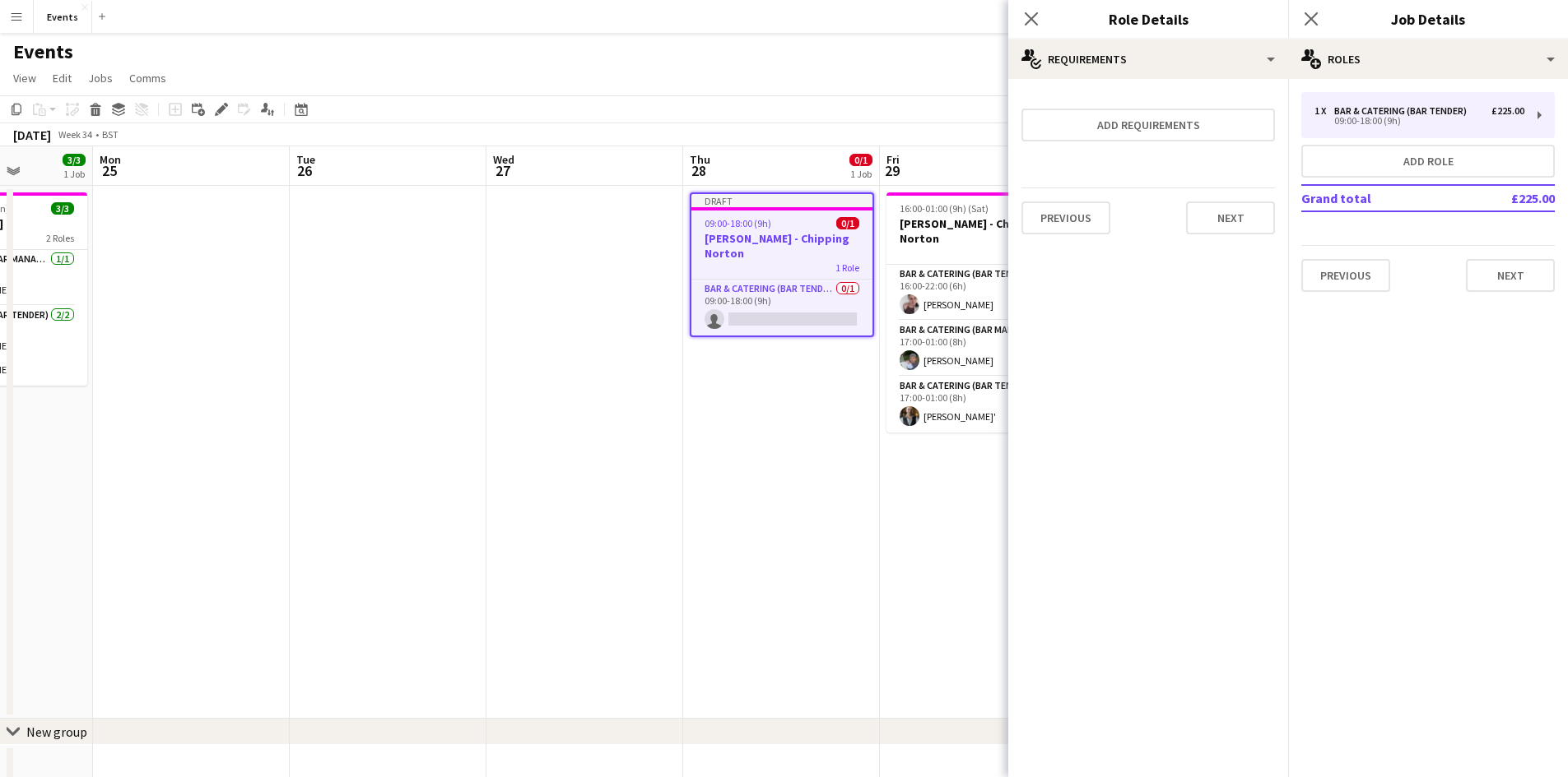
scroll to position [0, 0]
click at [1217, 222] on button "Next" at bounding box center [1230, 218] width 89 height 33
click at [1219, 220] on button "Finish" at bounding box center [1244, 221] width 62 height 33
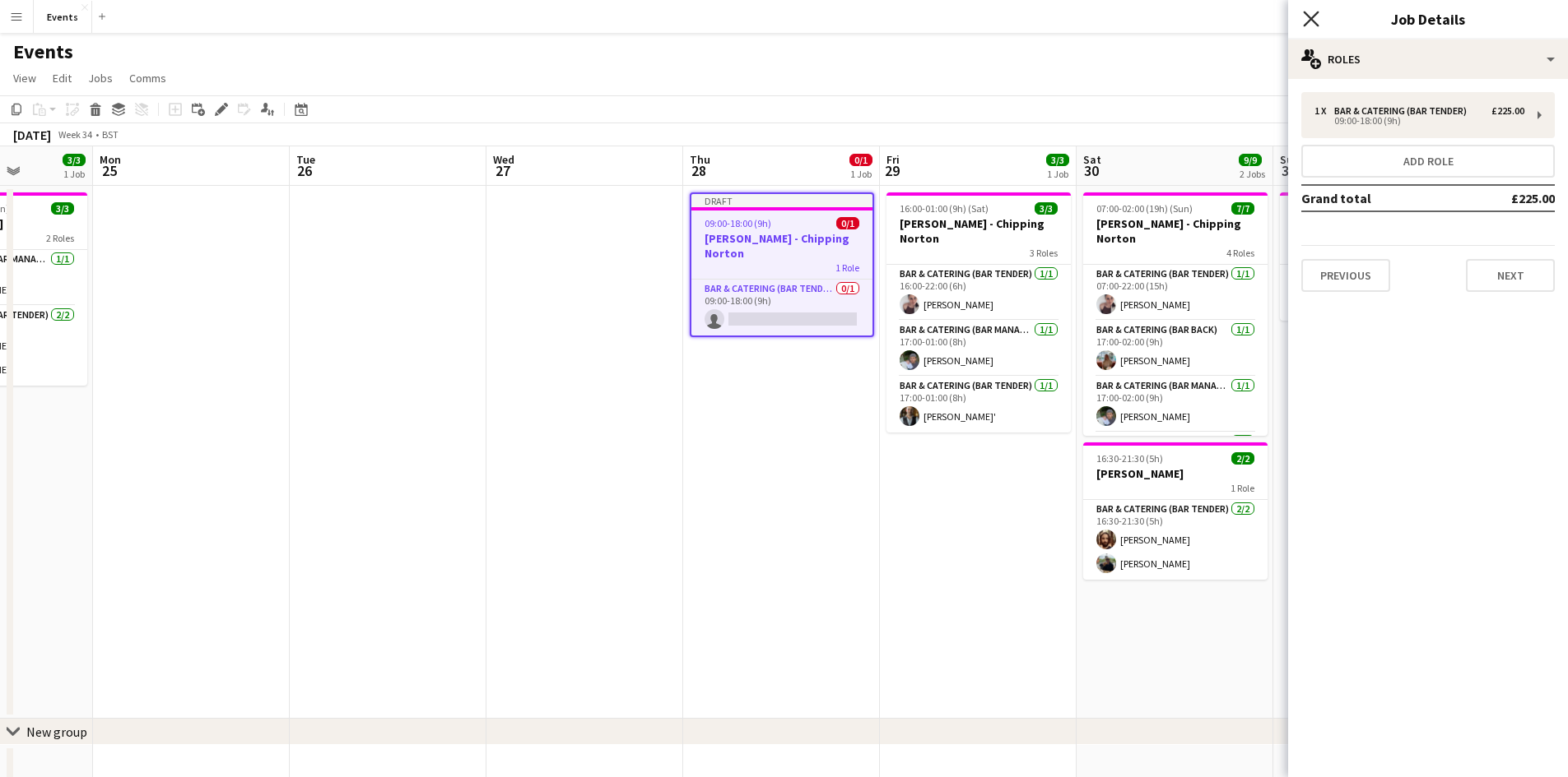
click at [1308, 24] on icon "Close pop-in" at bounding box center [1310, 18] width 16 height 16
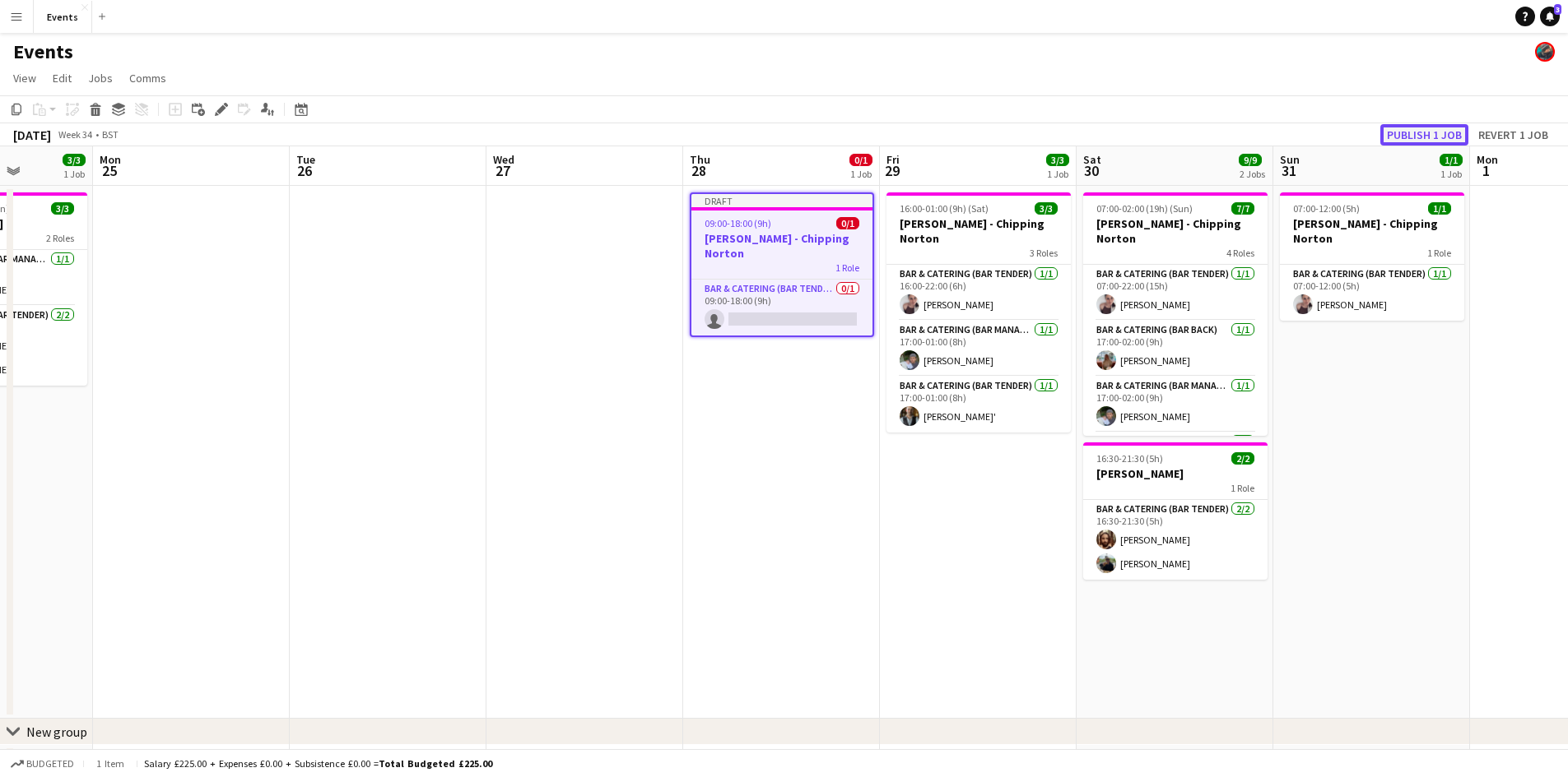
click at [1410, 139] on button "Publish 1 job" at bounding box center [1424, 135] width 88 height 21
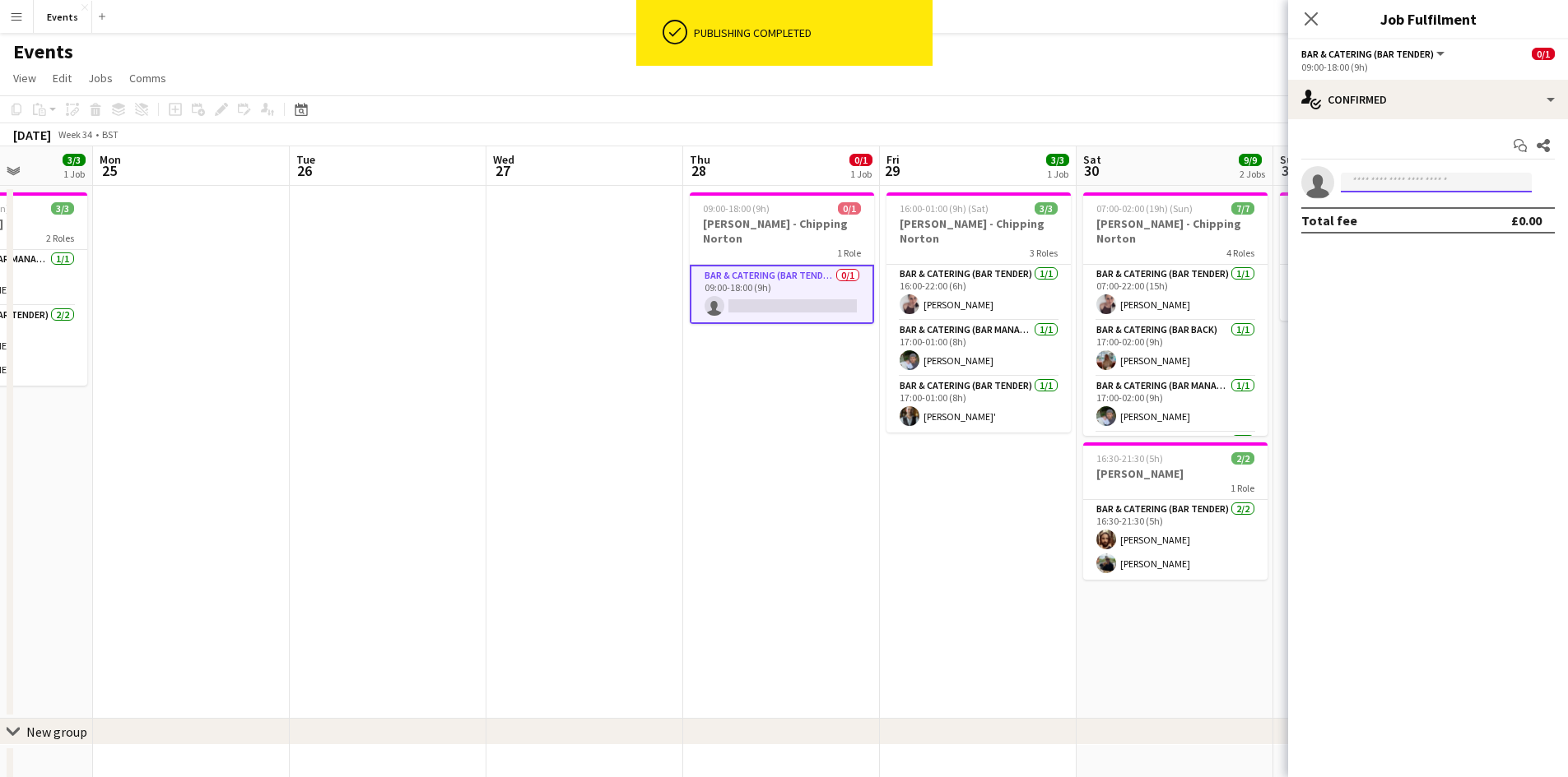
click at [1379, 175] on input at bounding box center [1436, 183] width 191 height 20
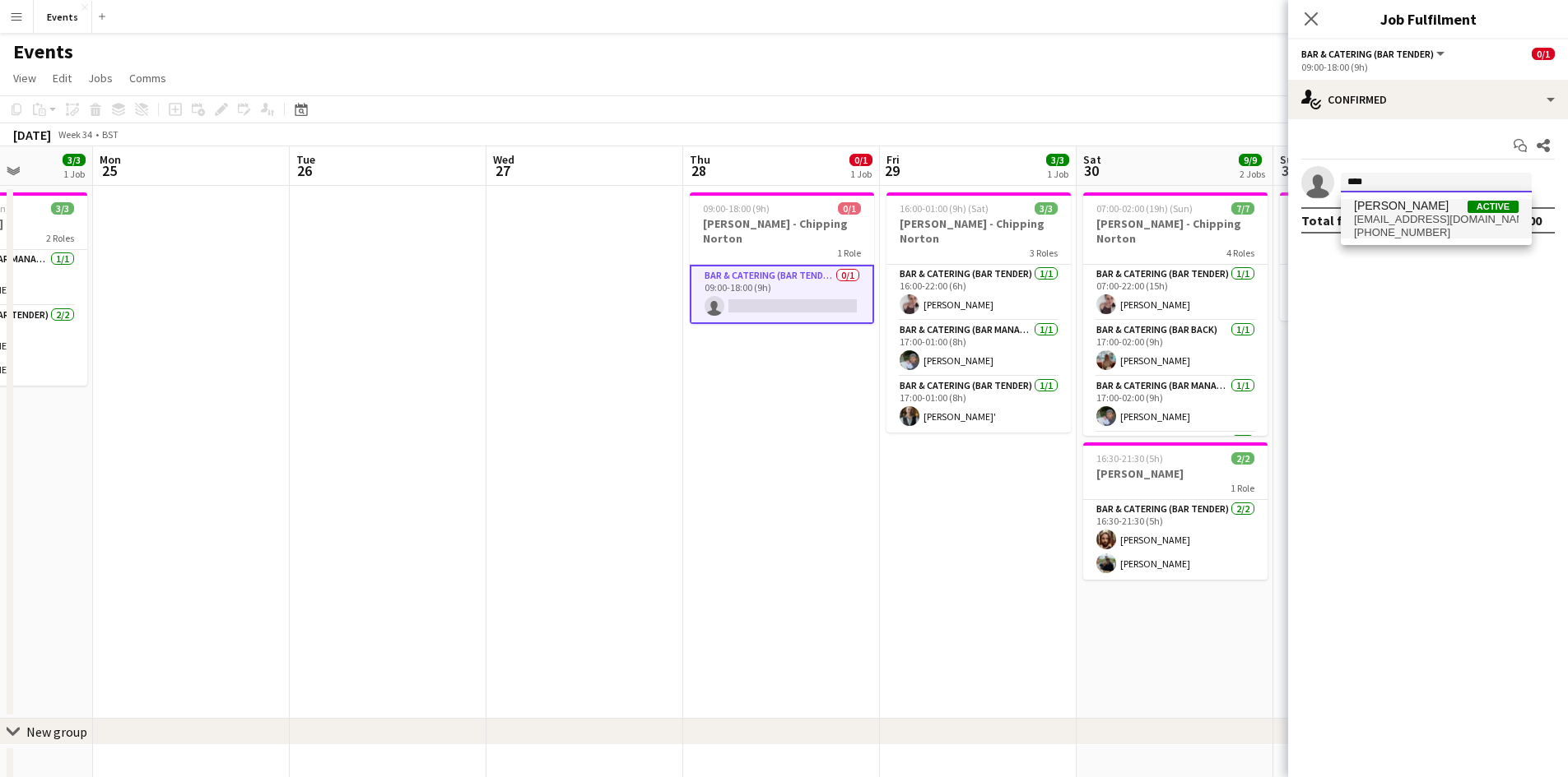
type input "****"
click at [1400, 222] on span "[EMAIL_ADDRESS][DOMAIN_NAME]" at bounding box center [1436, 220] width 165 height 13
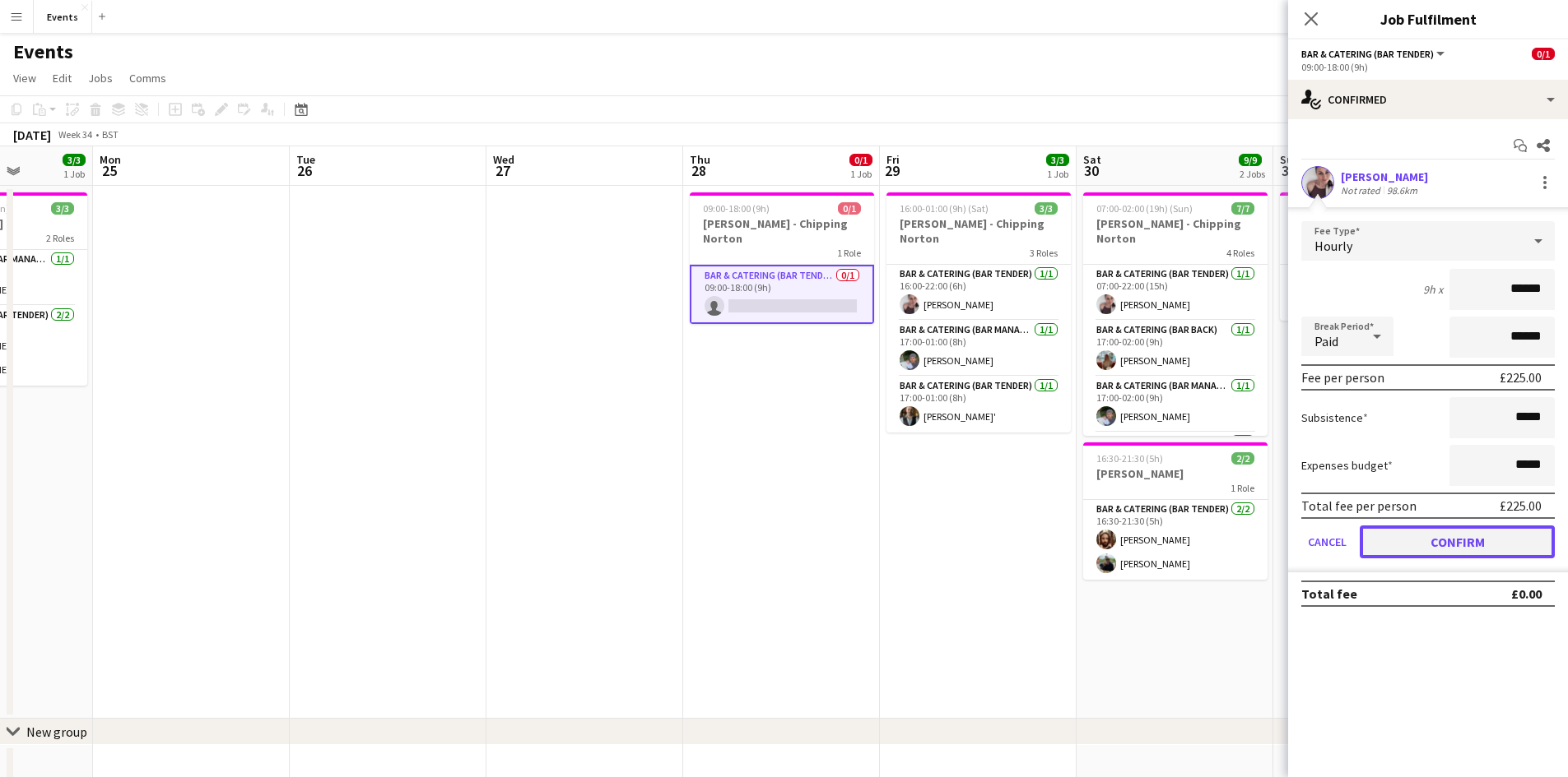
click at [1459, 540] on button "Confirm" at bounding box center [1457, 542] width 195 height 33
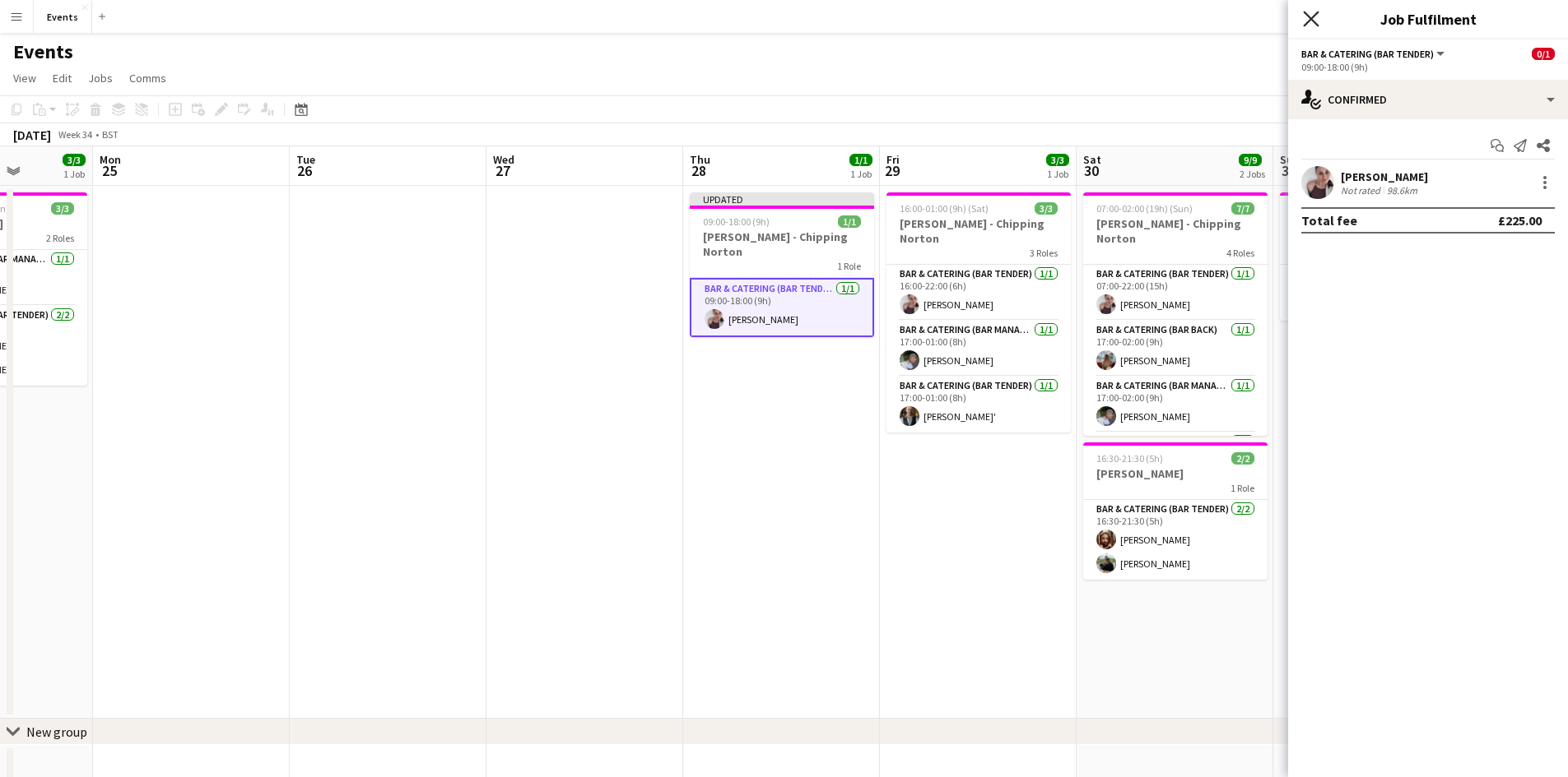
click at [1311, 18] on icon at bounding box center [1310, 18] width 16 height 16
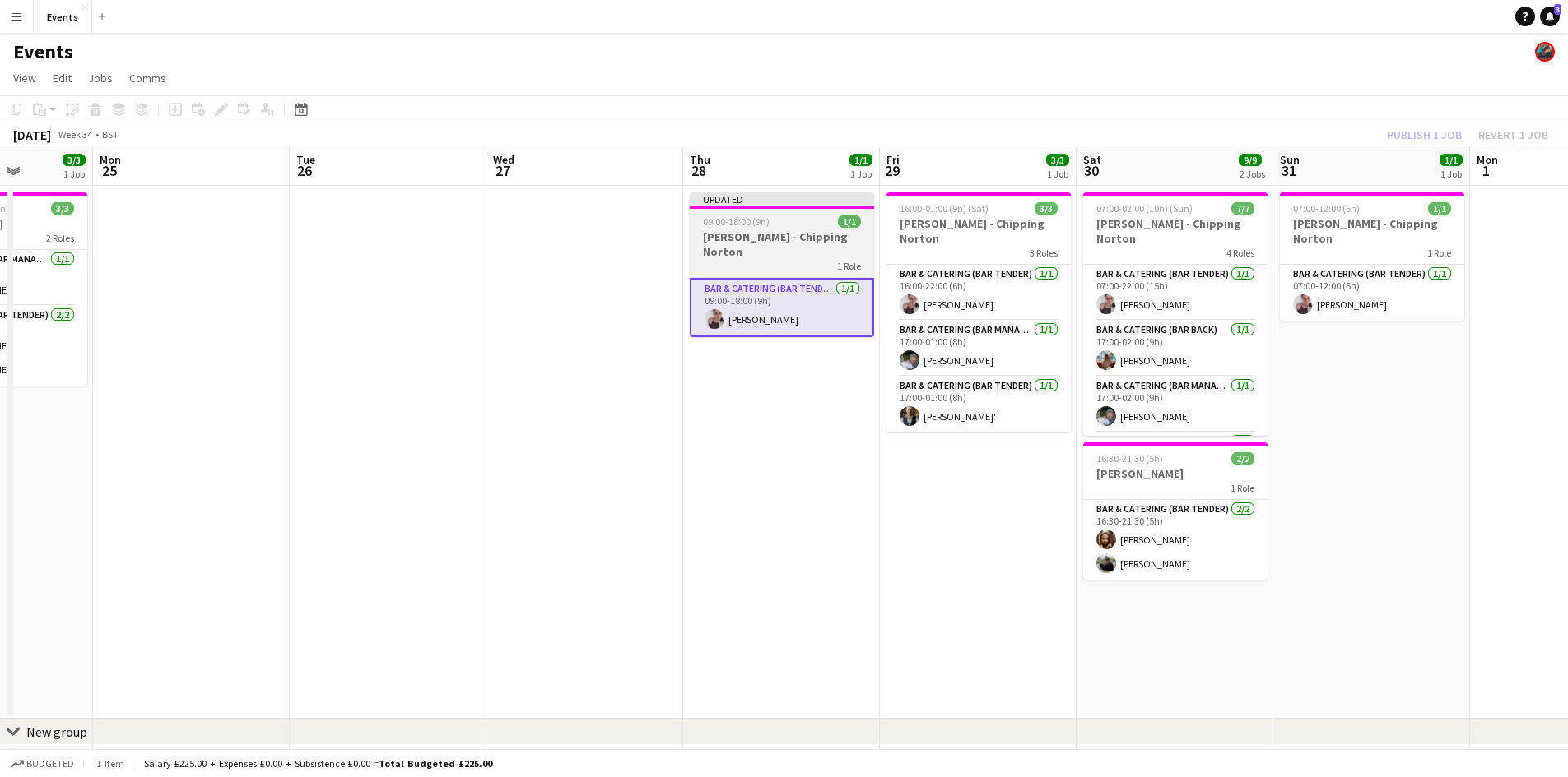
click at [827, 231] on h3 "[PERSON_NAME] - Chipping Norton" at bounding box center [782, 244] width 184 height 30
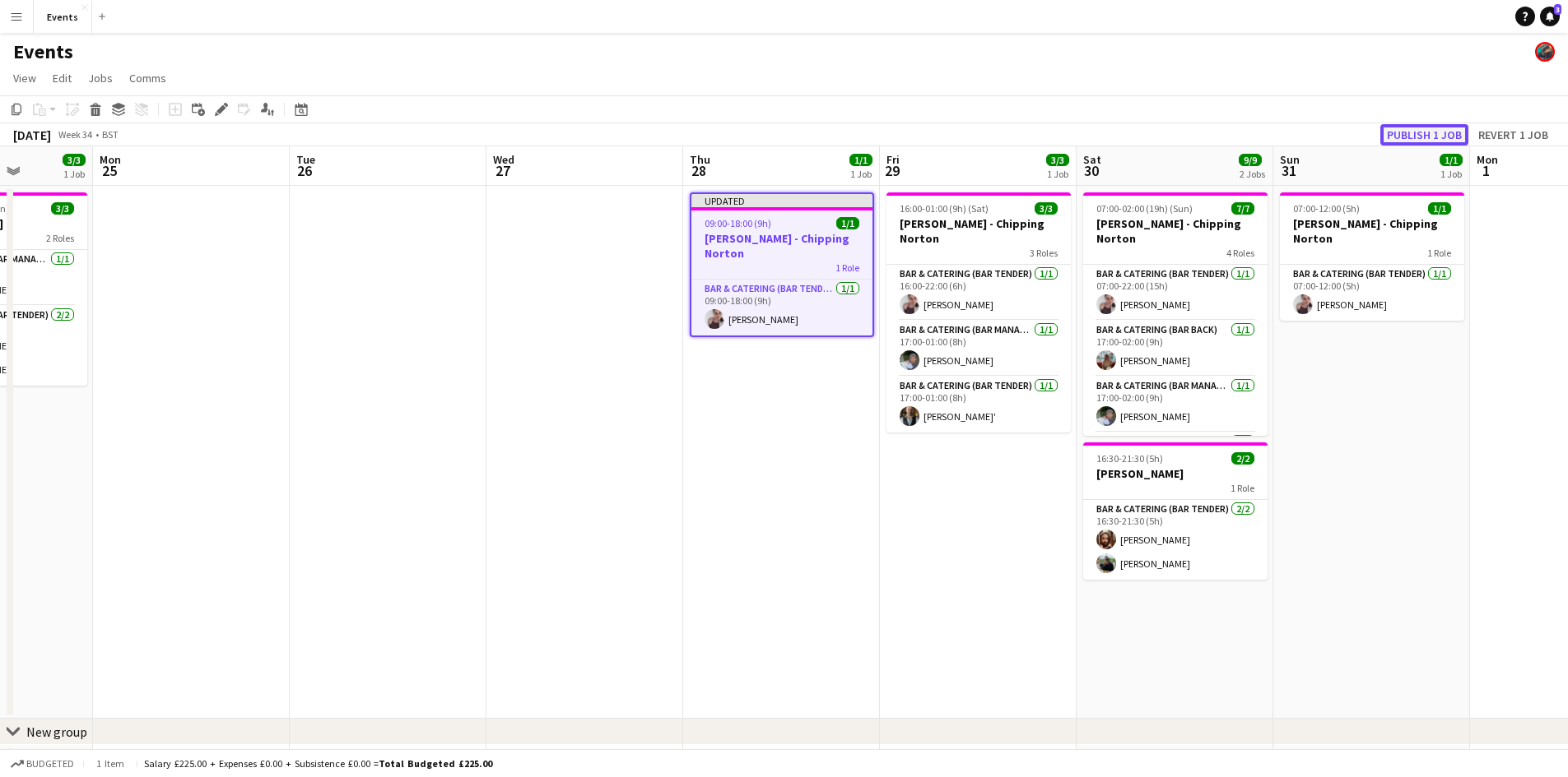
click at [1436, 127] on button "Publish 1 job" at bounding box center [1424, 135] width 88 height 21
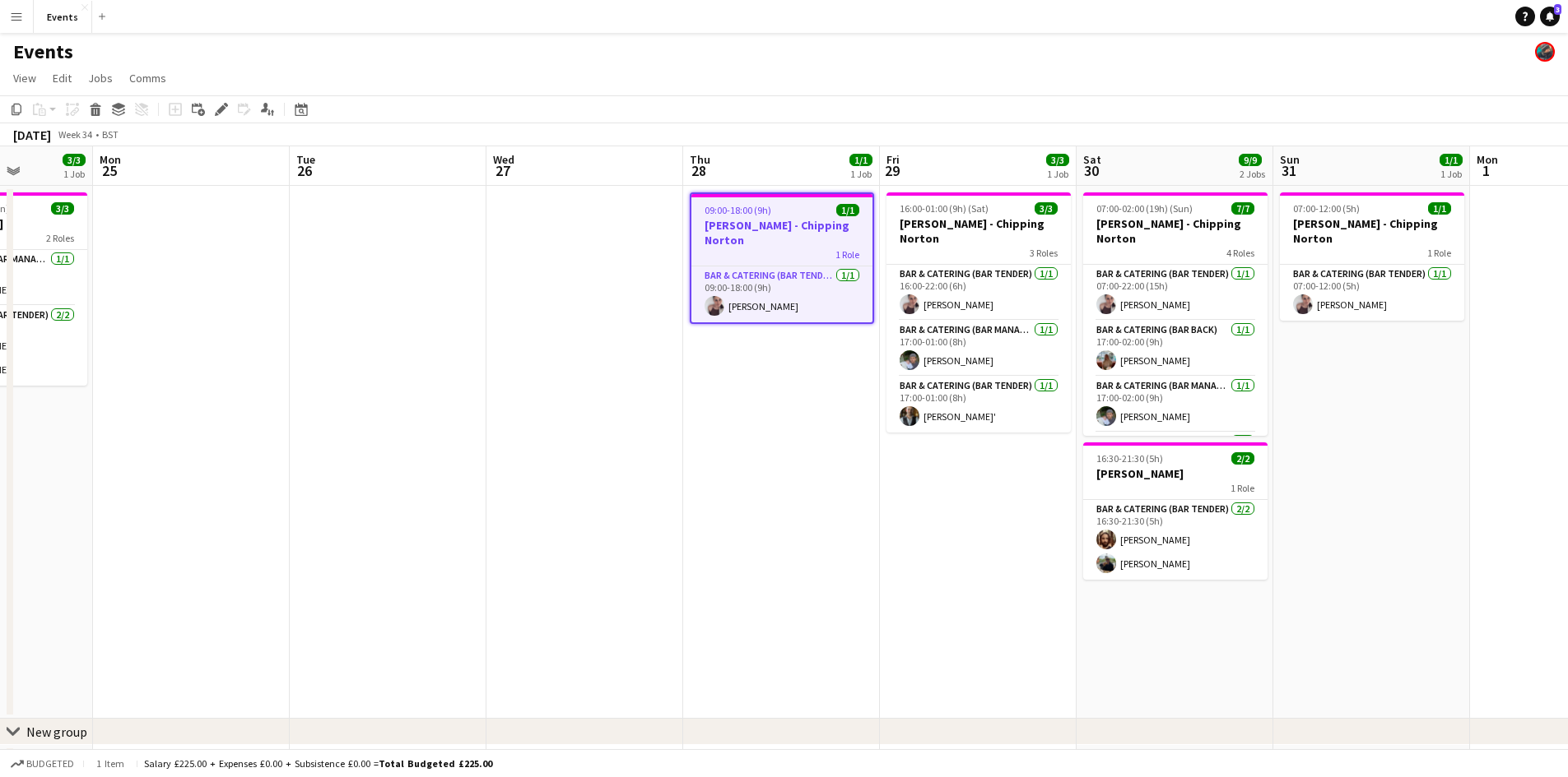
drag, startPoint x: 942, startPoint y: 457, endPoint x: 620, endPoint y: 466, distance: 322.1
click at [660, 468] on app-calendar-viewport "Fri 22 Sat 23 Sun 24 3/3 1 Job Mon 25 Tue 26 Wed 27 Thu 28 1/1 1 Job Fri 29 3/3…" at bounding box center [784, 470] width 1568 height 648
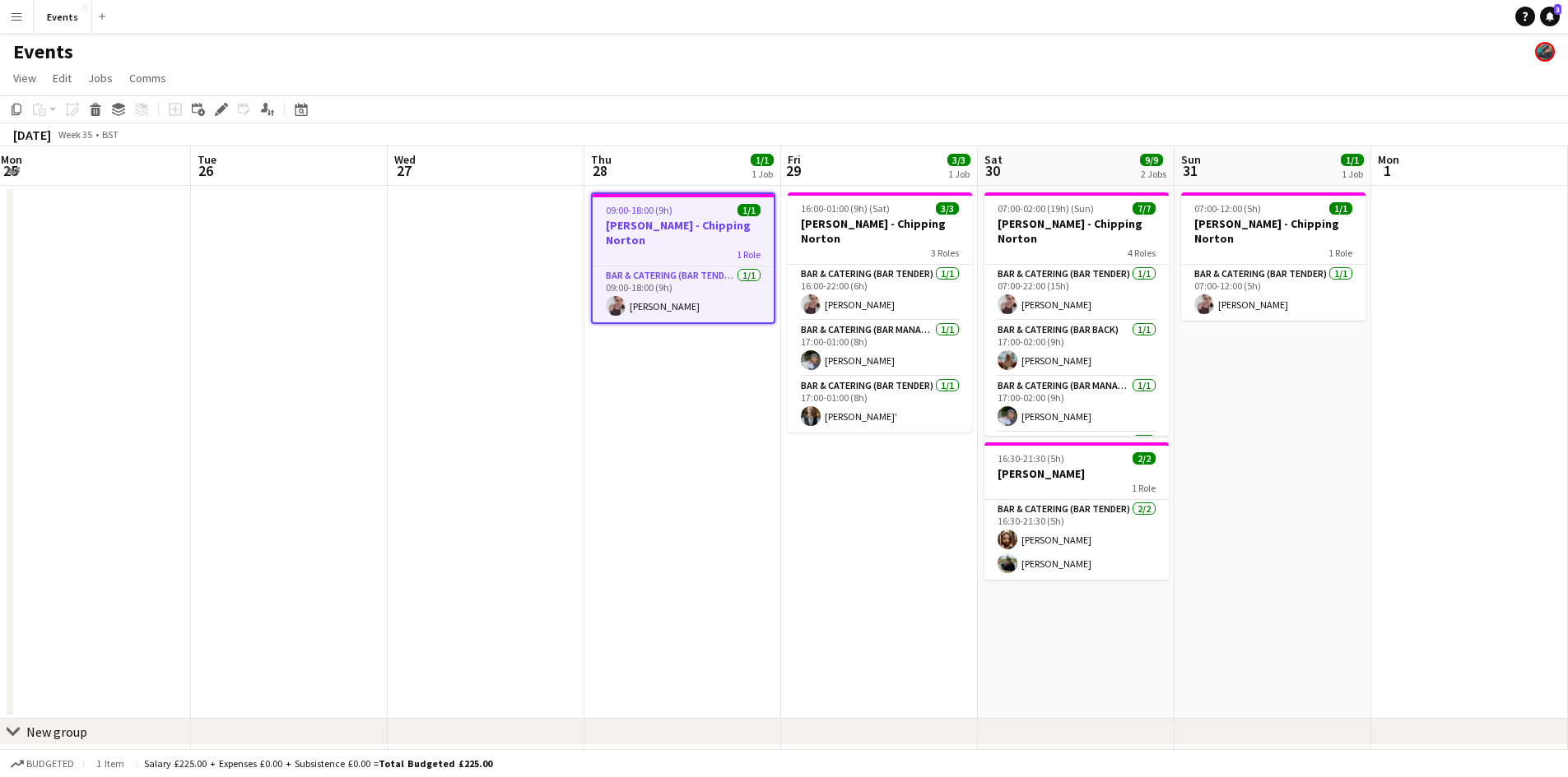
drag, startPoint x: 1332, startPoint y: 457, endPoint x: 448, endPoint y: 430, distance: 884.4
click at [594, 452] on app-calendar-viewport "Sat 23 Sun 24 3/3 1 Job Mon 25 Tue 26 Wed 27 Thu 28 1/1 1 Job Fri 29 3/3 1 Job …" at bounding box center [784, 470] width 1568 height 648
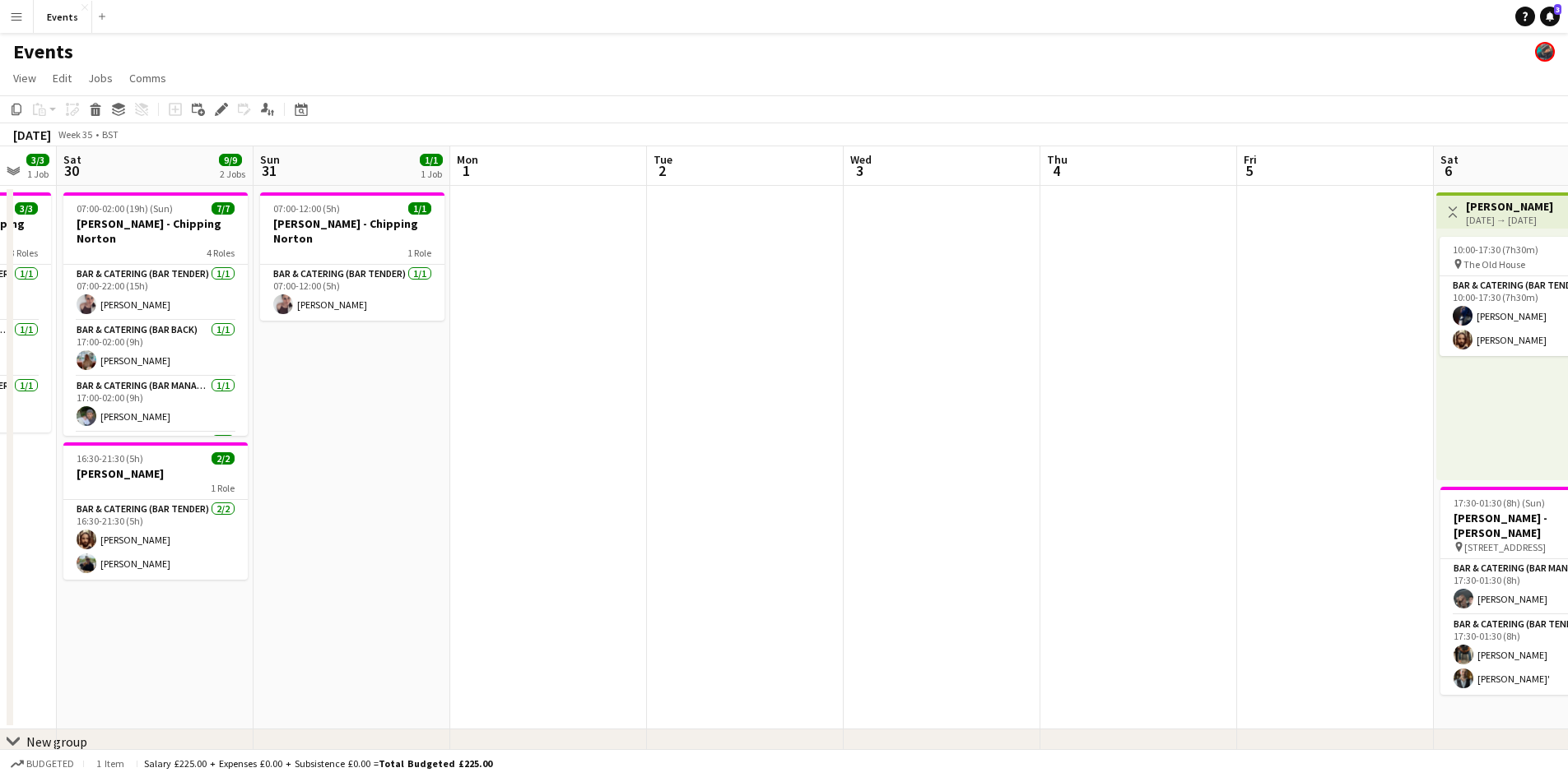
drag, startPoint x: 1141, startPoint y: 401, endPoint x: 448, endPoint y: 363, distance: 694.0
click at [570, 387] on app-calendar-viewport "Wed 27 Thu 28 1/1 1 Job Fri 29 3/3 1 Job Sat 30 9/9 2 Jobs Sun 31 1/1 1 Job Mon…" at bounding box center [784, 476] width 1568 height 658
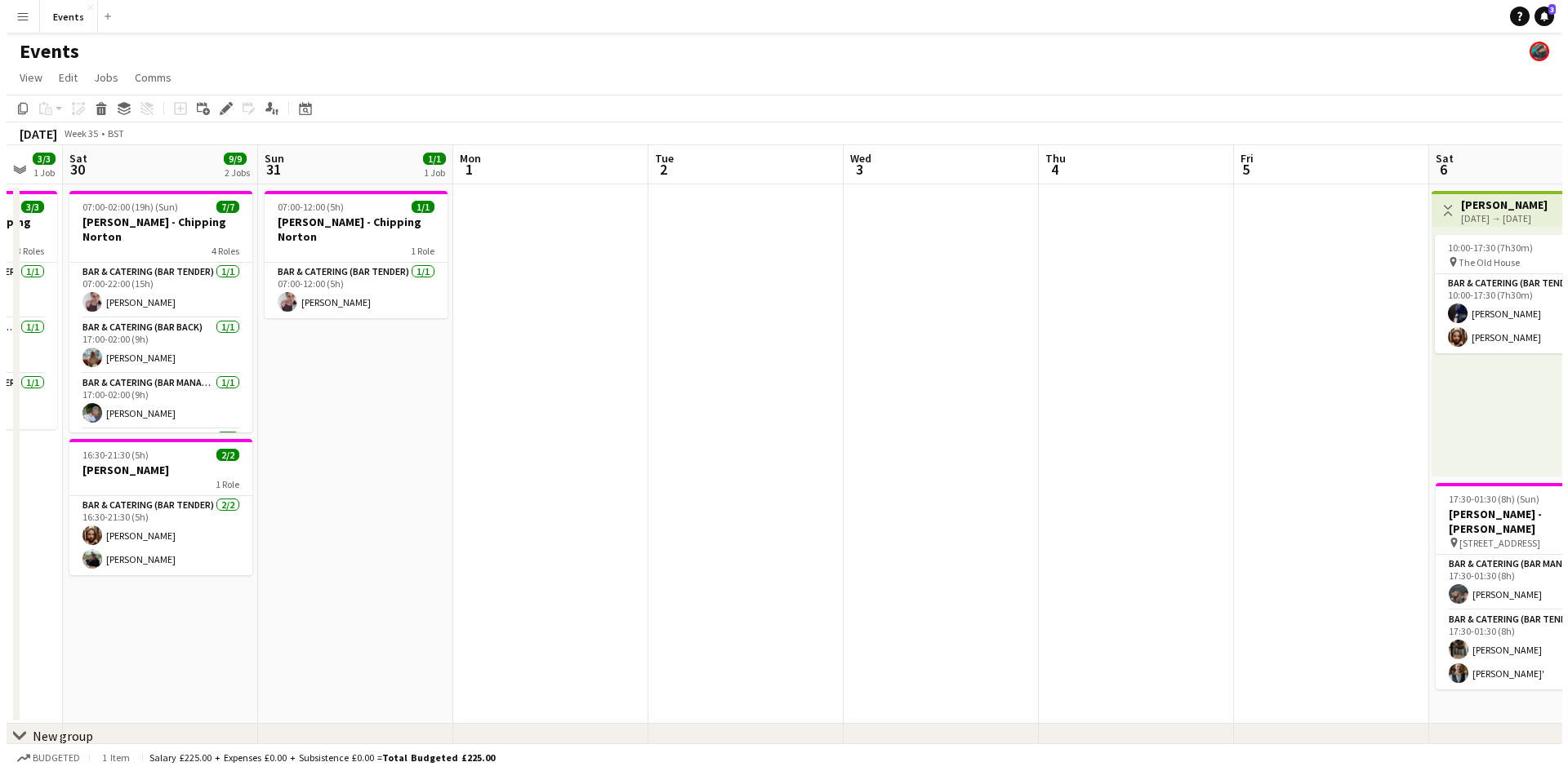
scroll to position [0, 511]
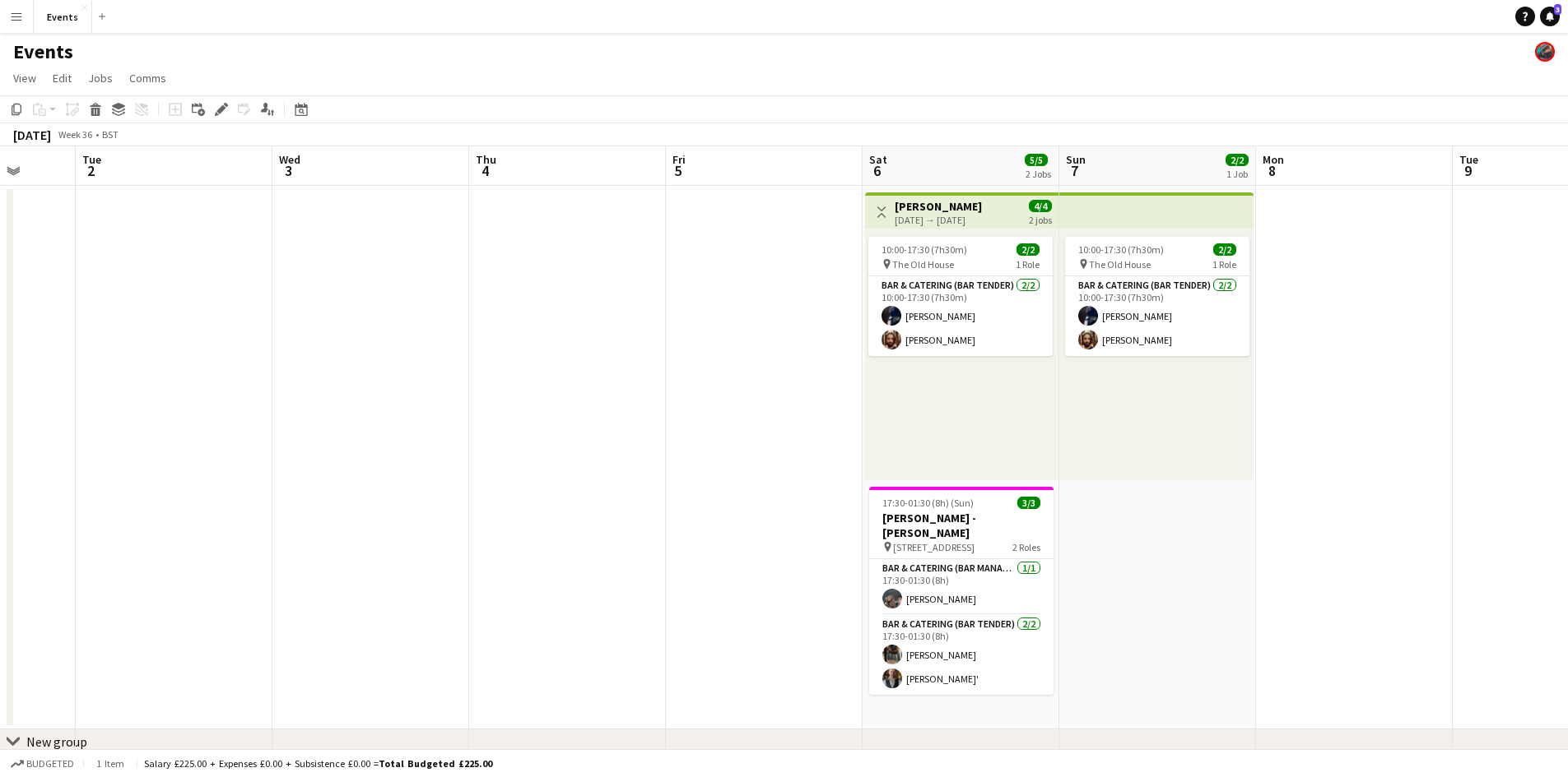
click at [21, 21] on app-icon "Menu" at bounding box center [16, 16] width 13 height 13
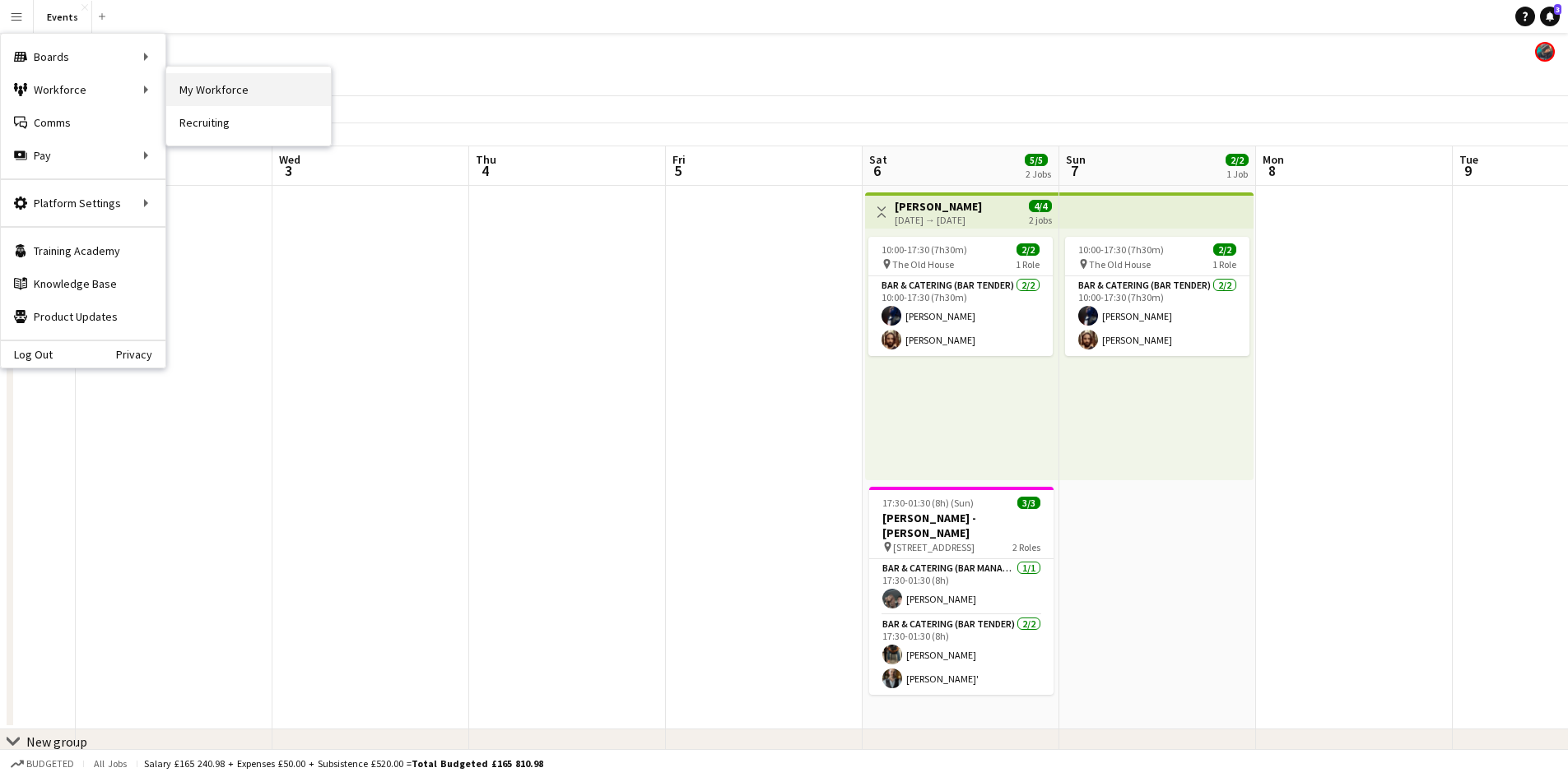
click at [256, 96] on link "My Workforce" at bounding box center [249, 90] width 165 height 33
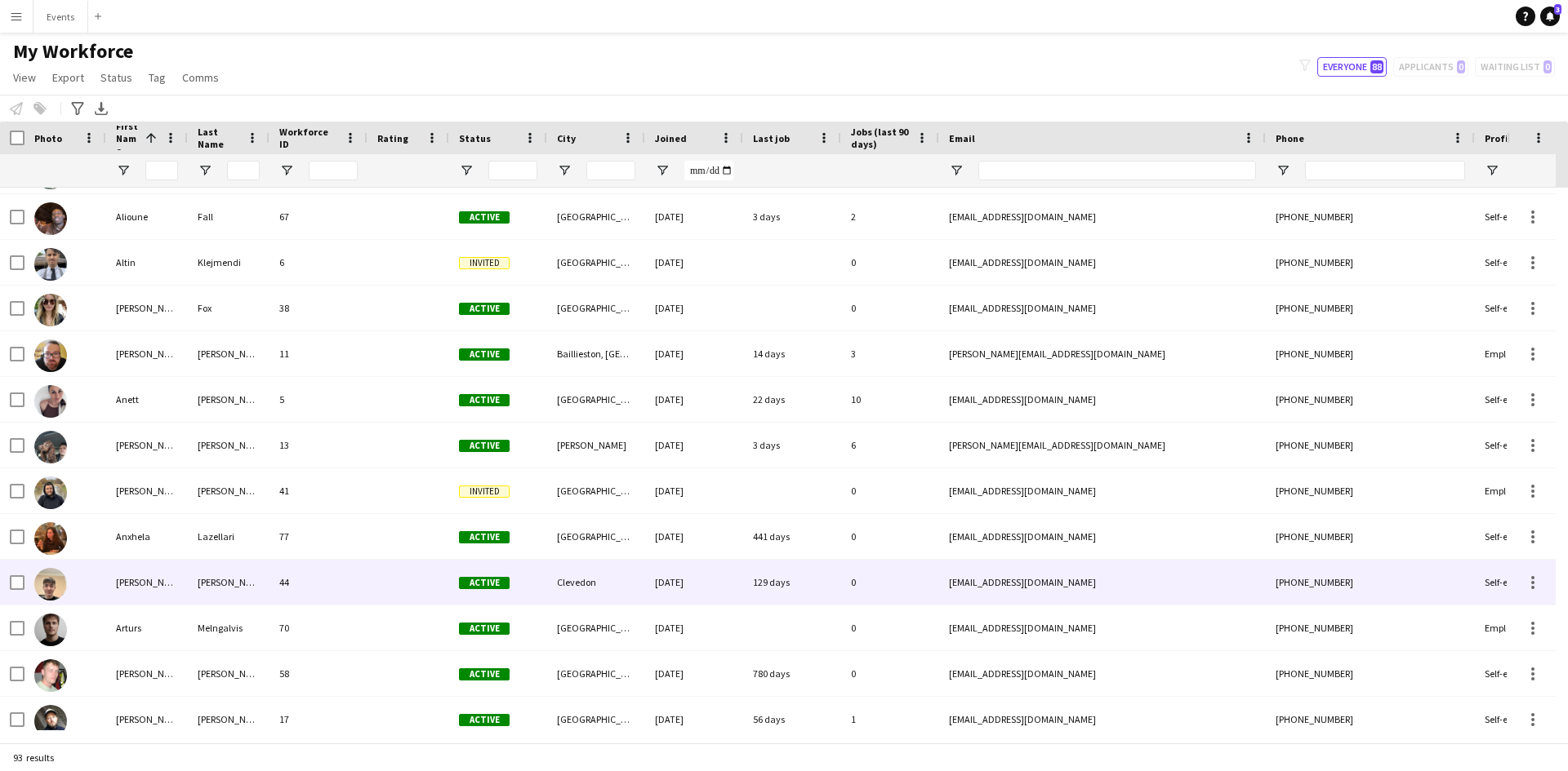
scroll to position [7, 0]
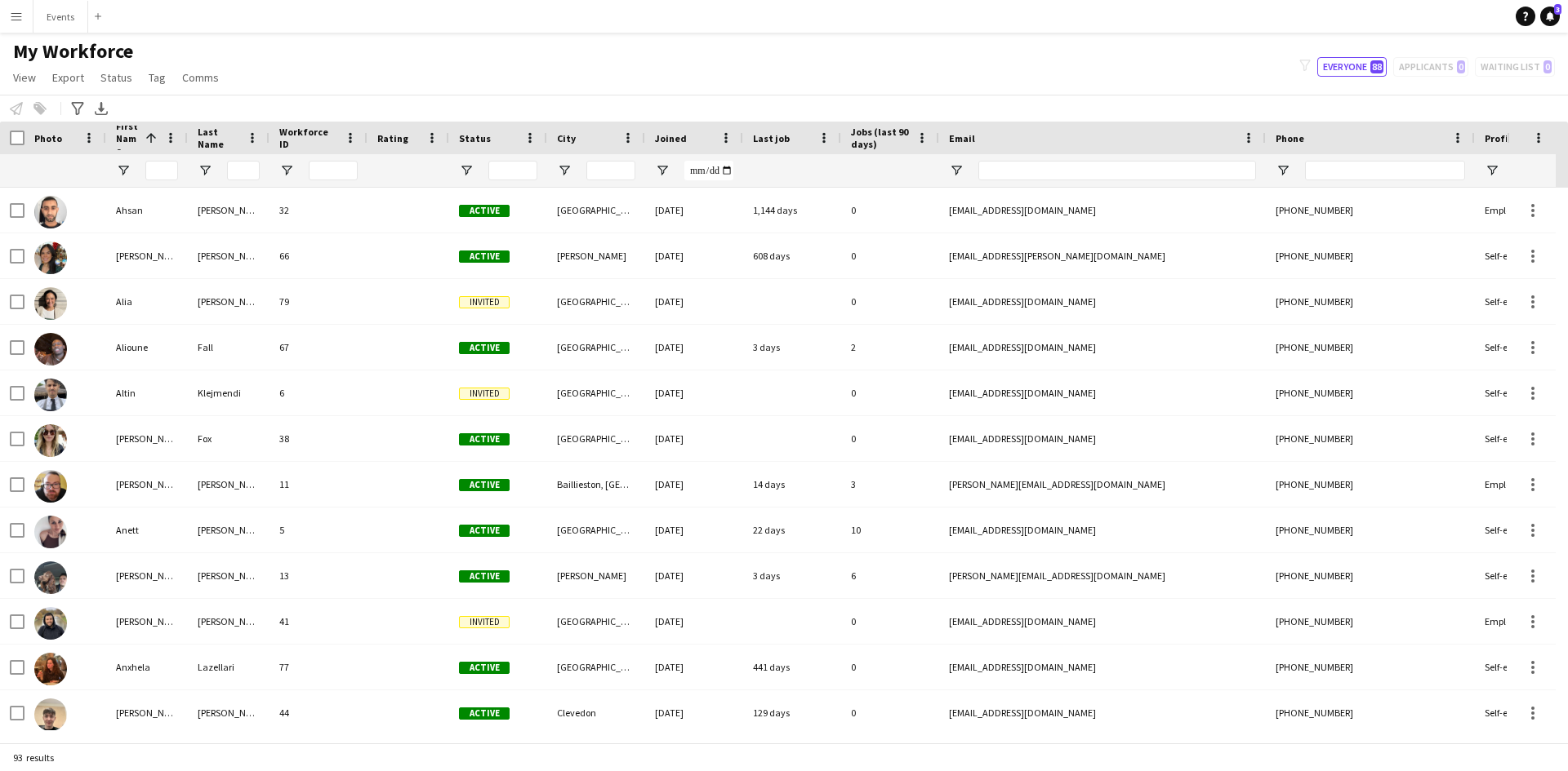
click at [12, 28] on button "Menu" at bounding box center [16, 16] width 33 height 33
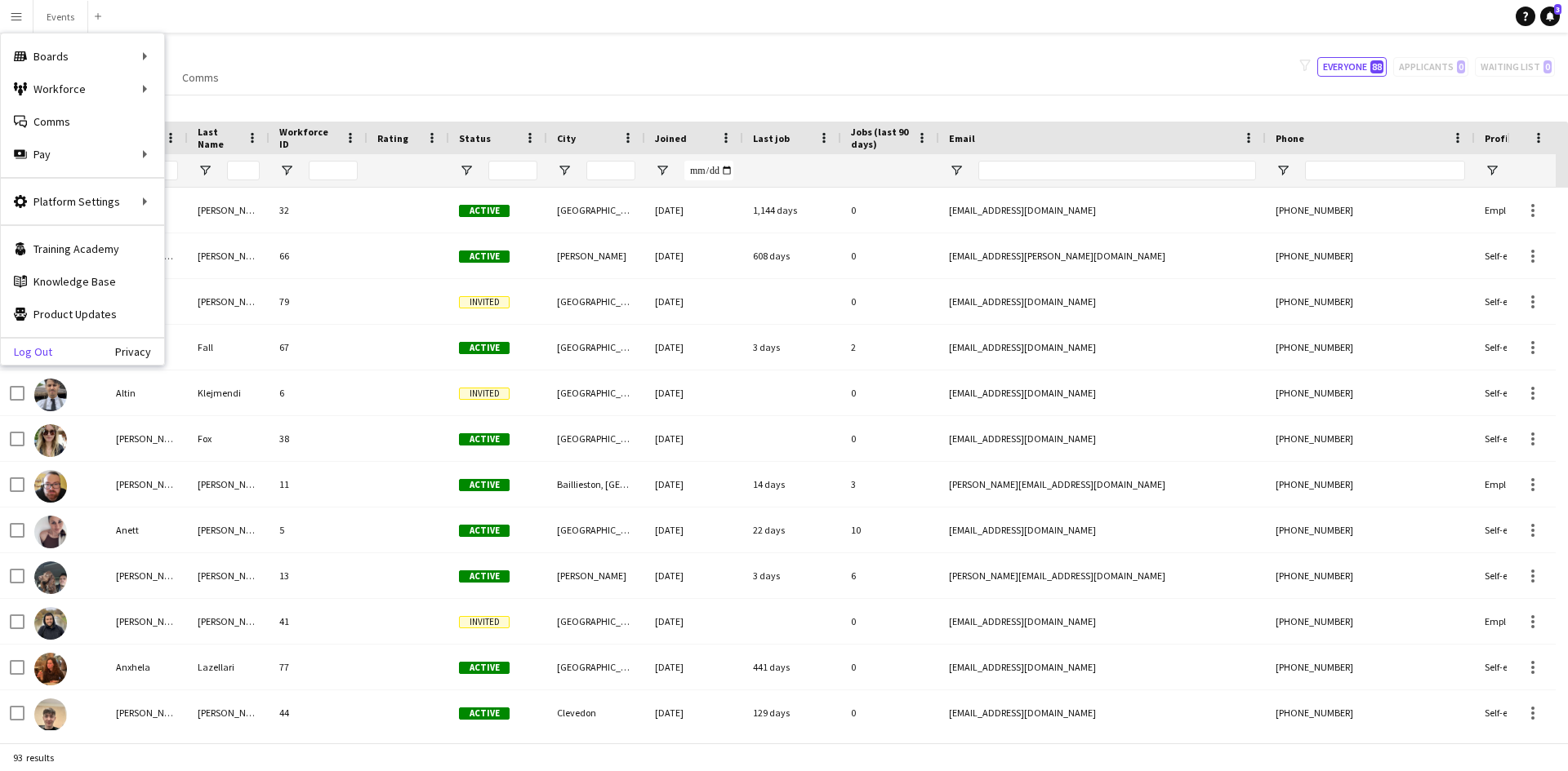
click at [45, 352] on link "Log Out" at bounding box center [26, 352] width 51 height 13
